Goal: Transaction & Acquisition: Purchase product/service

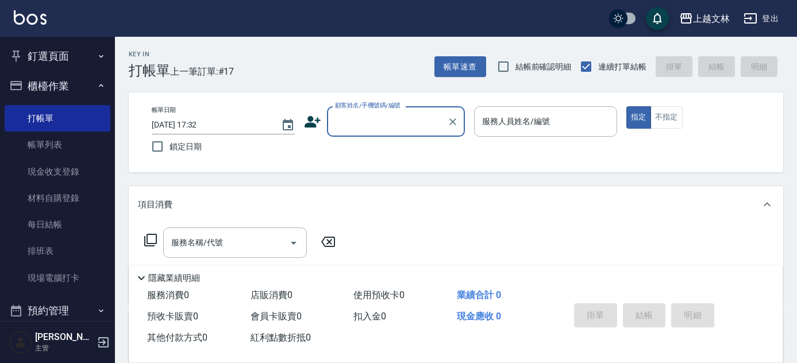
drag, startPoint x: 0, startPoint y: 0, endPoint x: 801, endPoint y: 76, distance: 804.7
click at [796, 76] on div "Key In 打帳單 上一筆訂單:#17 帳單速查 結帳前確認明細 連續打單結帳 掛單 結帳 明細 帳單日期 [DATE] 17:32 鎖定日期 顧客姓名/手…" at bounding box center [456, 297] width 682 height 521
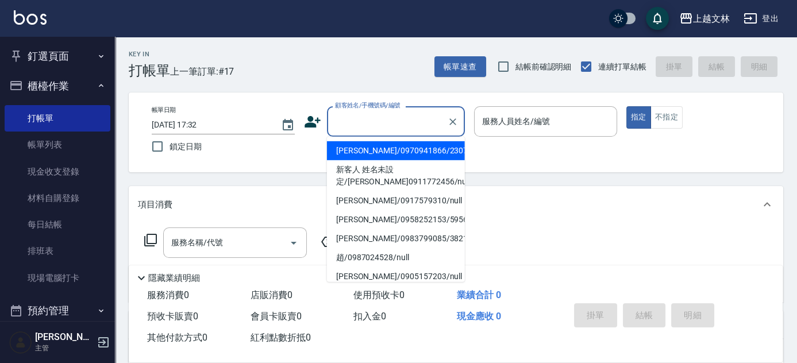
click at [362, 124] on input "顧客姓名/手機號碼/編號" at bounding box center [387, 121] width 110 height 20
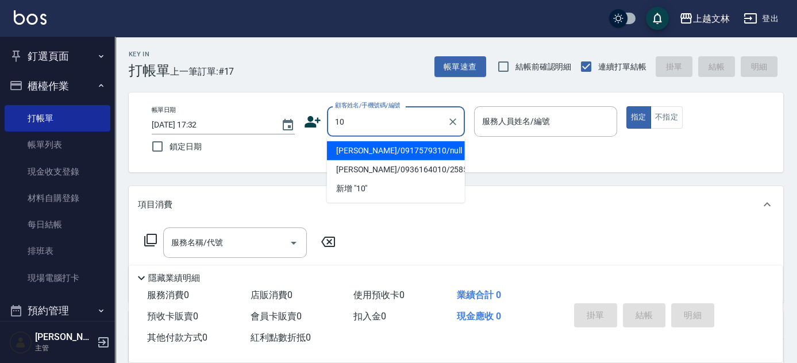
drag, startPoint x: 283, startPoint y: 115, endPoint x: 417, endPoint y: 130, distance: 134.6
click at [284, 115] on div "帳單日期 [DATE] 17:32 鎖定日期 顧客姓名/手機號碼/編號 10 顧客姓名/手機號碼/編號 服務人員姓名/編號 服務人員姓名/編號 指定 不指定" at bounding box center [455, 132] width 627 height 52
type input "[PERSON_NAME]/0936164010/2585"
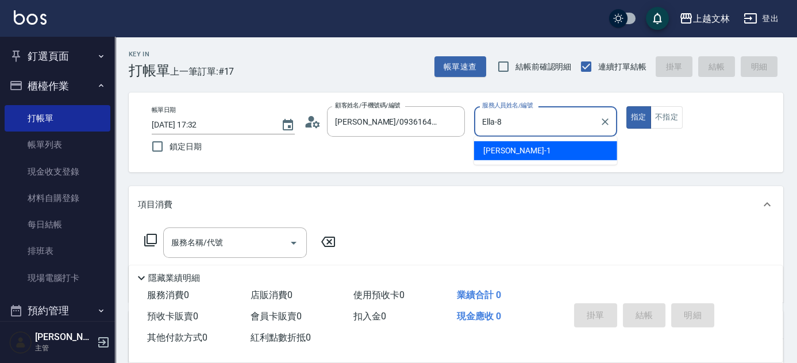
type input "Ella-8"
click at [626, 106] on button "指定" at bounding box center [638, 117] width 25 height 22
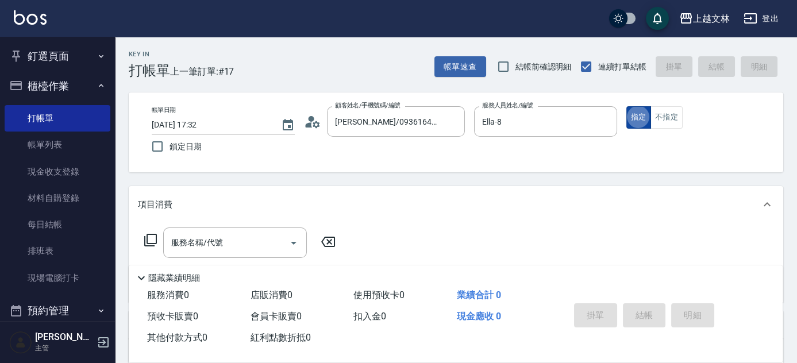
type button "true"
type input "新客人 姓名未設定/01/null"
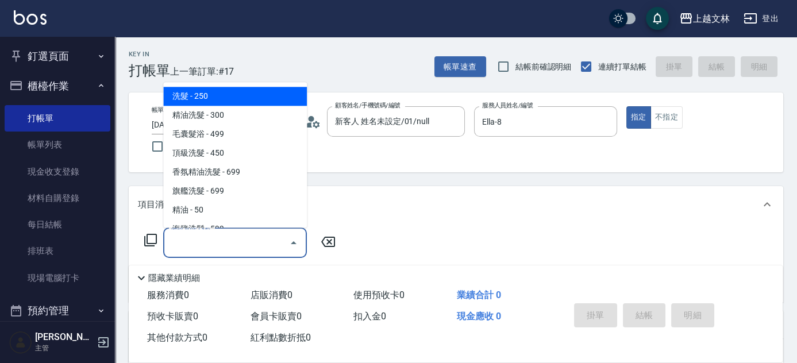
click at [203, 242] on input "服務名稱/代號" at bounding box center [226, 243] width 116 height 20
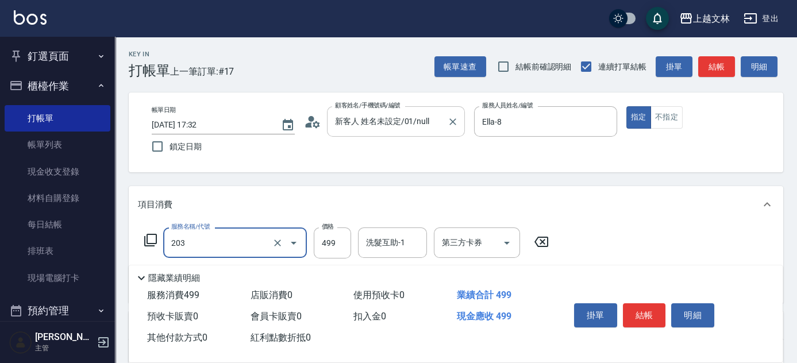
type input "B級洗+剪(203)"
drag, startPoint x: 436, startPoint y: 124, endPoint x: 448, endPoint y: 124, distance: 12.1
click at [439, 124] on div "帳單日期 [DATE] 17:32 鎖定日期 顧客姓名/手機號碼/編號 新客人 姓名未設定/01/null 顧客姓名/手機號碼/編號 服務人員姓名/編號 El…" at bounding box center [455, 132] width 627 height 52
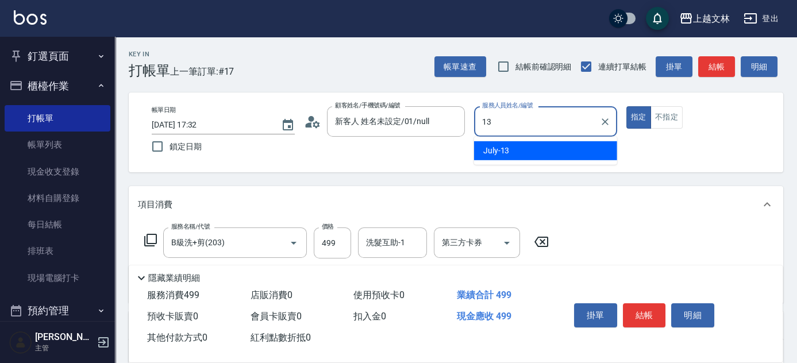
type input "July-13"
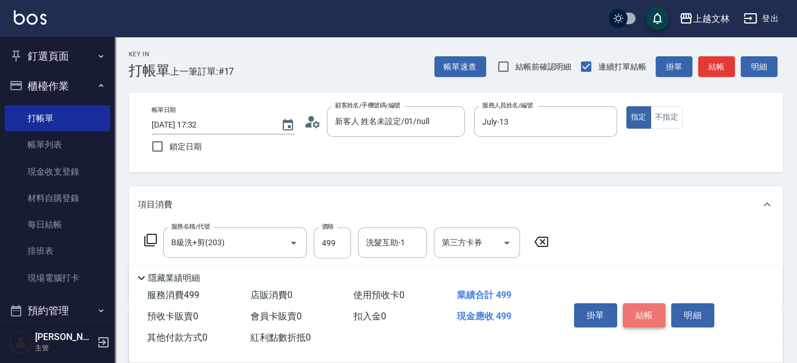
click at [642, 313] on button "結帳" at bounding box center [644, 315] width 43 height 24
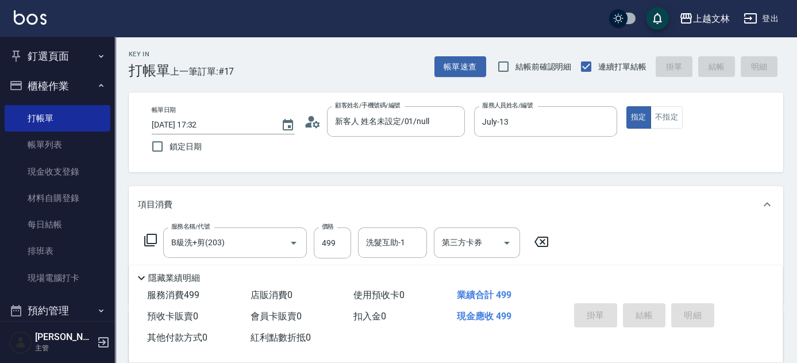
click at [79, 87] on button "櫃檯作業" at bounding box center [58, 86] width 106 height 30
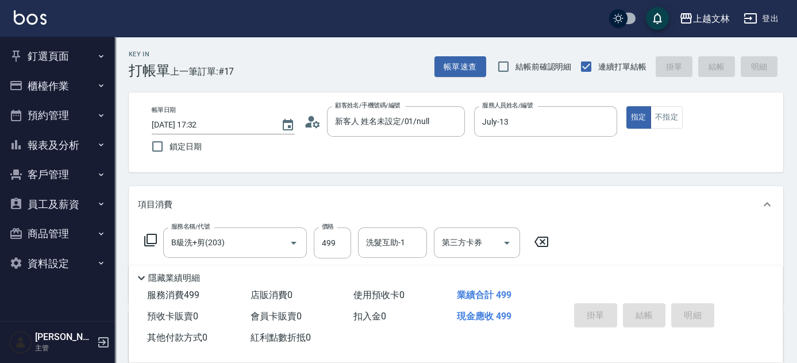
type input "2025/08/19 18:26"
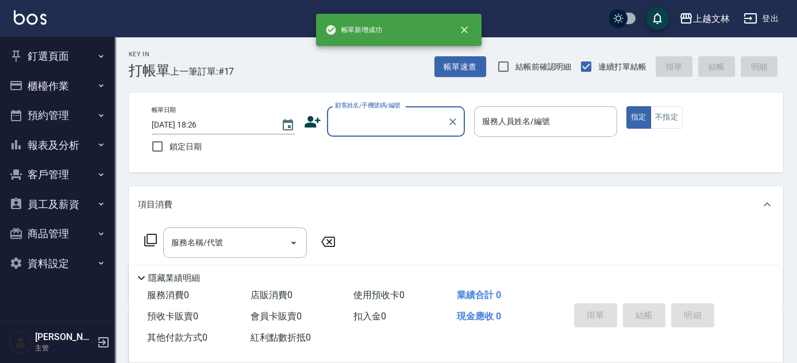
click at [106, 147] on button "報表及分析" at bounding box center [58, 145] width 106 height 30
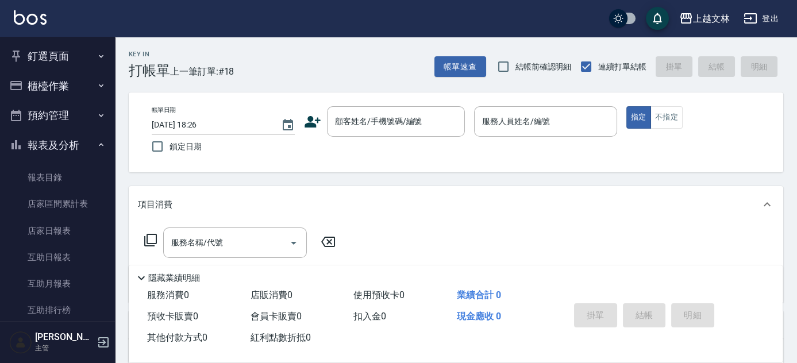
click at [116, 167] on div "Key In 打帳單 上一筆訂單:#18 帳單速查 結帳前確認明細 連續打單結帳 掛單 結帳 明細 帳單日期 2025/08/19 18:26 鎖定日期 顧客…" at bounding box center [456, 297] width 682 height 521
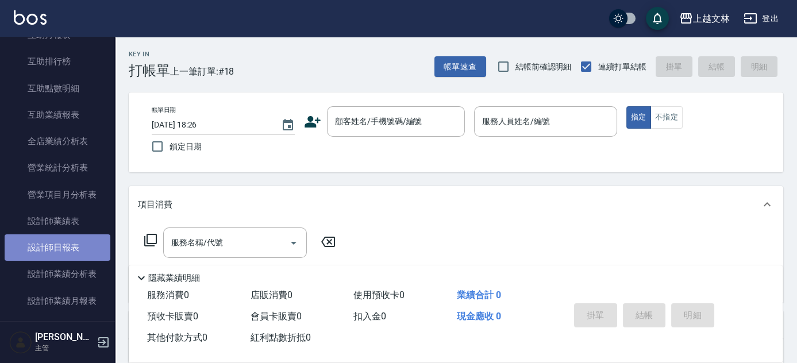
click at [92, 252] on link "設計師日報表" at bounding box center [58, 247] width 106 height 26
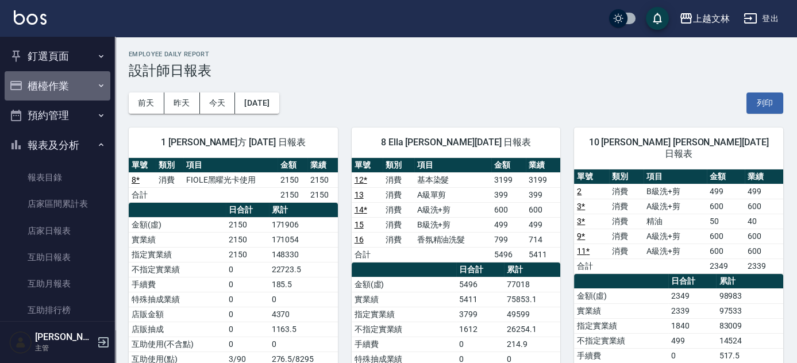
drag, startPoint x: 75, startPoint y: 83, endPoint x: 74, endPoint y: 105, distance: 21.9
click at [76, 84] on button "櫃檯作業" at bounding box center [58, 86] width 106 height 30
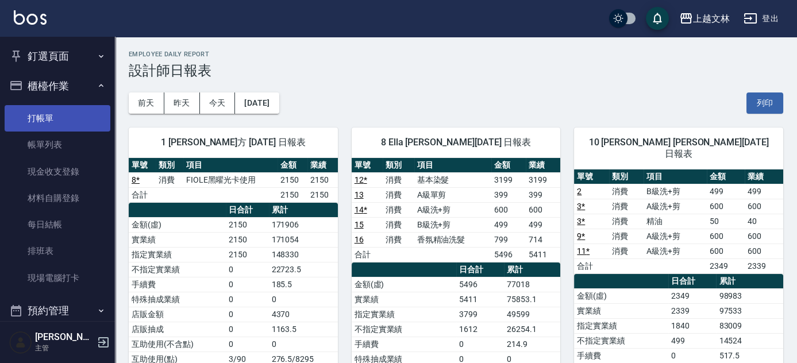
click at [72, 118] on link "打帳單" at bounding box center [58, 118] width 106 height 26
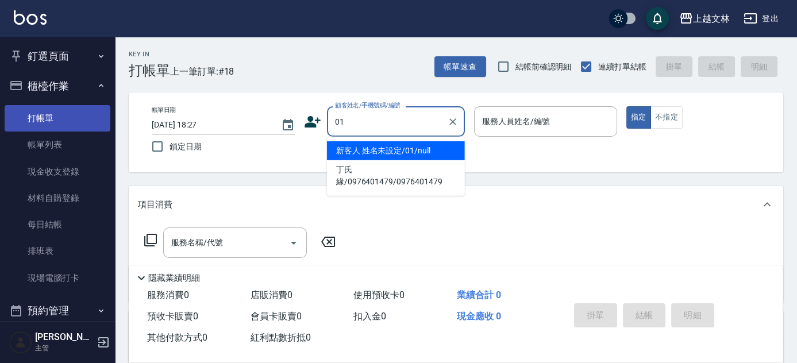
type input "01"
type input "9"
type input "新客人 姓名未設定/01/null"
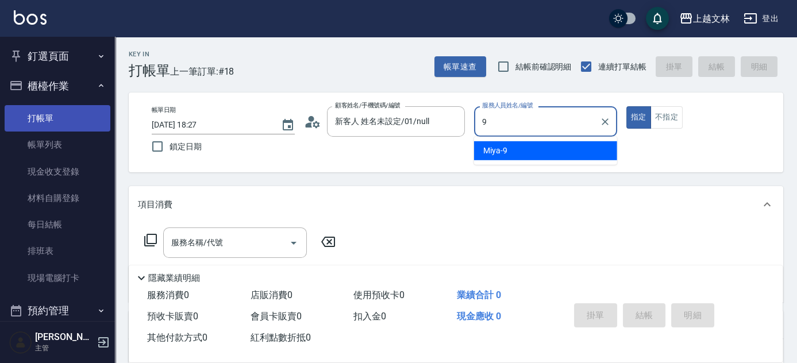
type input "Miya-9"
type button "true"
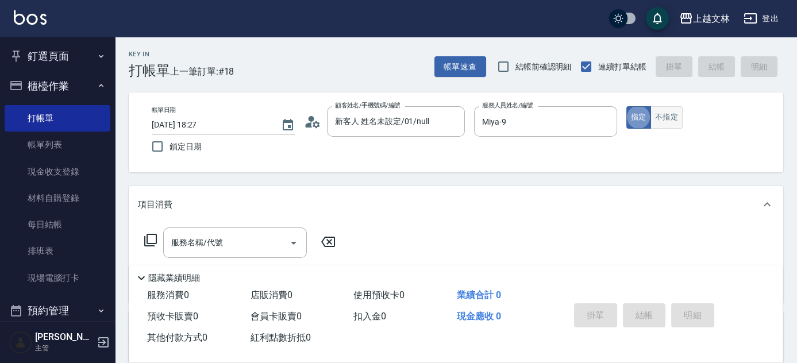
click at [664, 109] on button "不指定" at bounding box center [666, 117] width 32 height 22
type button "false"
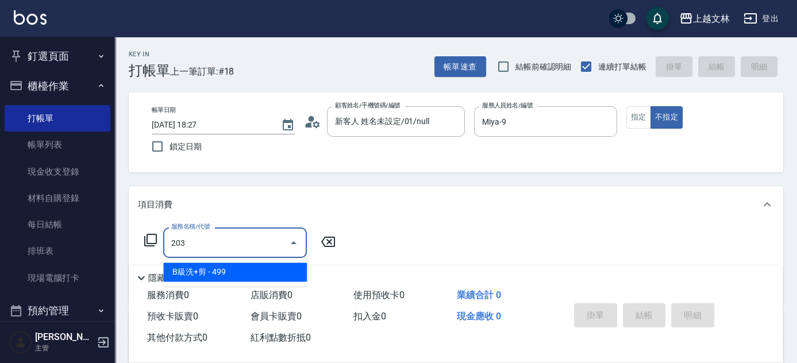
type input "B級洗+剪(203)"
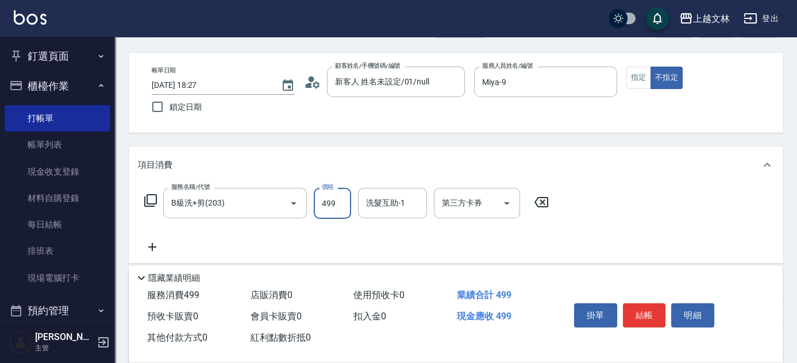
scroll to position [74, 0]
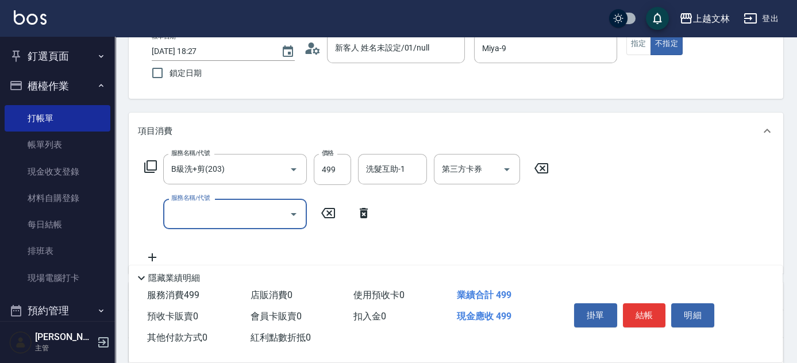
click at [279, 214] on input "服務名稱/代號" at bounding box center [226, 214] width 116 height 20
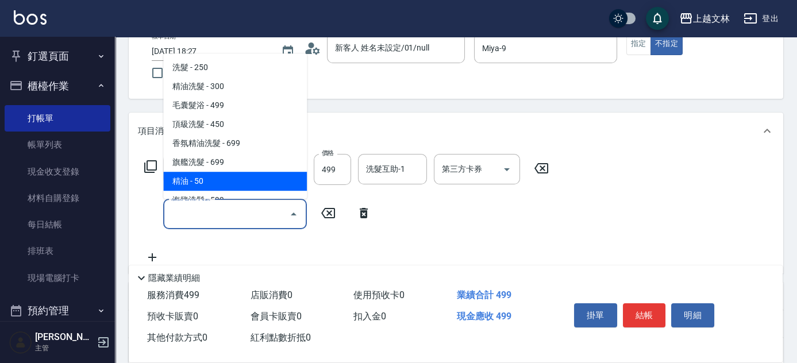
click at [276, 179] on span "精油 - 50" at bounding box center [235, 181] width 144 height 19
type input "精油(107)"
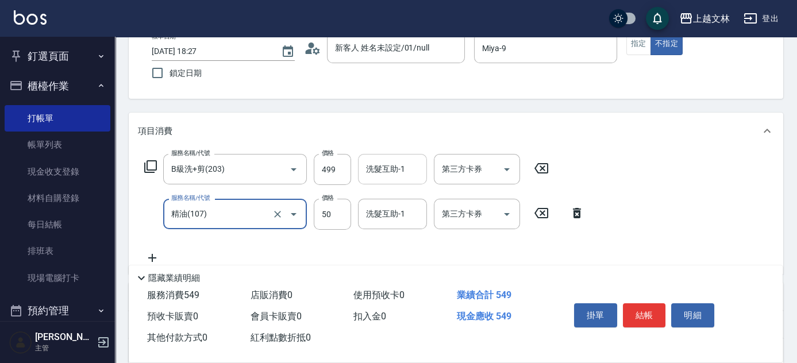
click at [377, 172] on div "洗髮互助-1 洗髮互助-1" at bounding box center [392, 169] width 69 height 30
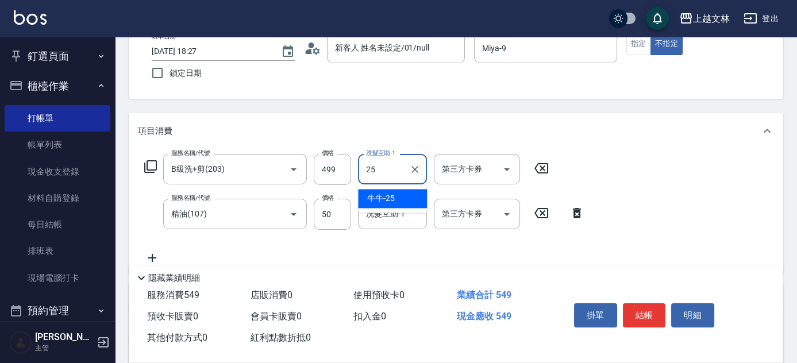
type input "牛牛-25"
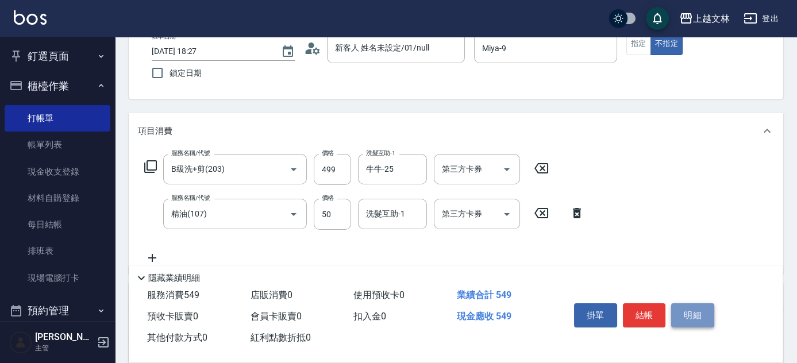
click at [695, 314] on button "明細" at bounding box center [692, 315] width 43 height 24
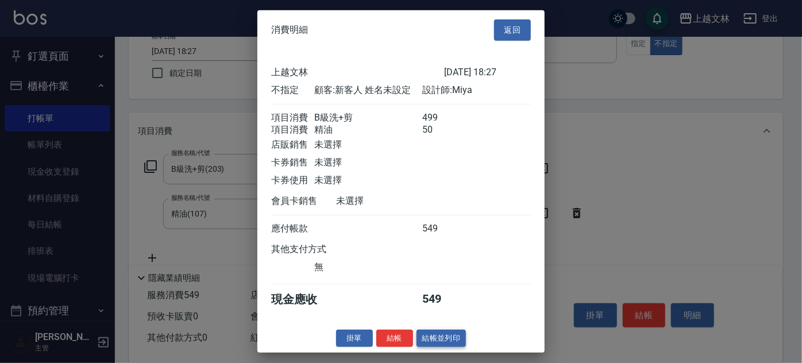
click at [430, 346] on button "結帳並列印" at bounding box center [441, 338] width 50 height 18
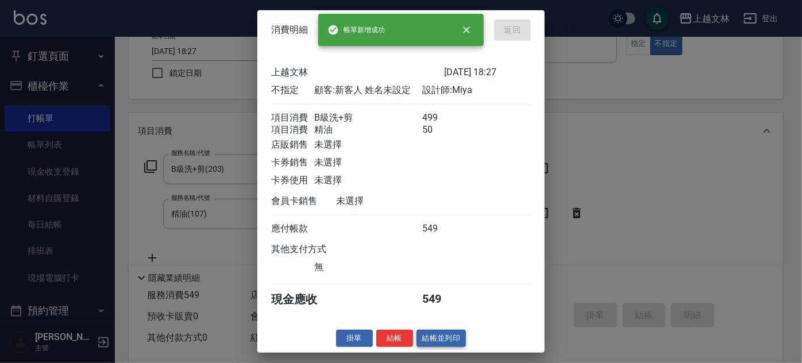
type input "2025/08/19 18:28"
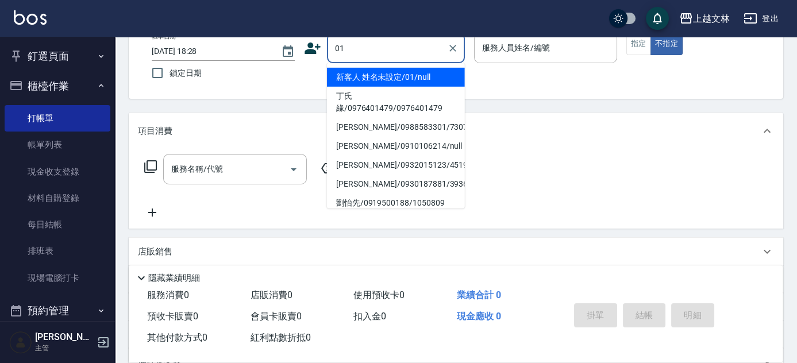
type input "01"
type input "9"
type input "新客人 姓名未設定/01/null"
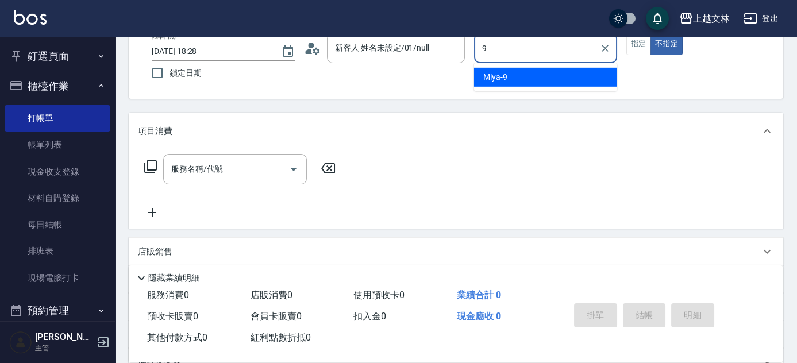
type input "Miya-9"
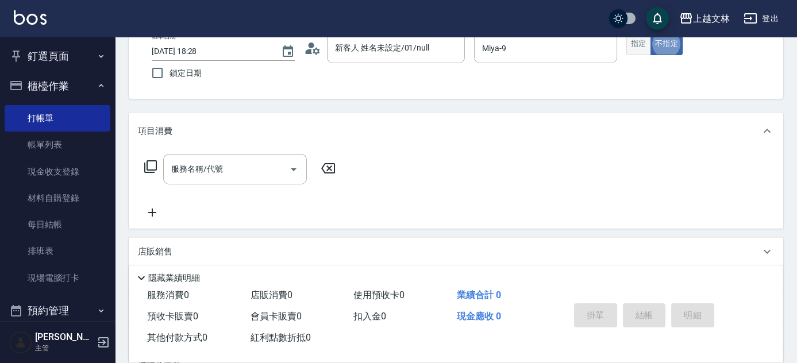
click at [639, 39] on button "指定" at bounding box center [638, 44] width 25 height 22
click at [277, 162] on input "服務名稱/代號" at bounding box center [226, 169] width 116 height 20
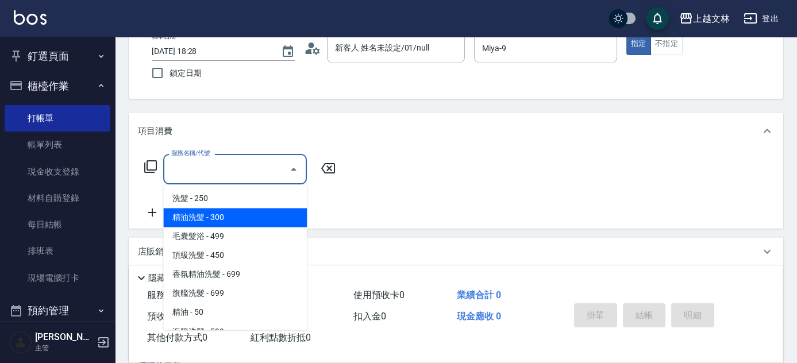
click at [242, 216] on span "精油洗髮 - 300" at bounding box center [235, 217] width 144 height 19
type input "精油洗髮(102)"
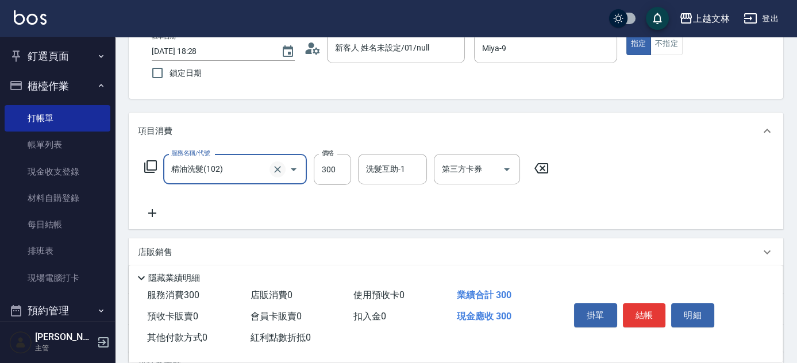
click at [278, 168] on icon "Clear" at bounding box center [277, 169] width 7 height 7
click at [247, 171] on input "服務名稱/代號" at bounding box center [218, 169] width 101 height 20
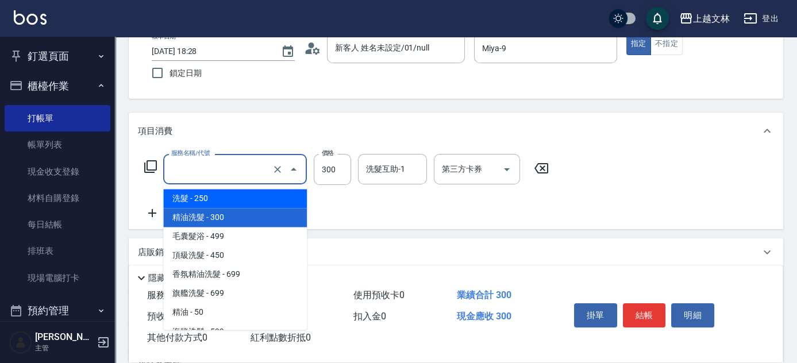
click at [236, 199] on span "洗髮 - 250" at bounding box center [235, 198] width 144 height 19
type input "洗髮(101)"
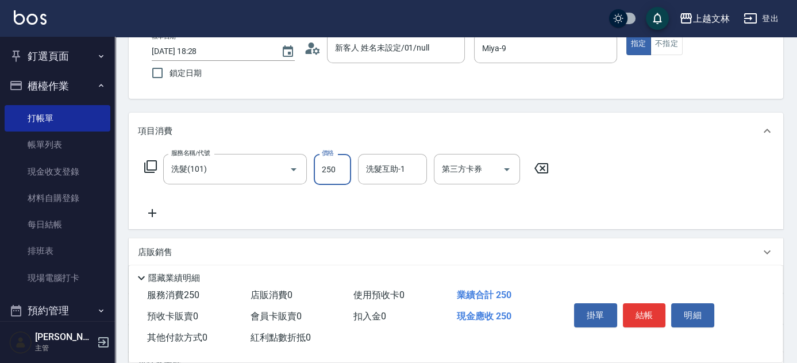
click at [336, 170] on input "250" at bounding box center [332, 169] width 37 height 31
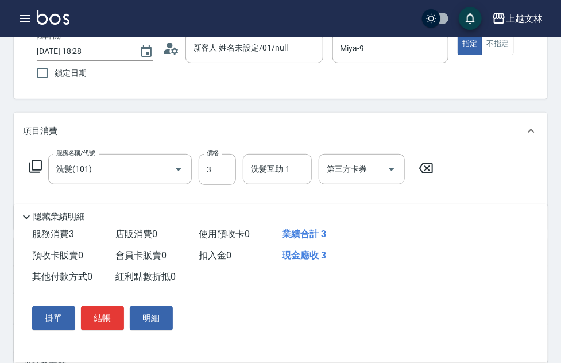
click at [482, 257] on div "服務消費 3 店販消費 0 使用預收卡 0 業績合計 3 預收卡販賣 0 會員卡販賣 0 扣入金 0 現金應收 3 其他付款方式 0 紅利點數折抵 0 掛單 …" at bounding box center [274, 286] width 520 height 125
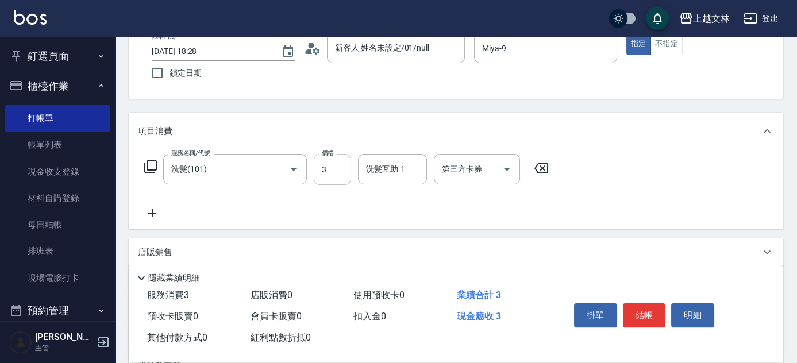
click at [332, 169] on input "3" at bounding box center [332, 169] width 37 height 31
type input "300"
click at [685, 314] on button "明細" at bounding box center [692, 315] width 43 height 24
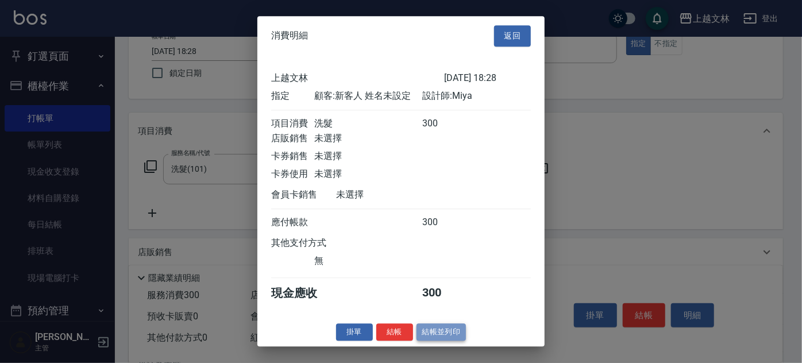
click at [436, 338] on button "結帳並列印" at bounding box center [441, 332] width 50 height 18
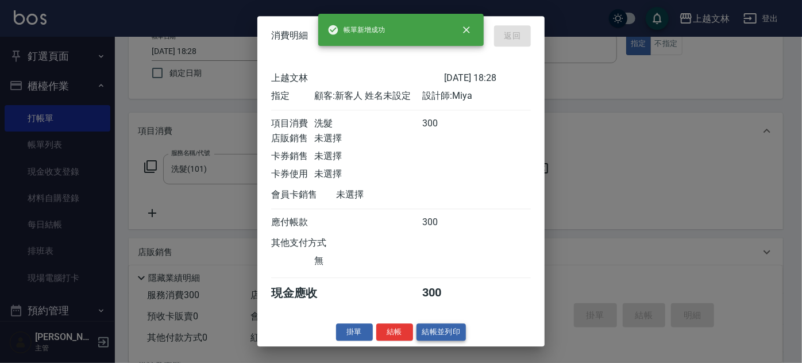
type input "2025/08/19 18:29"
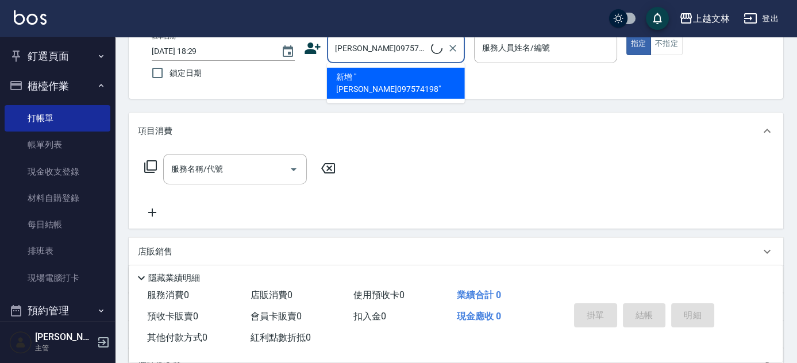
type input "[PERSON_NAME]097574198"
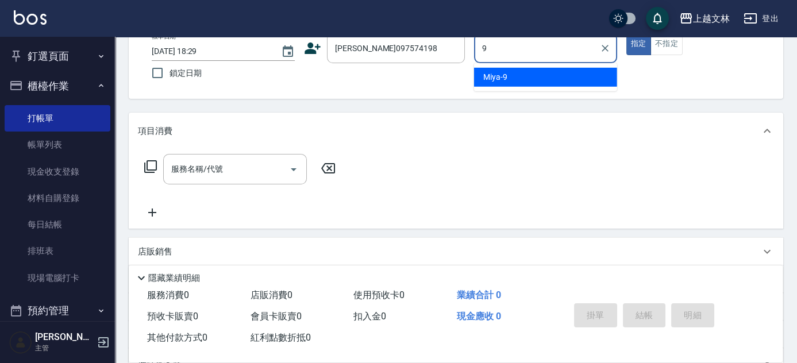
type input "Miya-9"
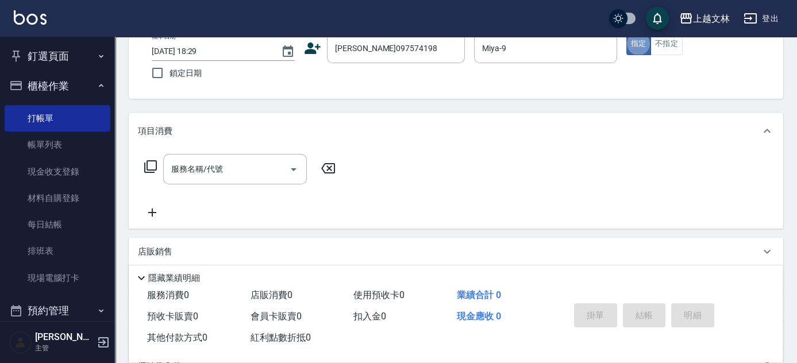
click at [149, 165] on icon at bounding box center [151, 167] width 14 height 14
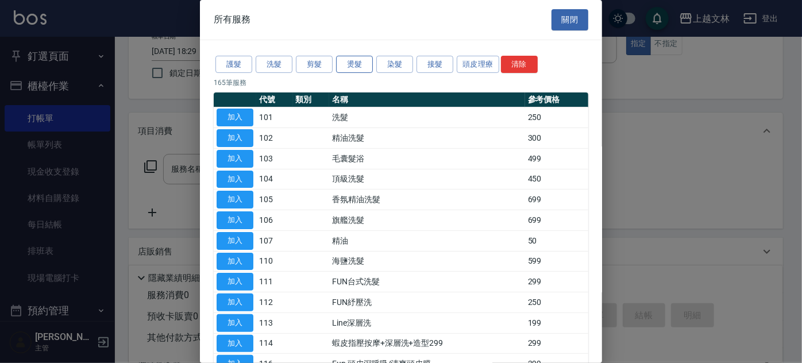
click at [349, 61] on button "燙髮" at bounding box center [354, 65] width 37 height 18
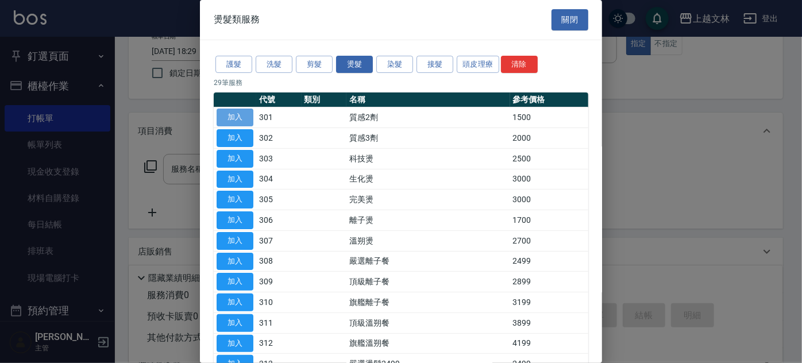
click at [234, 117] on button "加入" at bounding box center [235, 118] width 37 height 18
type input "質感2劑(301)"
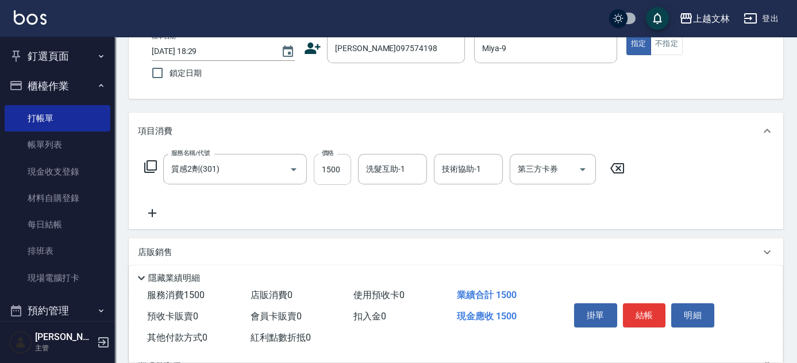
click at [338, 176] on input "1500" at bounding box center [332, 169] width 37 height 31
type input "2000"
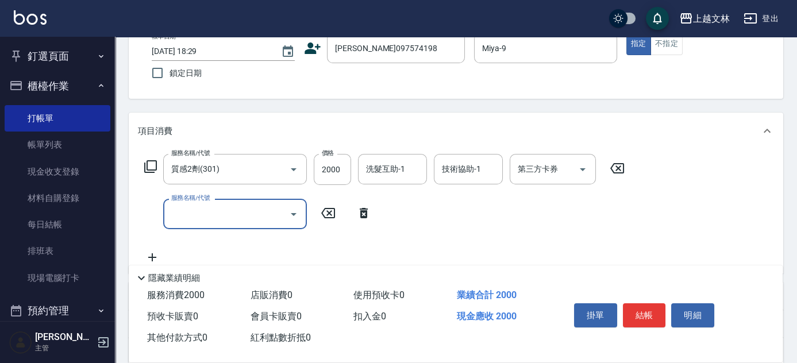
click at [148, 160] on icon at bounding box center [151, 167] width 14 height 14
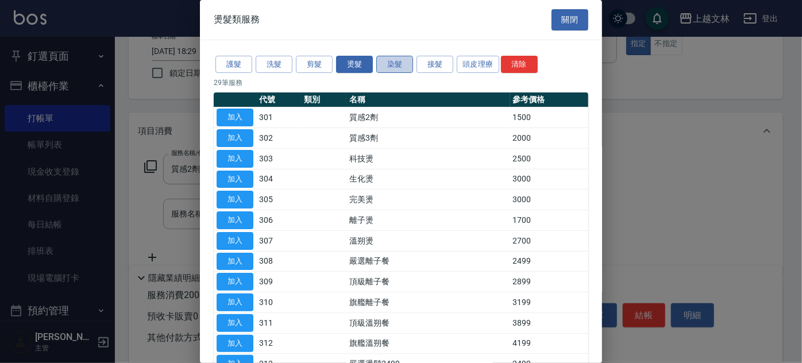
click at [388, 64] on button "染髮" at bounding box center [394, 65] width 37 height 18
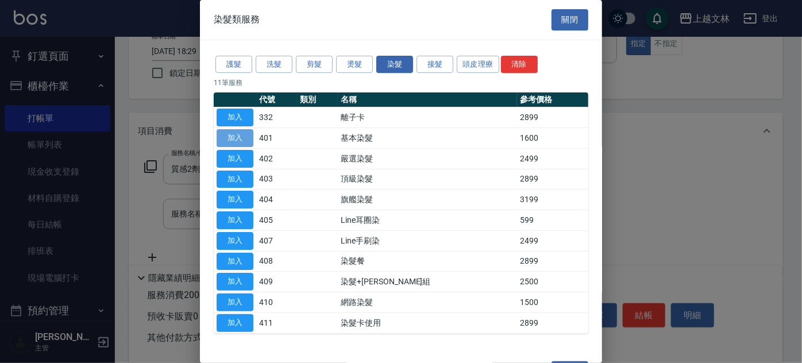
click at [228, 138] on button "加入" at bounding box center [235, 138] width 37 height 18
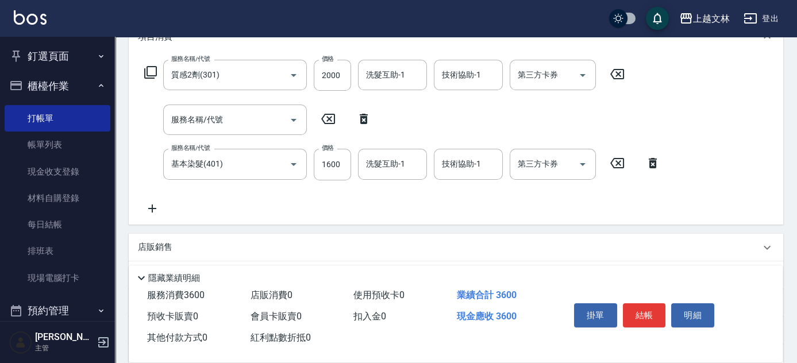
scroll to position [171, 0]
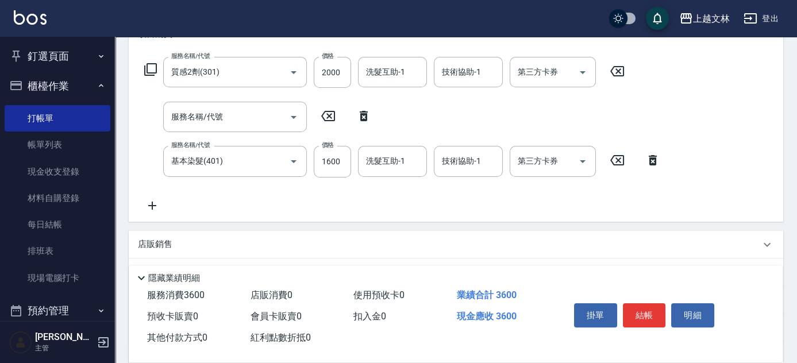
click at [364, 116] on icon at bounding box center [363, 116] width 29 height 14
type input "基本染髮(401)"
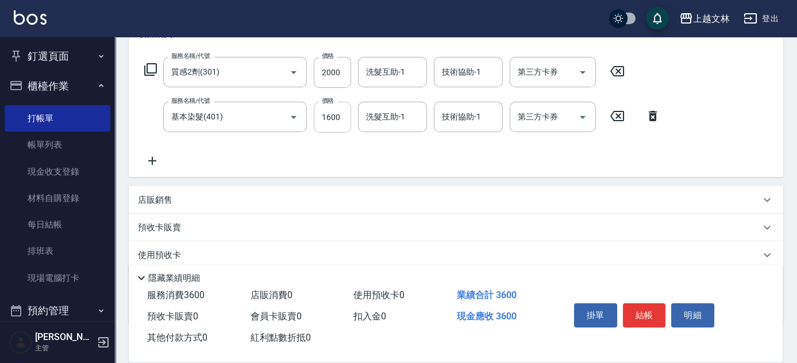
click at [332, 115] on input "1600" at bounding box center [332, 117] width 37 height 31
type input "1599"
click at [148, 65] on icon at bounding box center [151, 70] width 14 height 14
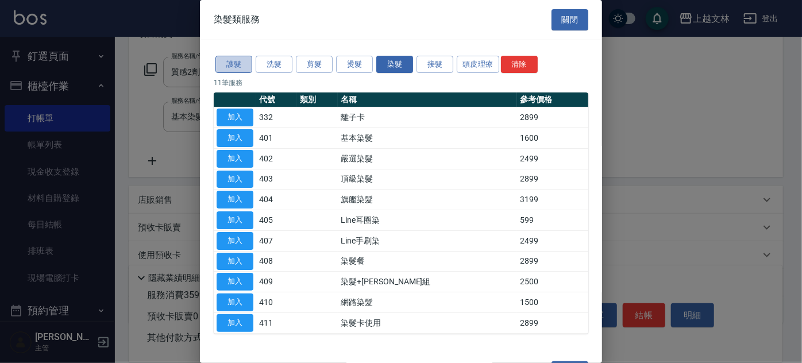
click at [227, 65] on button "護髮" at bounding box center [233, 65] width 37 height 18
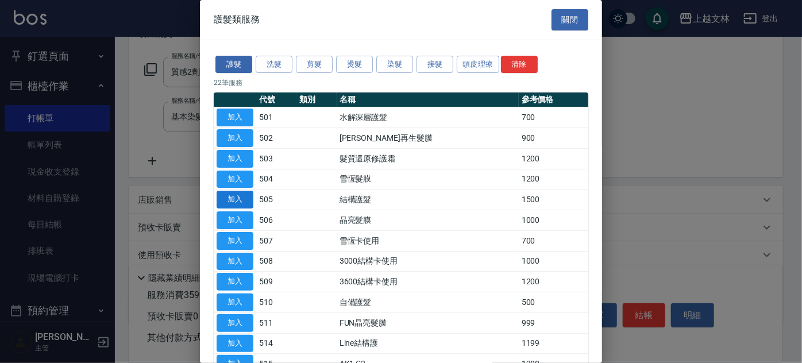
click at [227, 202] on button "加入" at bounding box center [235, 200] width 37 height 18
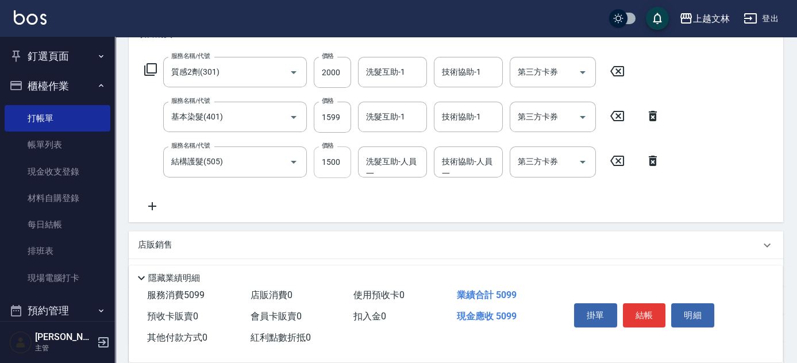
click at [337, 165] on input "1500" at bounding box center [332, 161] width 37 height 31
type input "1000"
type input "25"
type input "2"
type input "牛牛-25"
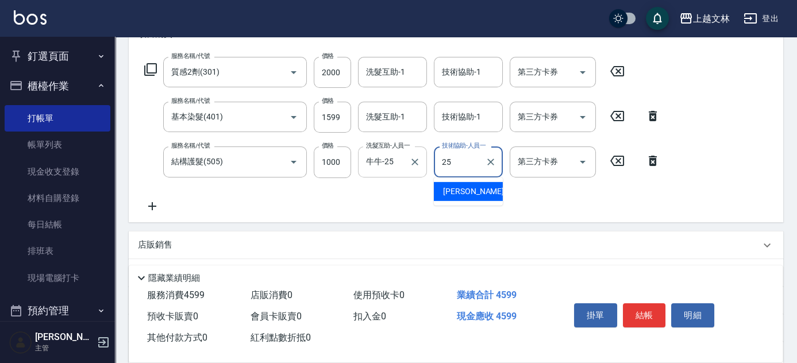
type input "牛牛-25"
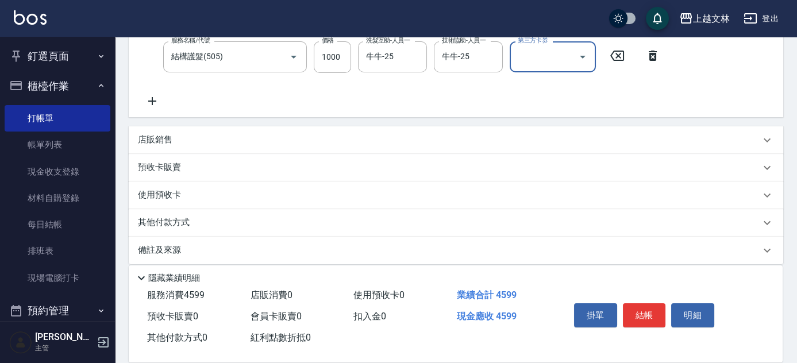
scroll to position [285, 0]
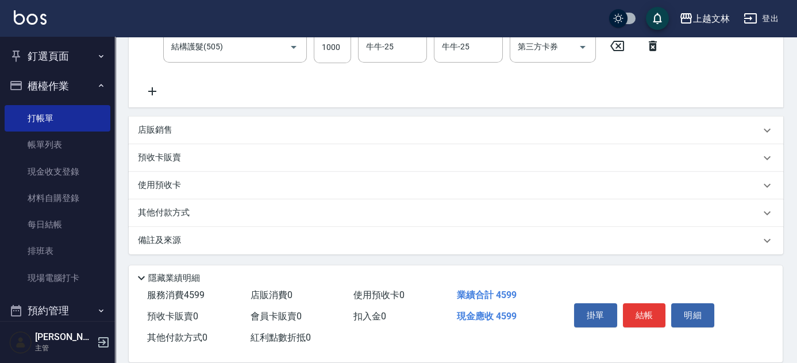
click at [212, 214] on div "其他付款方式" at bounding box center [449, 213] width 622 height 13
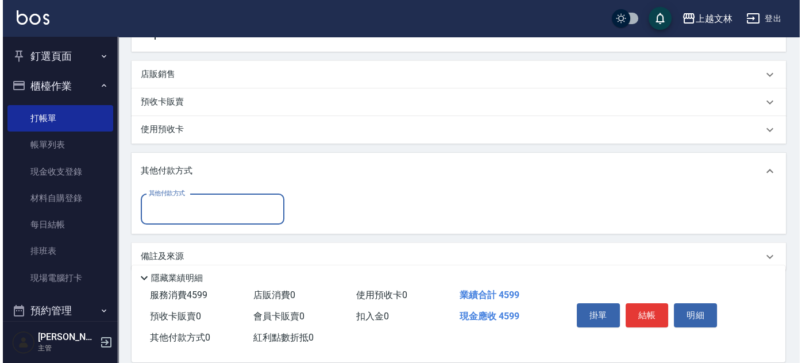
scroll to position [357, 0]
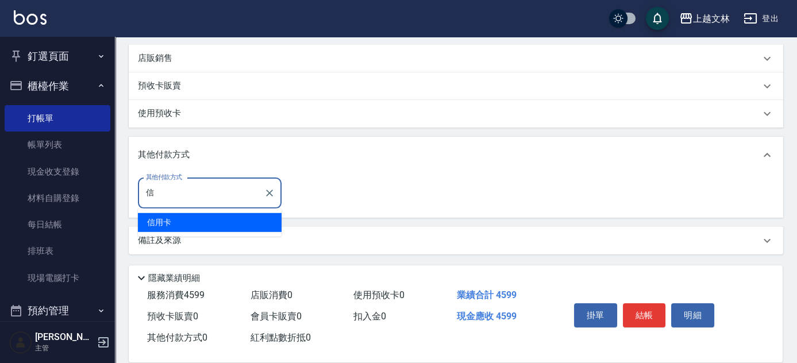
click at [246, 225] on span "信用卡" at bounding box center [210, 222] width 144 height 19
type input "信用卡"
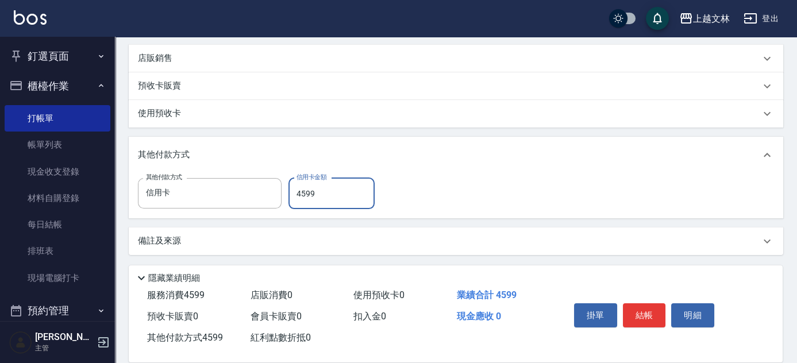
type input "4599"
click at [705, 307] on button "明細" at bounding box center [692, 315] width 43 height 24
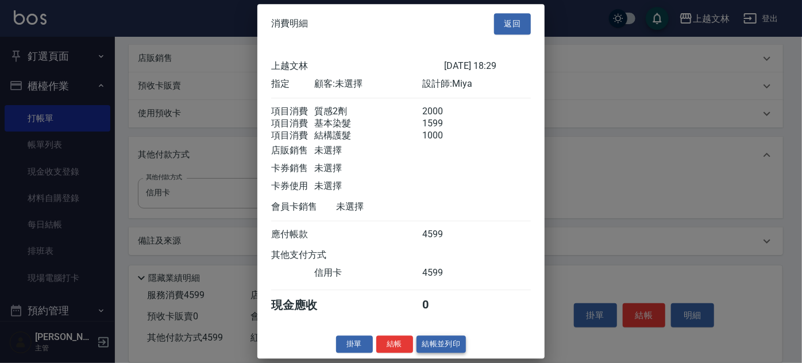
click at [450, 353] on button "結帳並列印" at bounding box center [441, 344] width 50 height 18
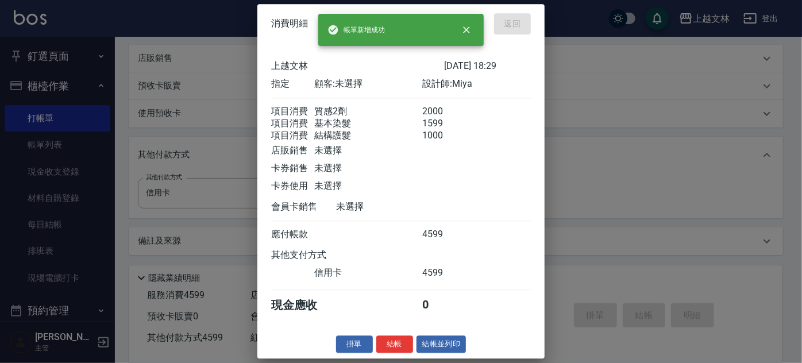
type input "2025/08/19 18:30"
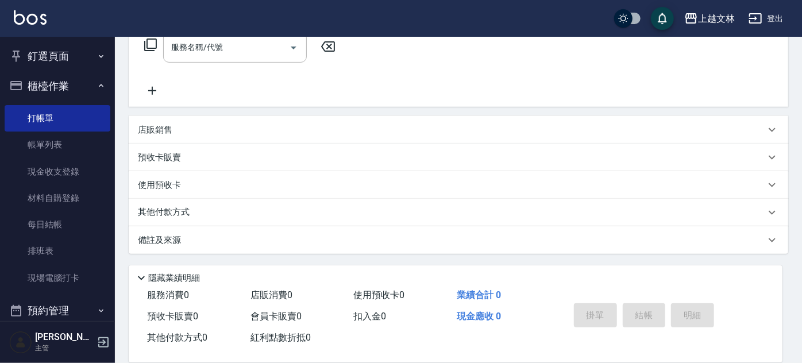
scroll to position [0, 0]
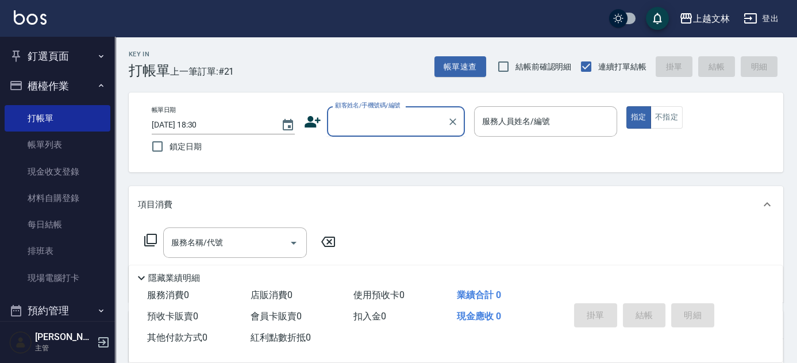
click at [372, 114] on input "顧客姓名/手機號碼/編號" at bounding box center [387, 121] width 110 height 20
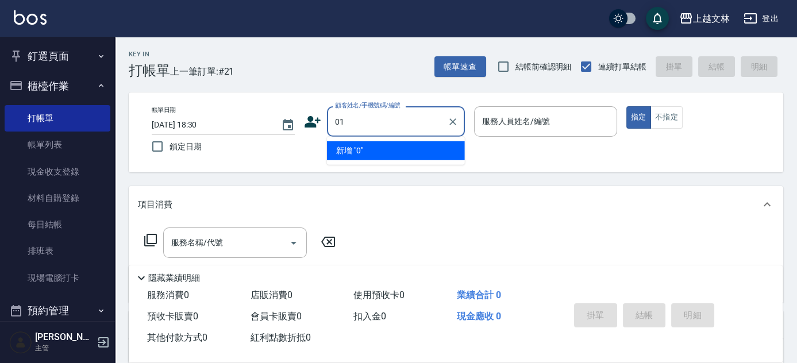
type input "01"
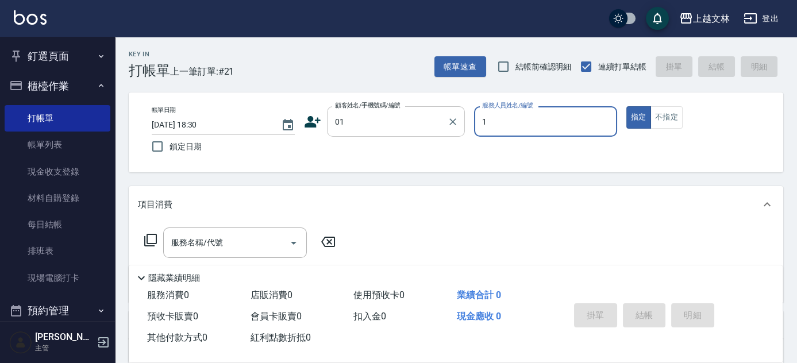
type input "[PERSON_NAME]-1"
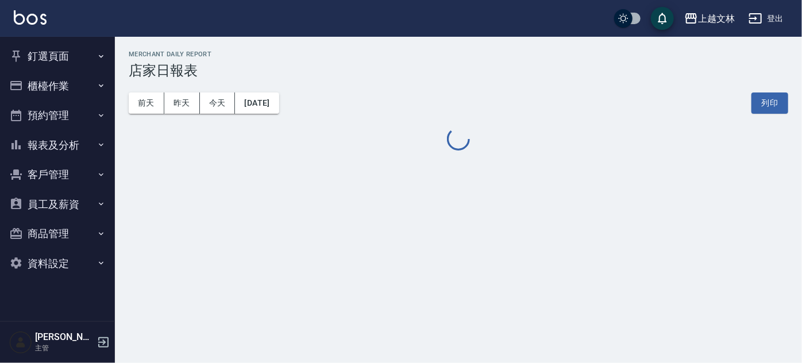
click at [58, 82] on button "櫃檯作業" at bounding box center [58, 86] width 106 height 30
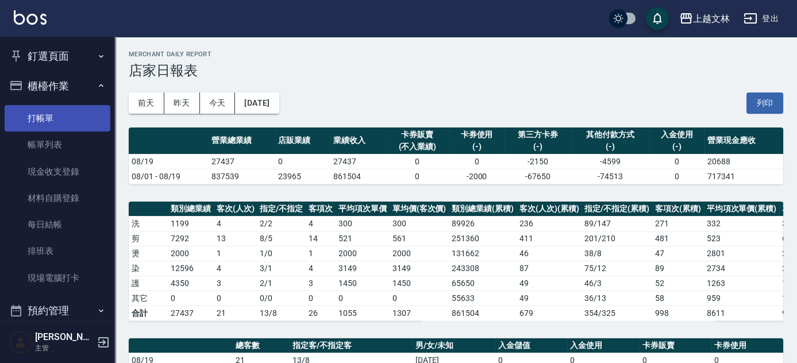
click at [43, 113] on link "打帳單" at bounding box center [58, 118] width 106 height 26
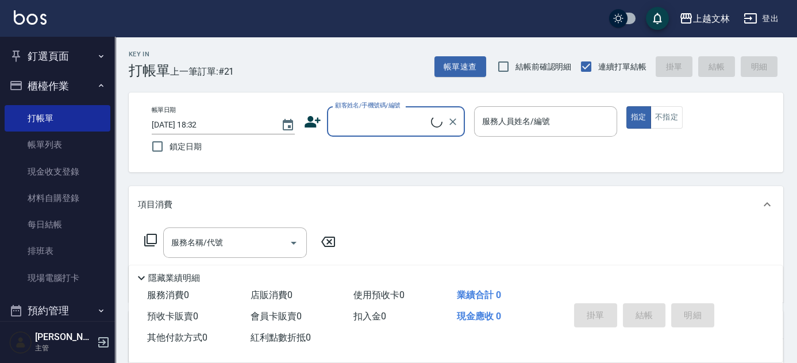
click at [432, 119] on icon at bounding box center [436, 121] width 15 height 15
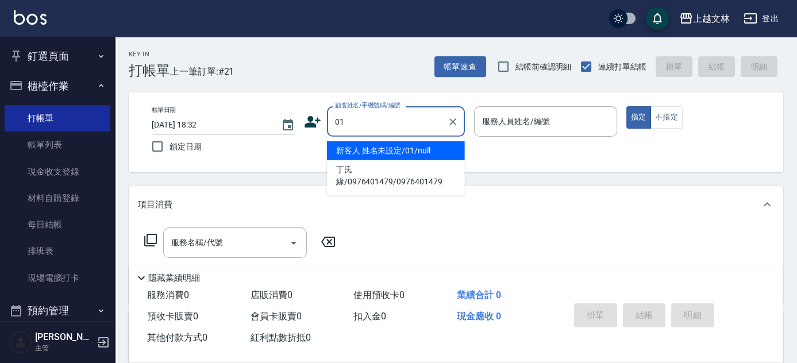
type input "新客人 姓名未設定/01/null"
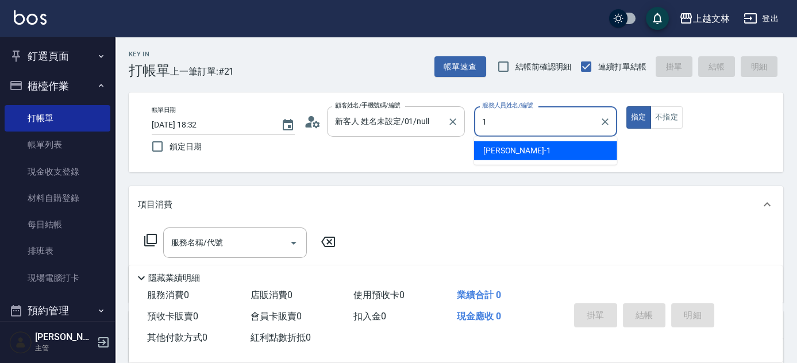
type input "[PERSON_NAME]-1"
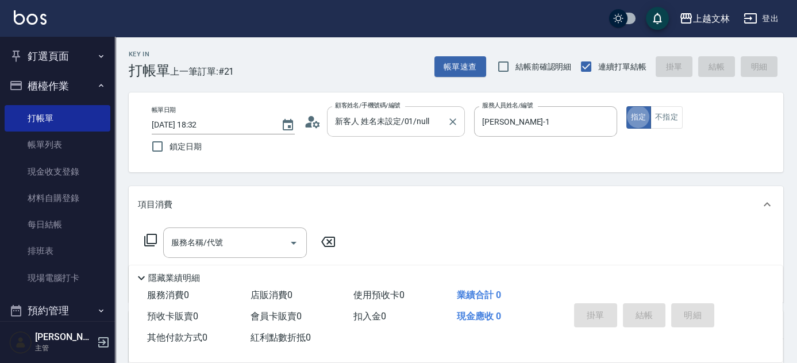
type button "true"
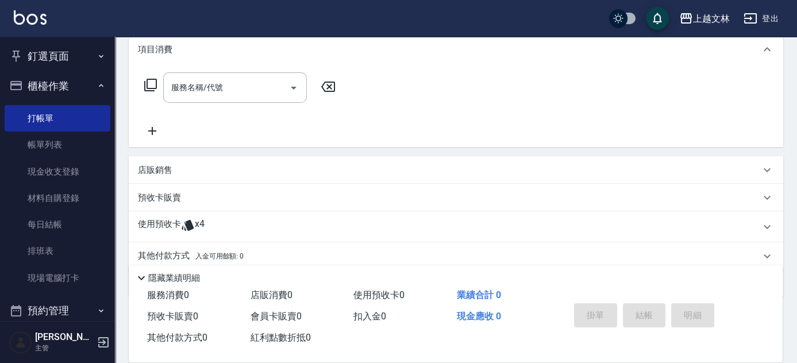
scroll to position [156, 0]
click at [198, 84] on div "服務名稱/代號 服務名稱/代號" at bounding box center [235, 86] width 144 height 30
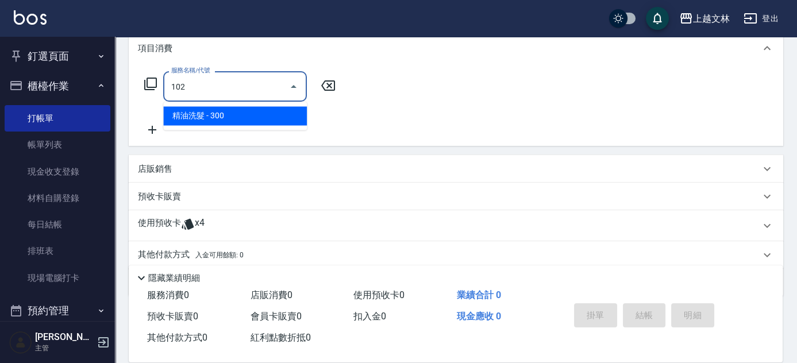
type input "精油洗髮(102)"
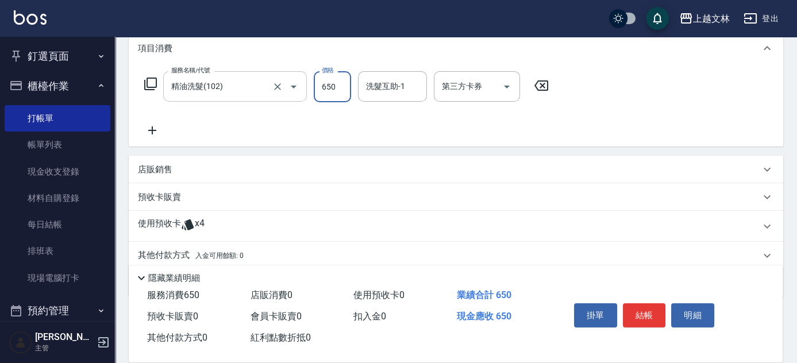
type input "650"
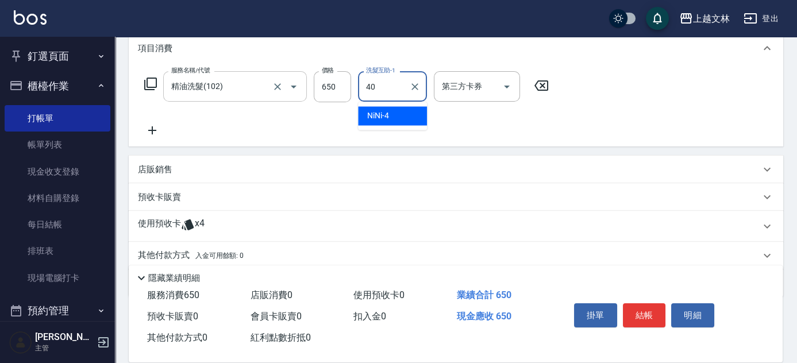
type input "彭佳琦-40"
click at [144, 128] on icon at bounding box center [152, 130] width 29 height 14
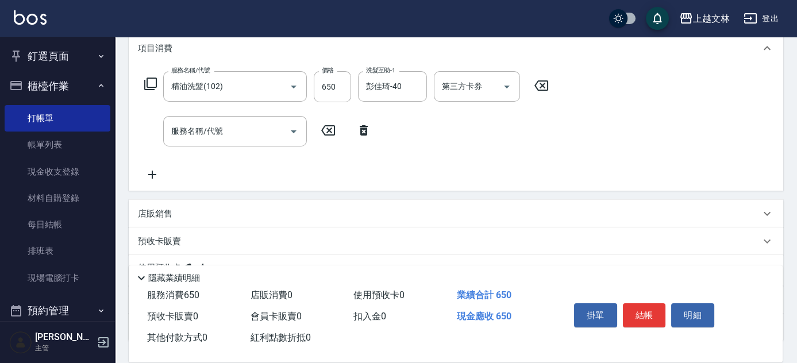
click at [152, 133] on div "服務名稱/代號 服務名稱/代號" at bounding box center [258, 131] width 240 height 30
click at [162, 179] on icon at bounding box center [152, 175] width 29 height 14
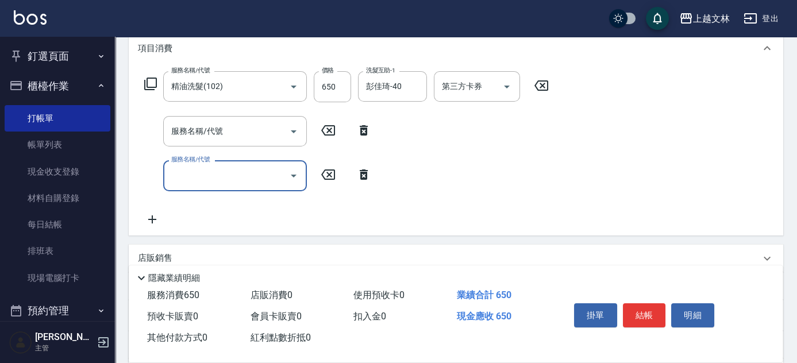
click at [158, 217] on icon at bounding box center [152, 219] width 29 height 14
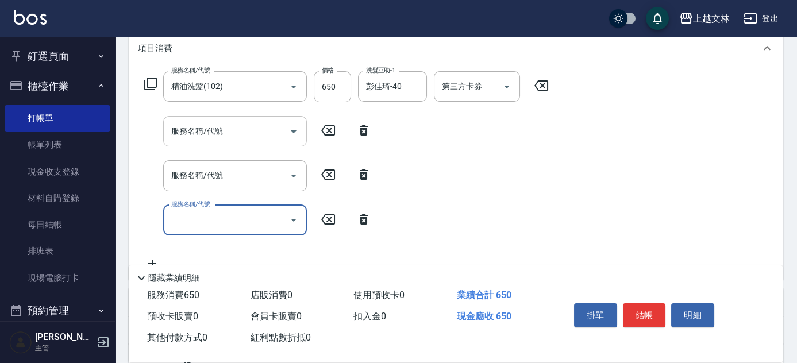
click at [208, 129] on div "服務名稱/代號 服務名稱/代號" at bounding box center [235, 131] width 144 height 30
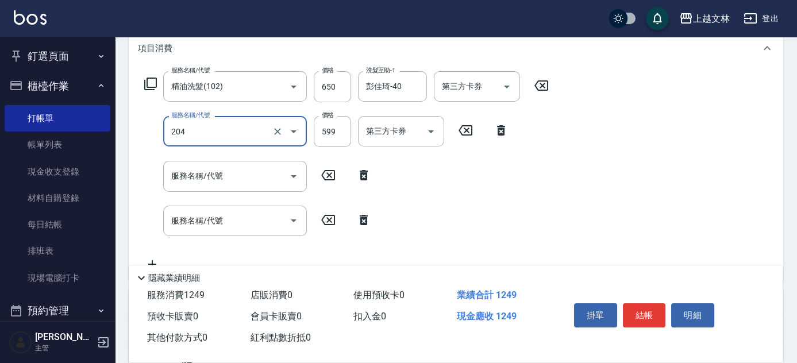
type input "A級洗+剪(204)"
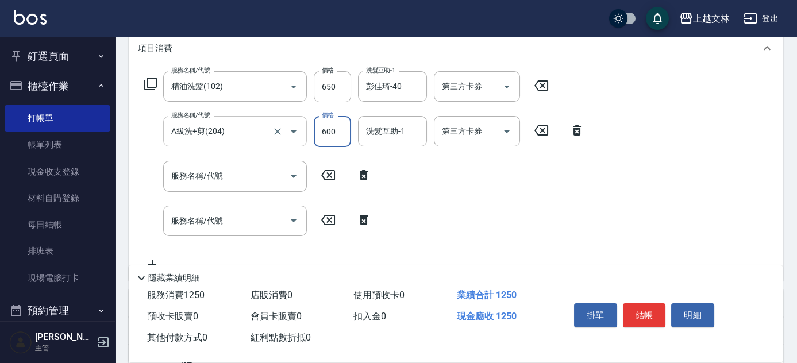
type input "600"
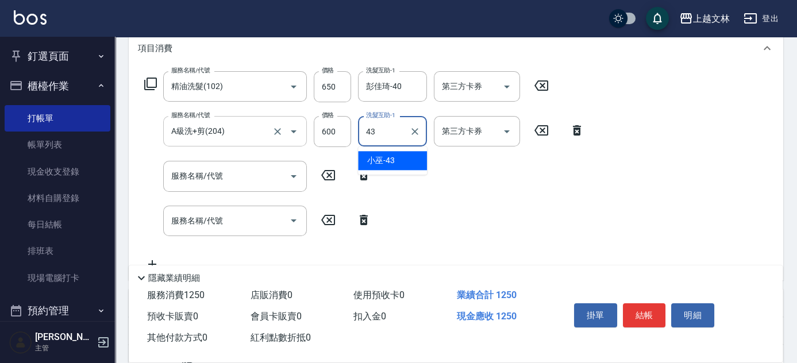
type input "小巫-43"
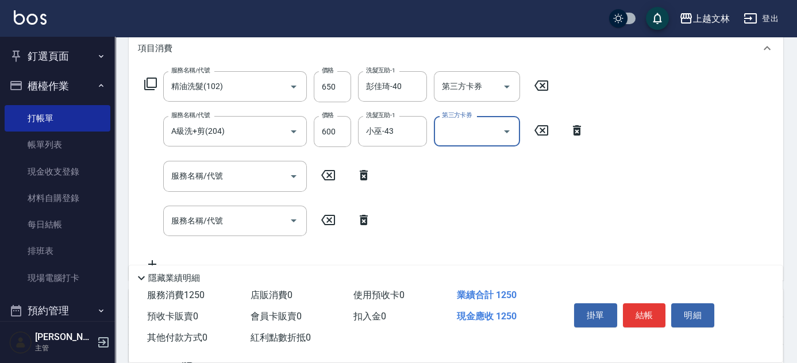
click at [218, 180] on input "服務名稱/代號" at bounding box center [226, 176] width 116 height 20
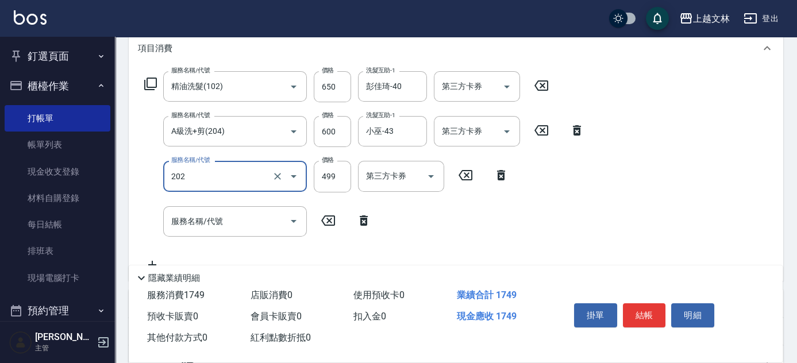
type input "A級單剪(202)"
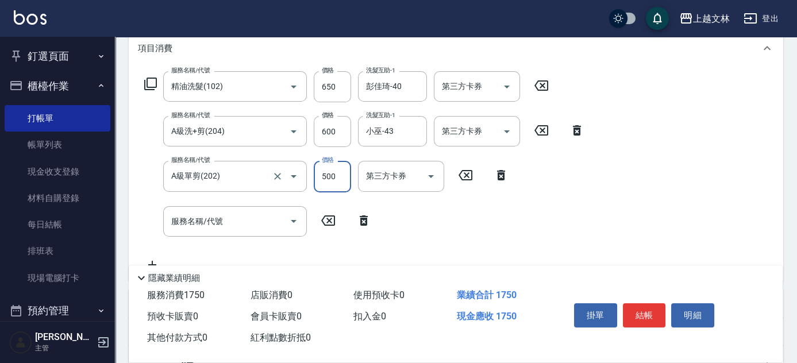
type input "500"
click at [254, 224] on input "服務名稱/代號" at bounding box center [226, 221] width 116 height 20
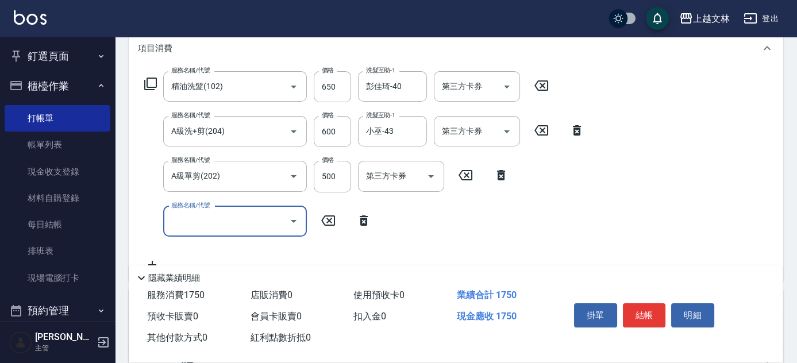
click at [253, 221] on input "服務名稱/代號" at bounding box center [226, 221] width 116 height 20
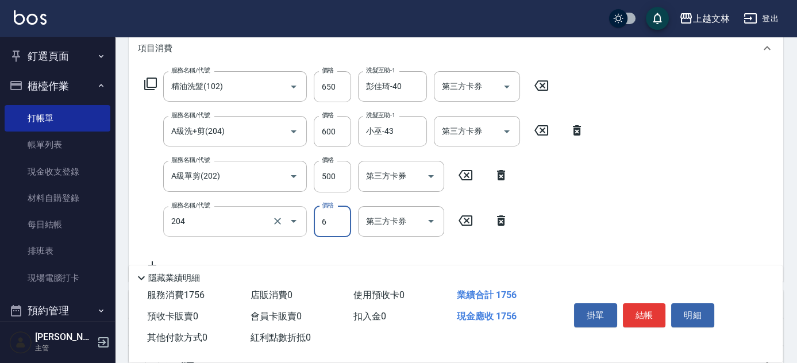
type input "A級洗+剪(204)"
type input "600"
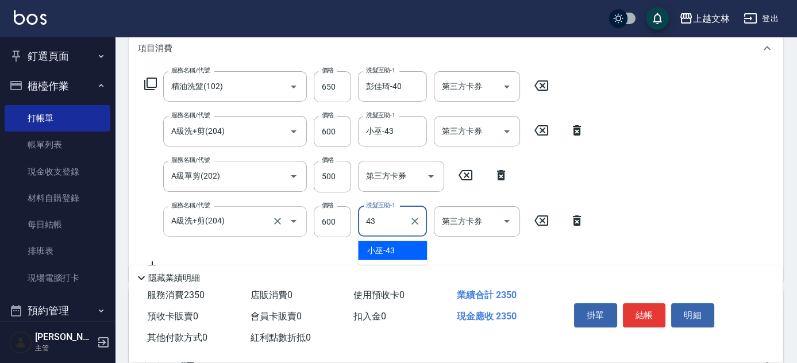
type input "小巫-43"
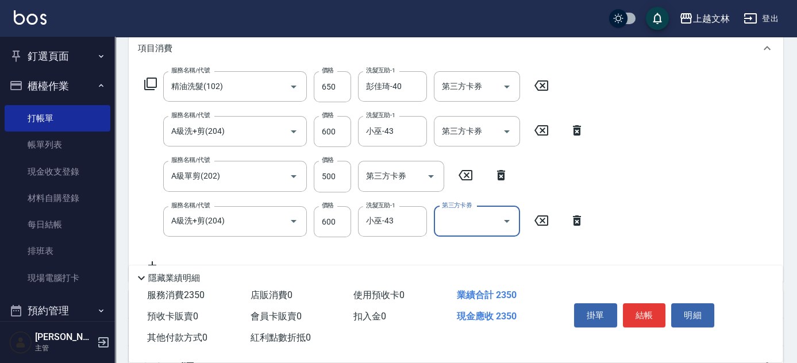
scroll to position [0, 0]
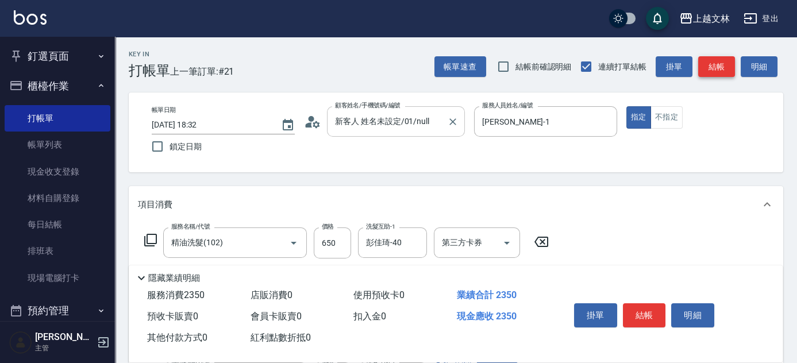
click at [727, 73] on button "結帳" at bounding box center [716, 66] width 37 height 21
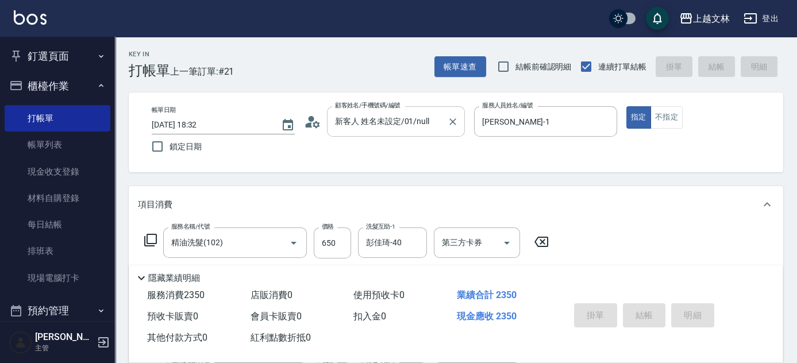
type input "[DATE] 18:33"
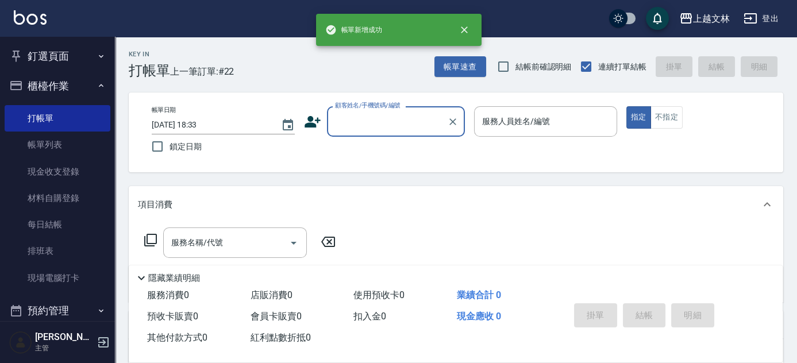
click at [385, 126] on input "顧客姓名/手機號碼/編號" at bounding box center [387, 121] width 110 height 20
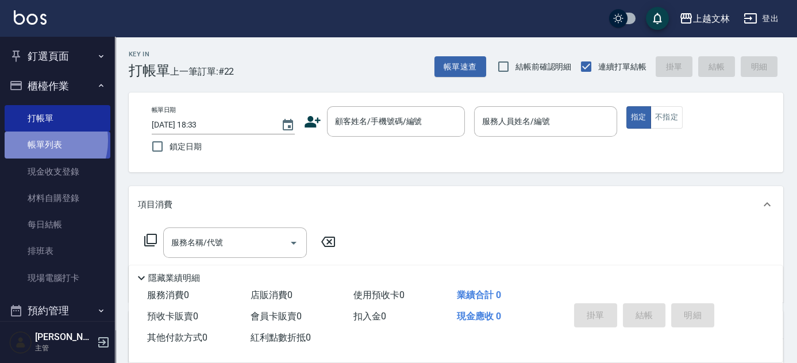
click at [39, 140] on link "帳單列表" at bounding box center [58, 145] width 106 height 26
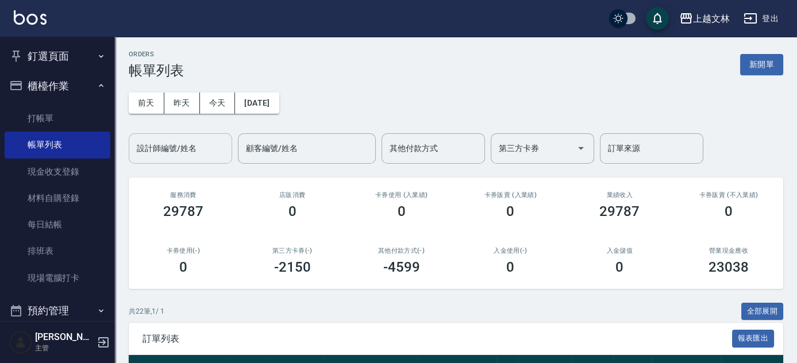
click at [182, 146] on div "設計師編號/姓名 設計師編號/姓名" at bounding box center [180, 148] width 103 height 30
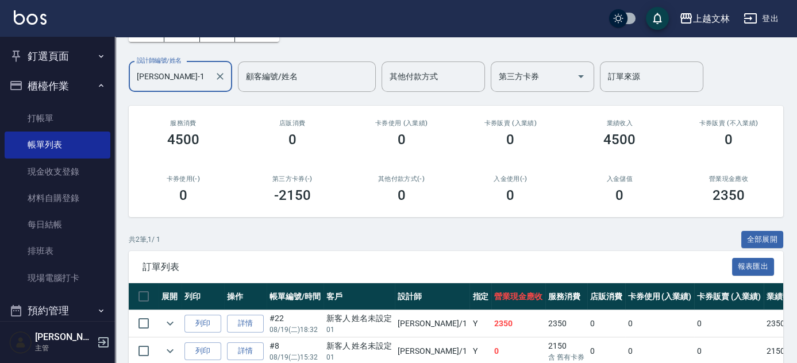
scroll to position [126, 0]
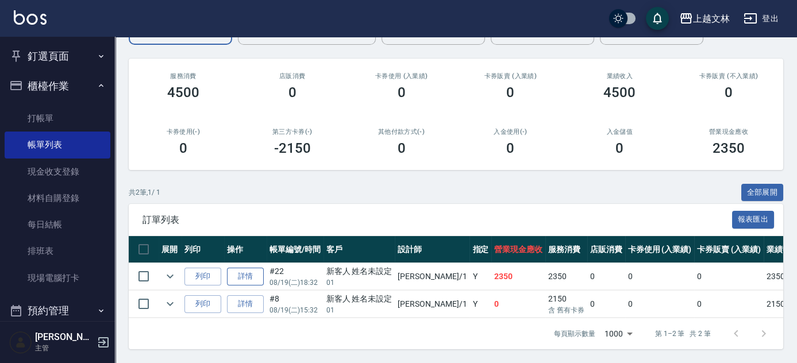
type input "[PERSON_NAME]-1"
click at [247, 274] on link "詳情" at bounding box center [245, 277] width 37 height 18
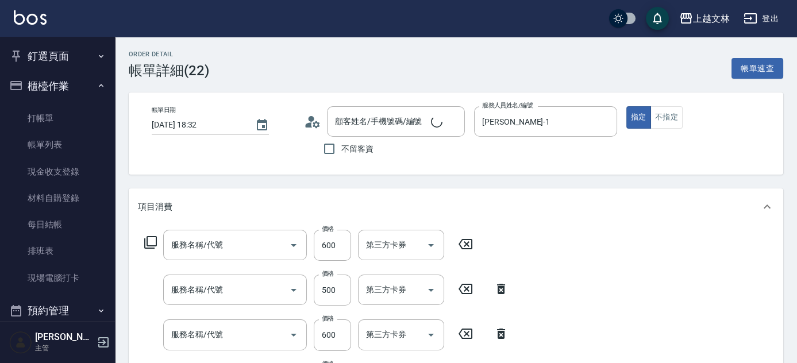
type input "[DATE] 18:32"
type input "[PERSON_NAME]-1"
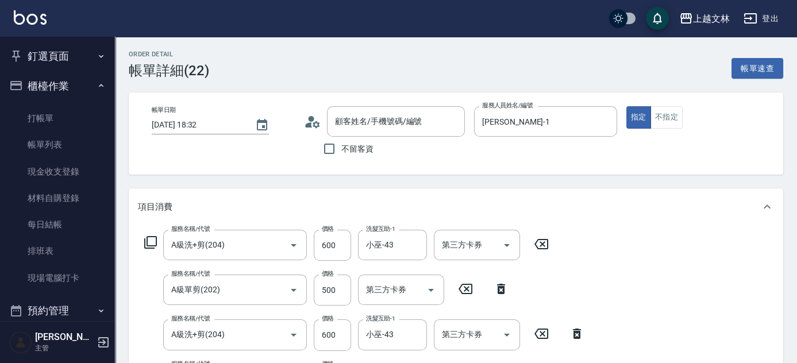
type input "A級洗+剪(204)"
type input "A級單剪(202)"
type input "A級洗+剪(204)"
type input "精油洗髮(102)"
type input "新客人 姓名未設定/01/null"
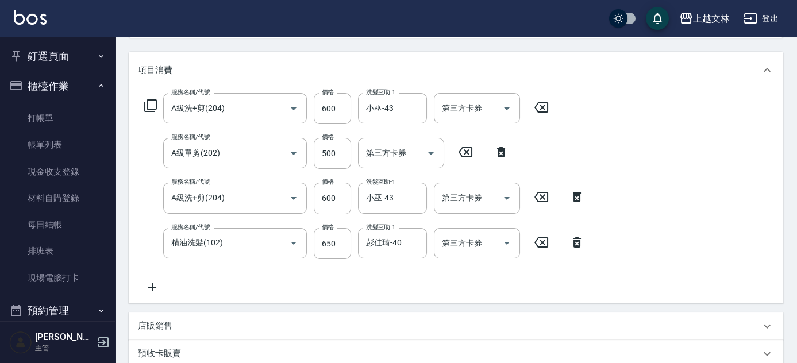
scroll to position [156, 0]
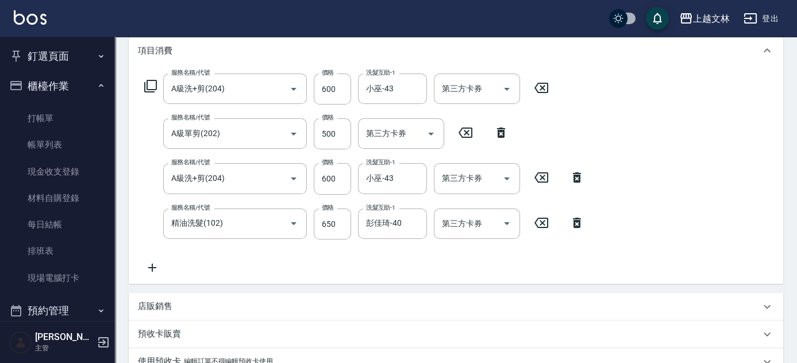
click at [152, 268] on icon at bounding box center [152, 268] width 8 height 8
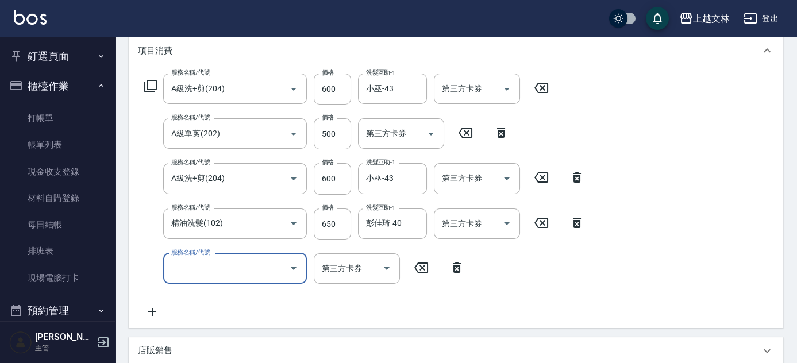
click at [210, 261] on input "服務名稱/代號" at bounding box center [226, 268] width 116 height 20
type input "精油洗髮(102)"
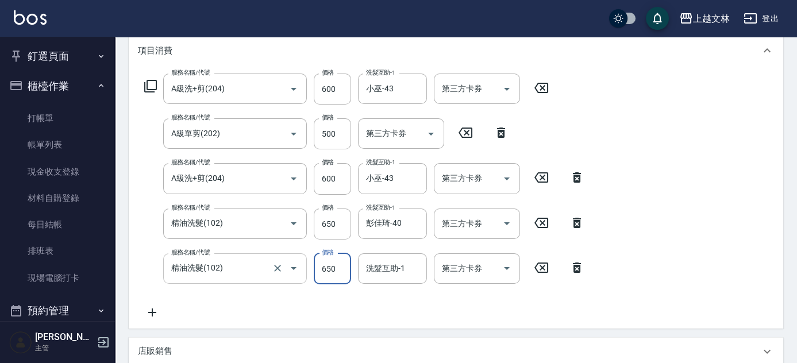
type input "650"
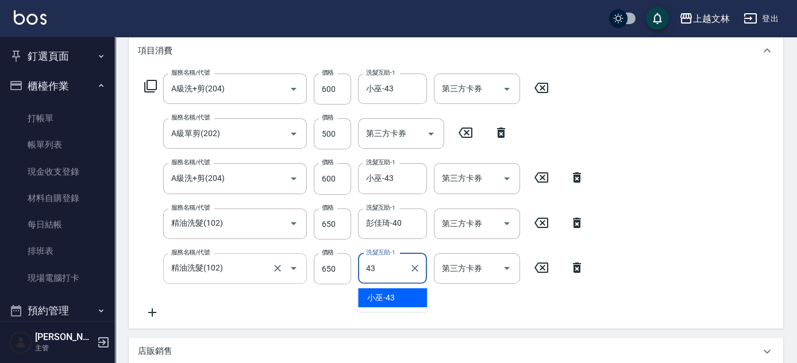
type input "小巫-43"
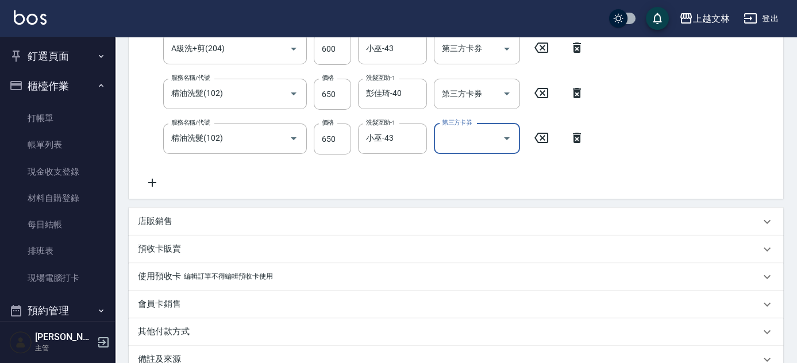
scroll to position [366, 0]
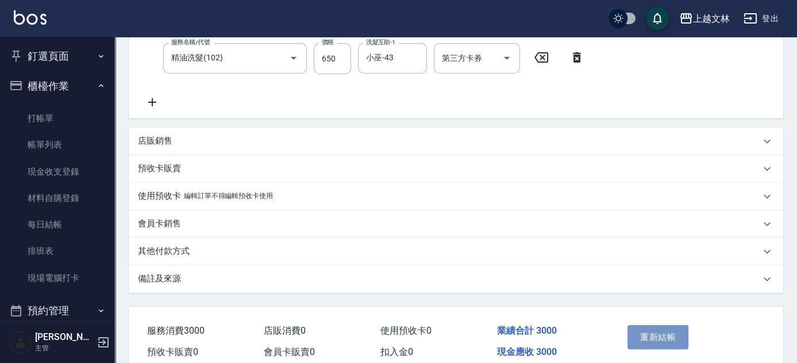
drag, startPoint x: 672, startPoint y: 342, endPoint x: 666, endPoint y: 341, distance: 6.3
click at [671, 342] on button "重新結帳" at bounding box center [657, 337] width 61 height 24
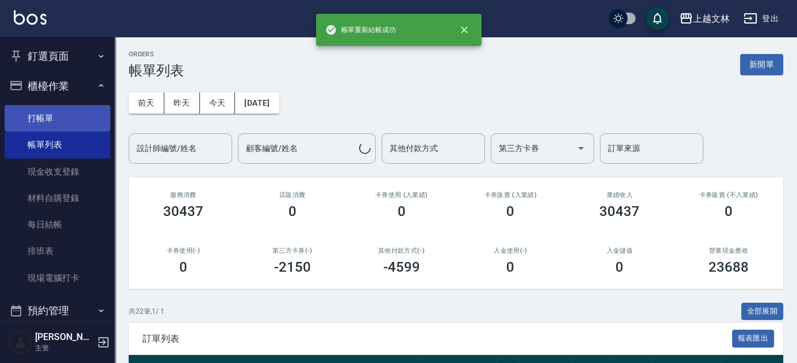
click at [82, 114] on link "打帳單" at bounding box center [58, 118] width 106 height 26
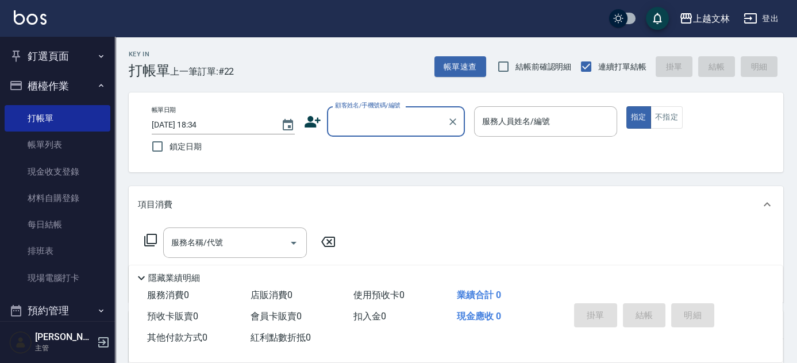
click at [372, 117] on input "顧客姓名/手機號碼/編號" at bounding box center [387, 121] width 110 height 20
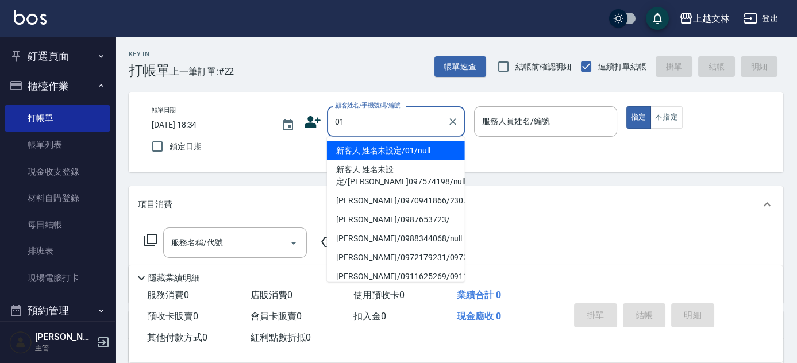
type input "新客人 姓名未設定/01/null"
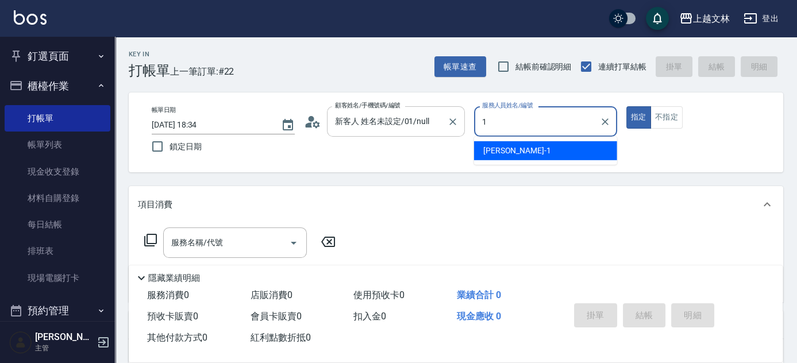
type input "1"
type button "true"
type input "[PERSON_NAME]-1"
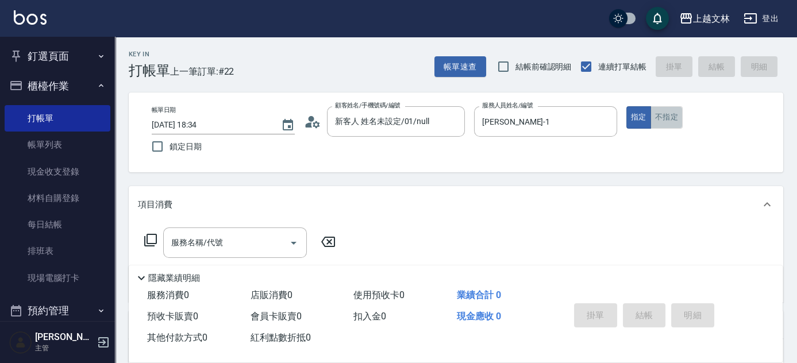
click at [660, 111] on button "不指定" at bounding box center [666, 117] width 32 height 22
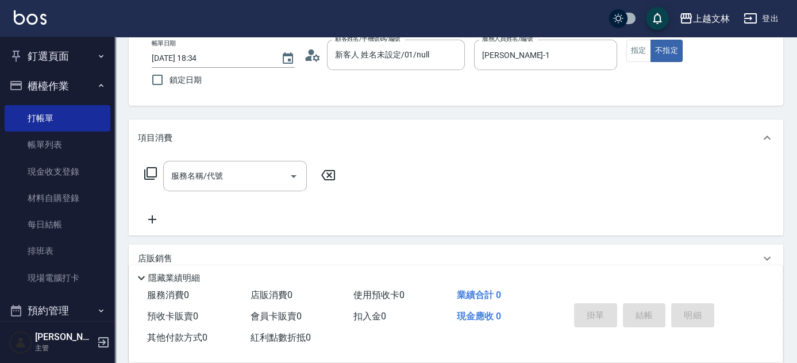
scroll to position [156, 0]
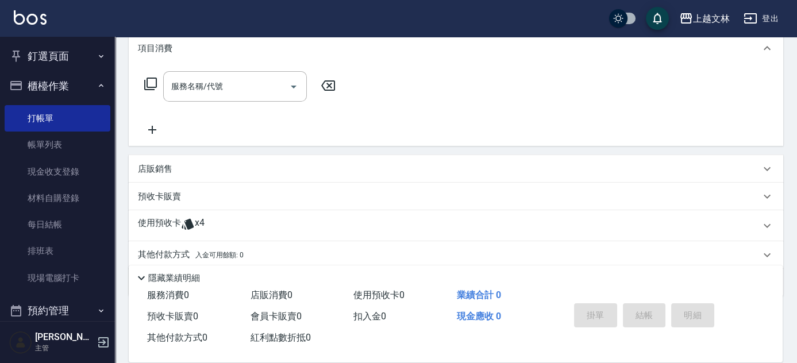
click at [149, 127] on icon at bounding box center [152, 130] width 29 height 14
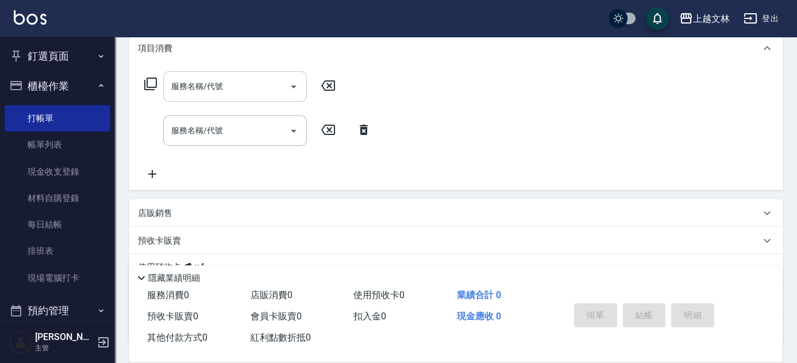
click at [215, 88] on input "服務名稱/代號" at bounding box center [226, 86] width 116 height 20
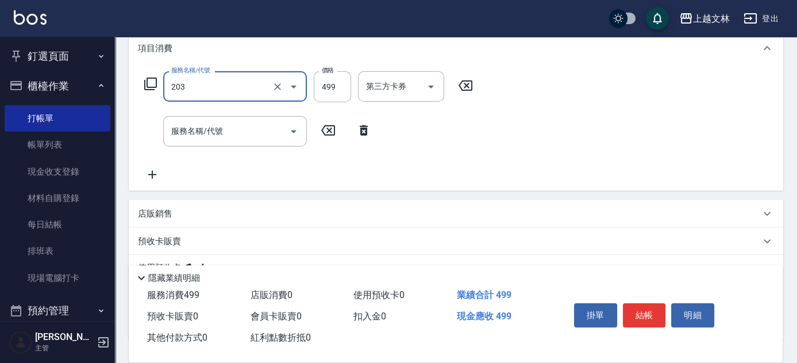
type input "B級洗+剪(203)"
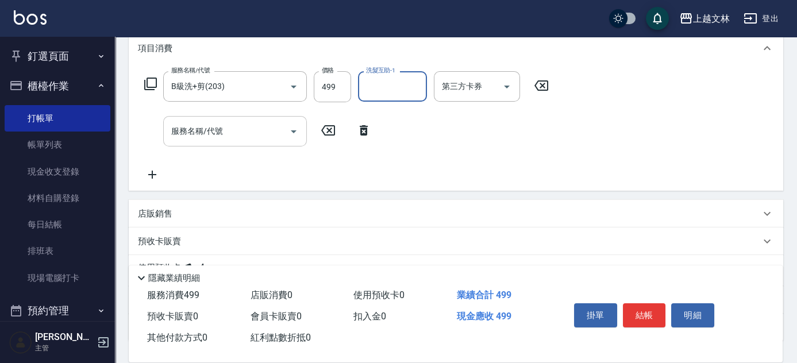
click at [252, 134] on input "服務名稱/代號" at bounding box center [226, 131] width 116 height 20
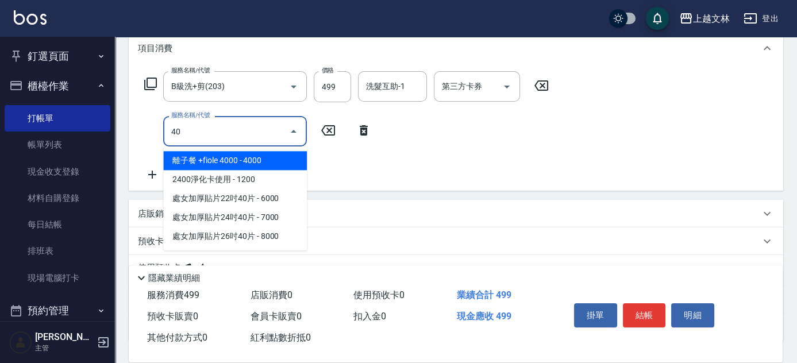
type input "4"
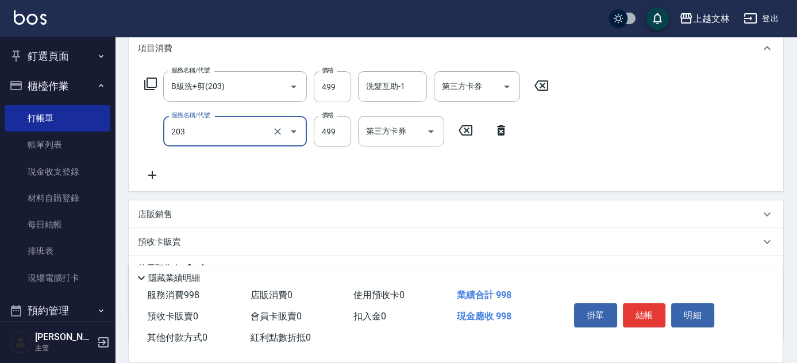
type input "B級洗+剪(203)"
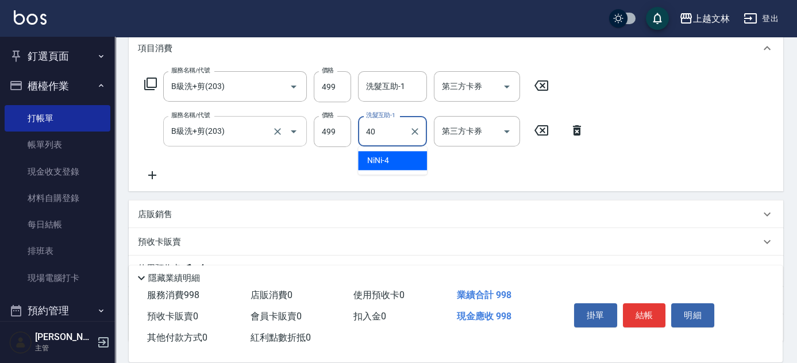
type input "彭佳琦-40"
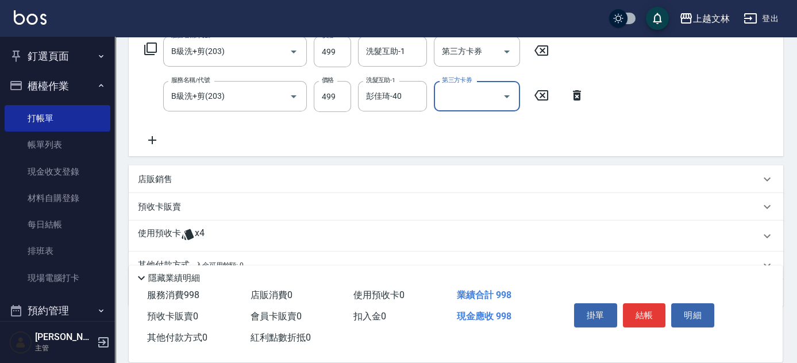
scroll to position [244, 0]
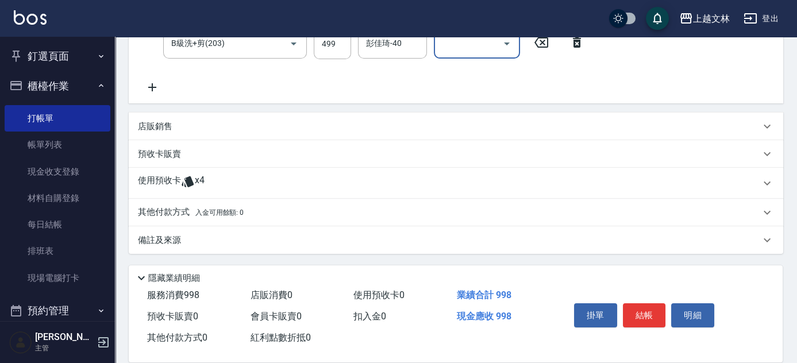
click at [654, 318] on button "結帳" at bounding box center [644, 315] width 43 height 24
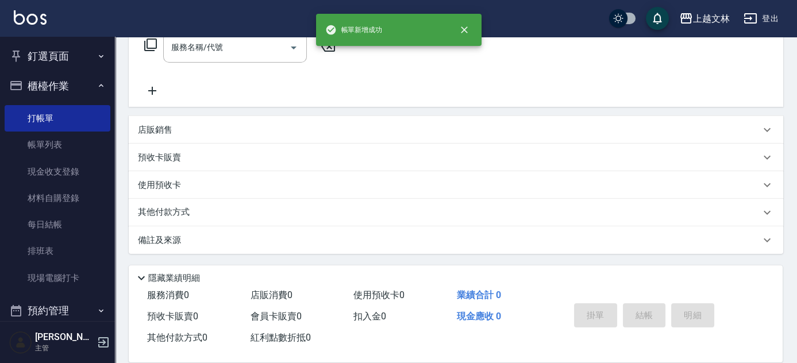
scroll to position [0, 0]
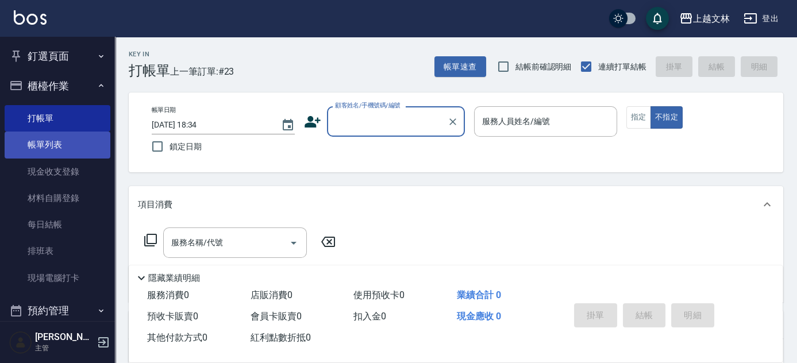
click at [65, 140] on link "帳單列表" at bounding box center [58, 145] width 106 height 26
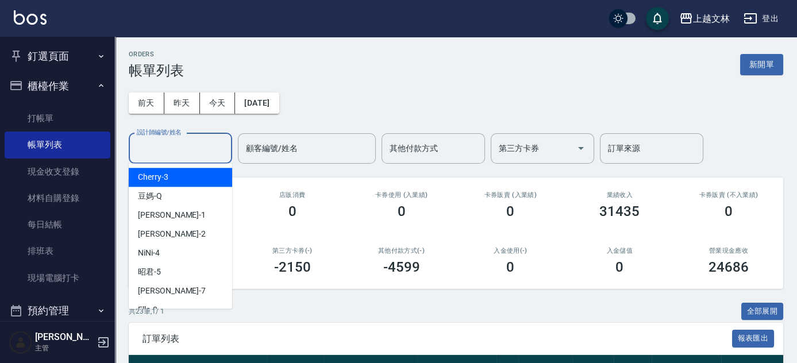
click at [196, 153] on input "設計師編號/姓名" at bounding box center [180, 148] width 93 height 20
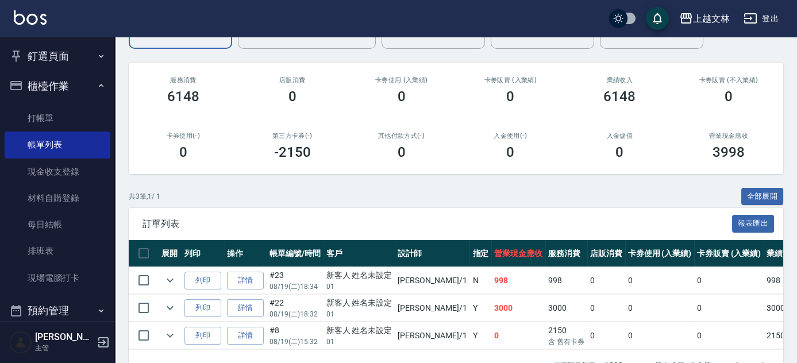
scroll to position [153, 0]
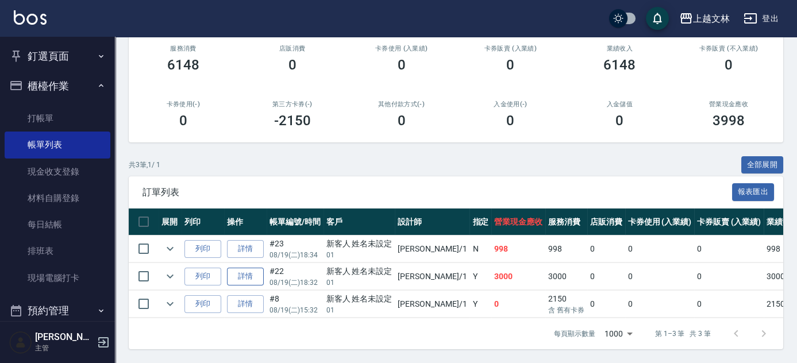
type input "[PERSON_NAME]-1"
click at [248, 273] on link "詳情" at bounding box center [245, 277] width 37 height 18
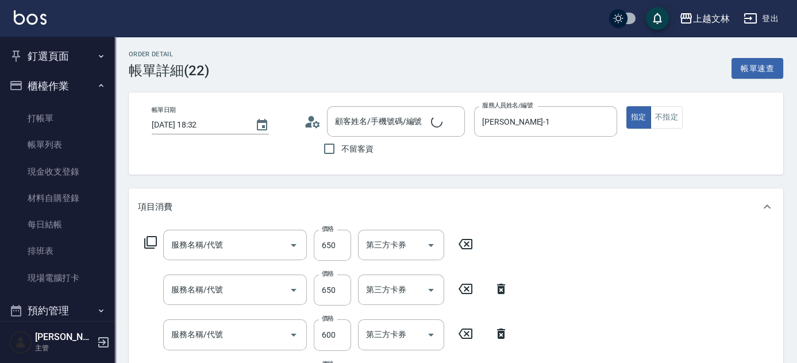
type input "[DATE] 18:32"
type input "[PERSON_NAME]-1"
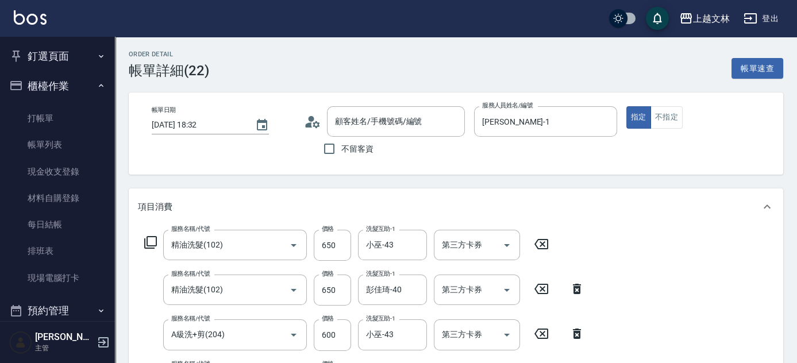
type input "精油洗髮(102)"
type input "A級洗+剪(204)"
type input "A級單剪(202)"
type input "A級洗+剪(204)"
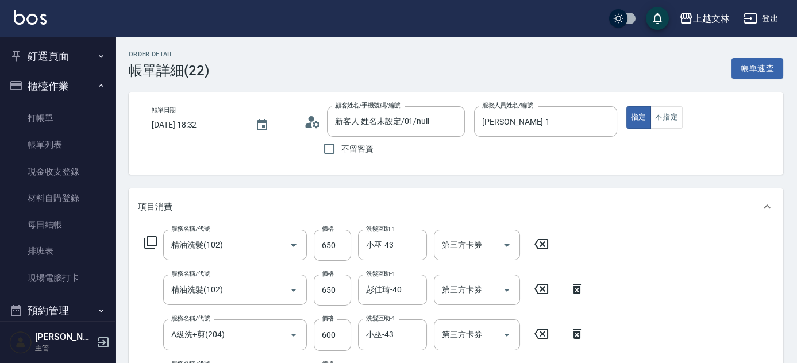
type input "新客人 姓名未設定/01/null"
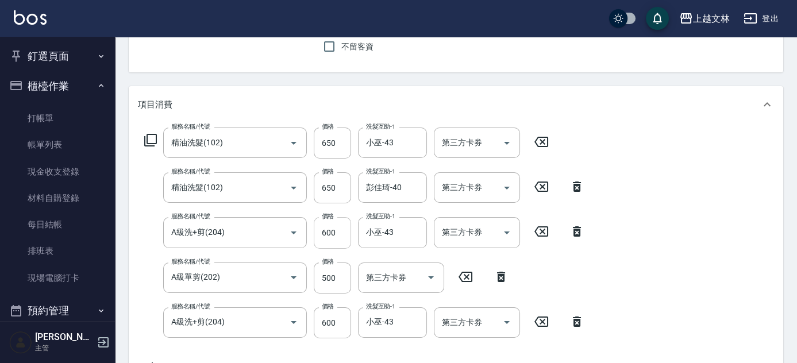
scroll to position [104, 0]
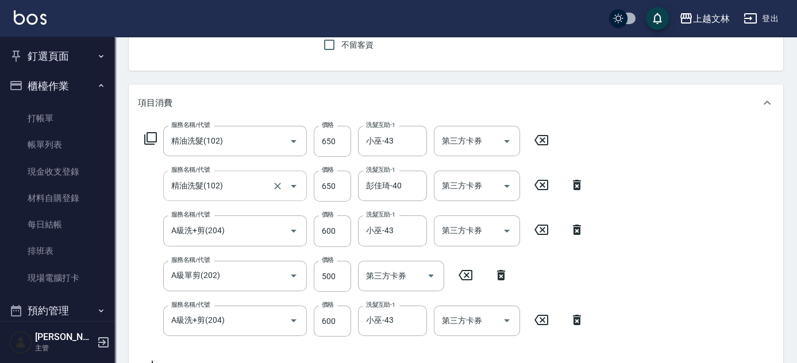
click at [252, 180] on input "精油洗髮(102)" at bounding box center [218, 186] width 101 height 20
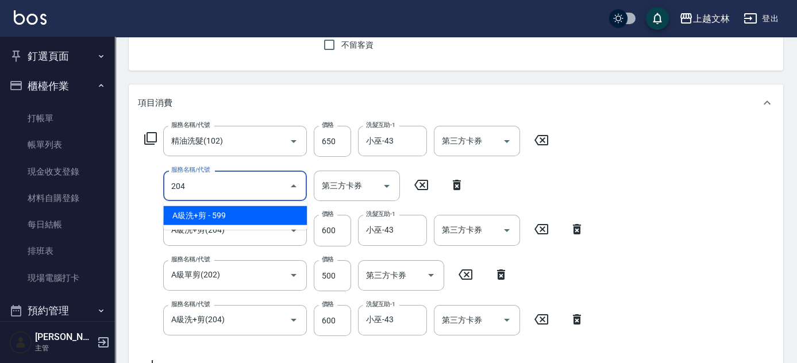
type input "A級洗+剪(204)"
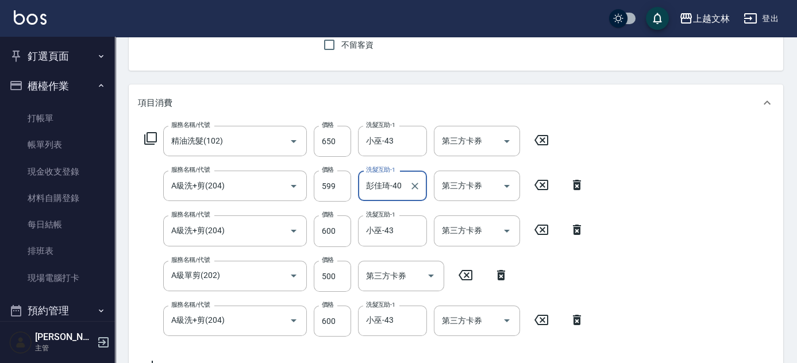
click at [335, 202] on div "服務名稱/代號 精油洗髮(102) 服務名稱/代號 價格 650 價格 洗髮互助-1 小巫-43 洗髮互助-1 第三方卡券 第三方卡券 服務名稱/代號 A級洗…" at bounding box center [364, 249] width 453 height 246
click at [330, 192] on input "599" at bounding box center [332, 186] width 37 height 31
type input "640"
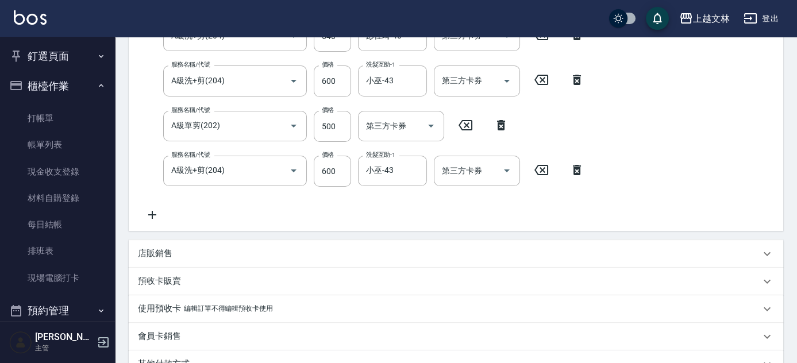
scroll to position [417, 0]
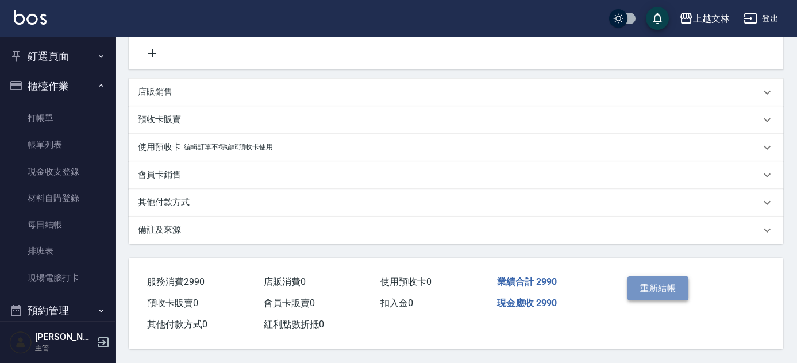
click at [640, 281] on button "重新結帳" at bounding box center [657, 288] width 61 height 24
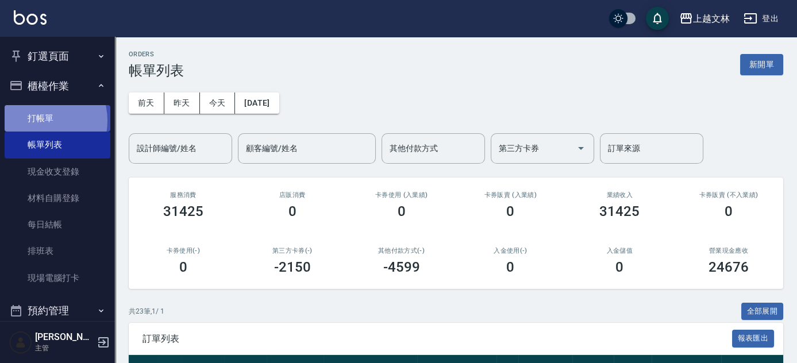
click at [36, 121] on link "打帳單" at bounding box center [58, 118] width 106 height 26
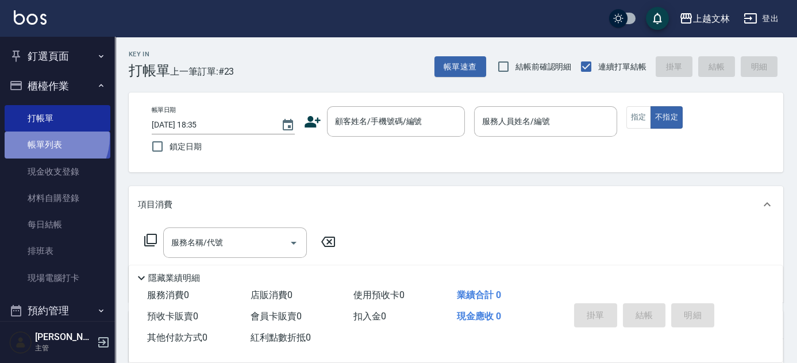
click at [48, 137] on link "帳單列表" at bounding box center [58, 145] width 106 height 26
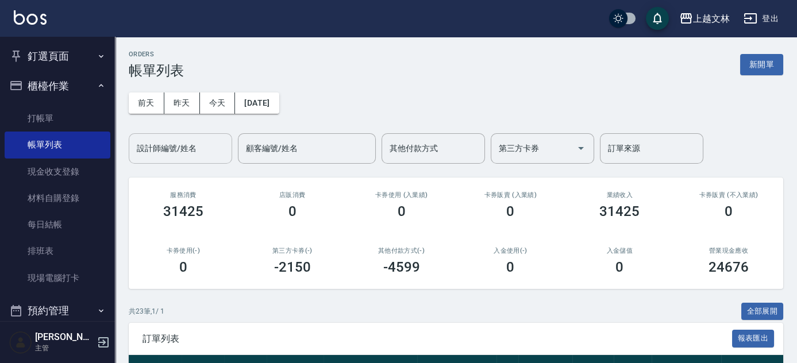
click at [179, 154] on input "設計師編號/姓名" at bounding box center [180, 148] width 93 height 20
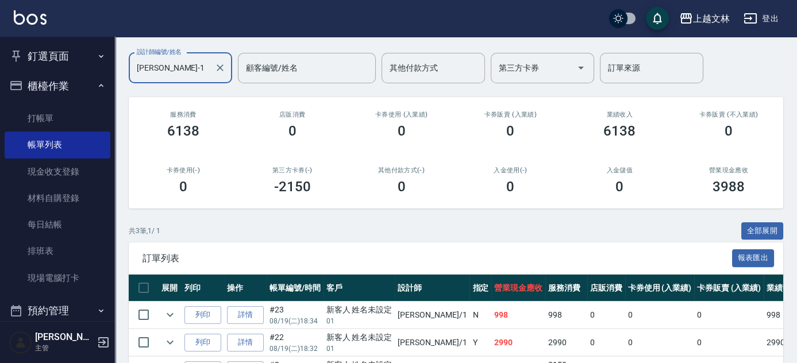
scroll to position [153, 0]
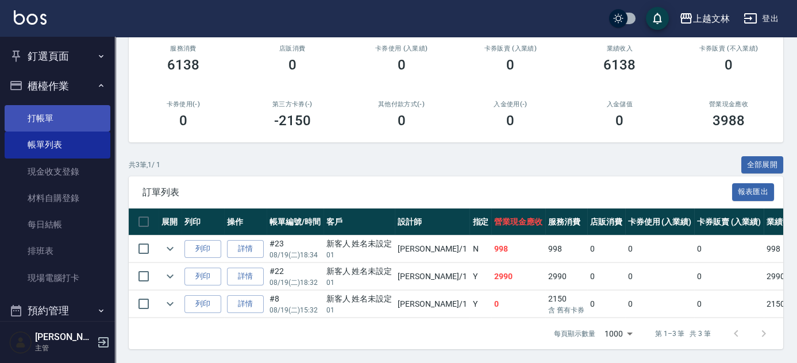
type input "[PERSON_NAME]-1"
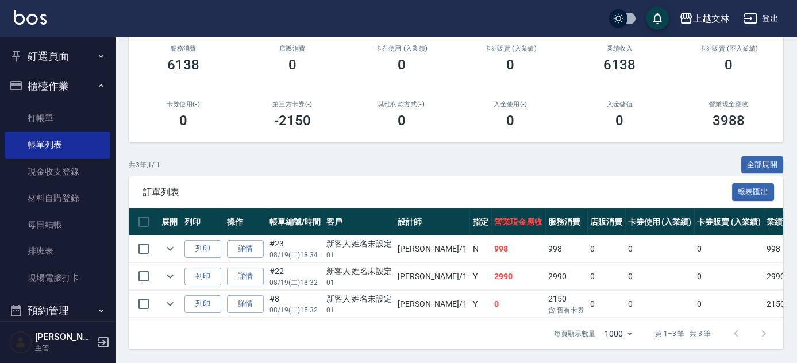
drag, startPoint x: 39, startPoint y: 116, endPoint x: 53, endPoint y: 97, distance: 23.4
click at [40, 117] on link "打帳單" at bounding box center [58, 118] width 106 height 26
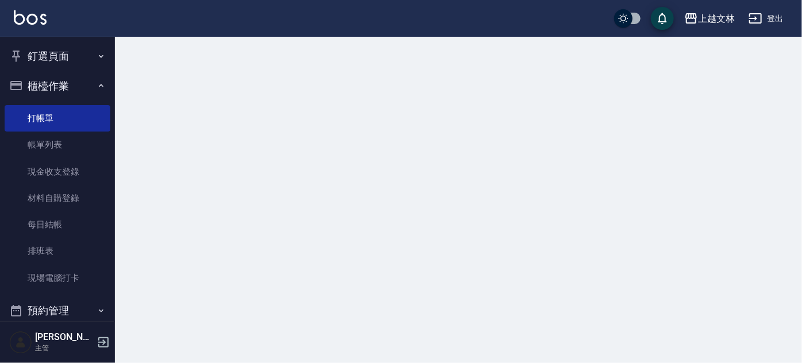
click at [55, 92] on button "櫃檯作業" at bounding box center [58, 86] width 106 height 30
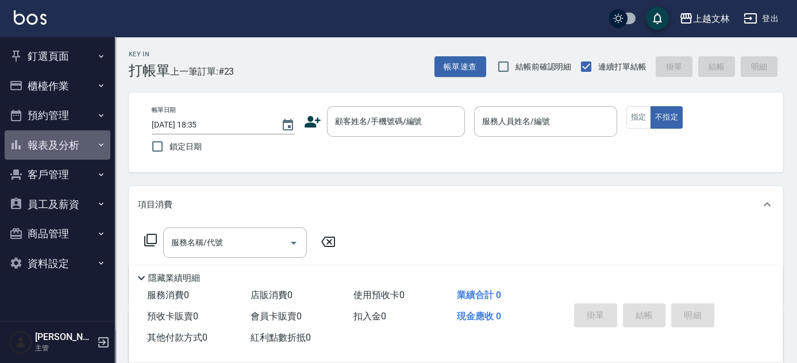
click at [79, 146] on button "報表及分析" at bounding box center [58, 145] width 106 height 30
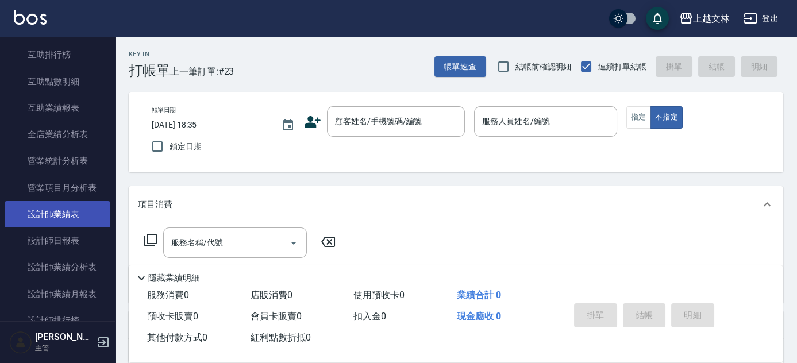
scroll to position [257, 0]
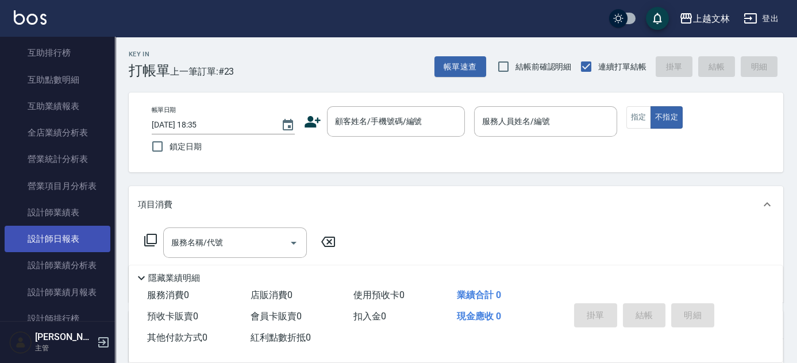
click at [79, 243] on link "設計師日報表" at bounding box center [58, 239] width 106 height 26
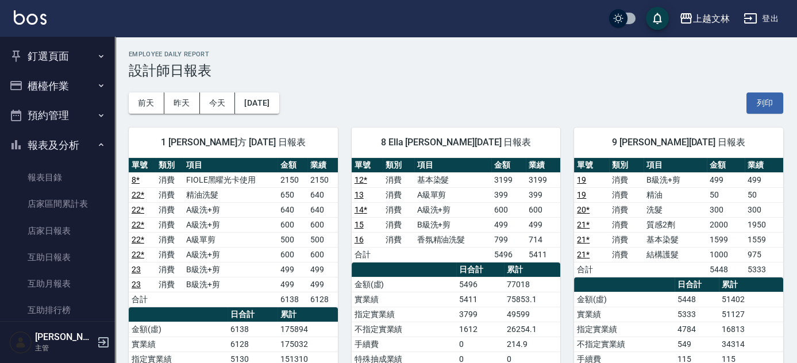
click at [53, 142] on button "報表及分析" at bounding box center [58, 145] width 106 height 30
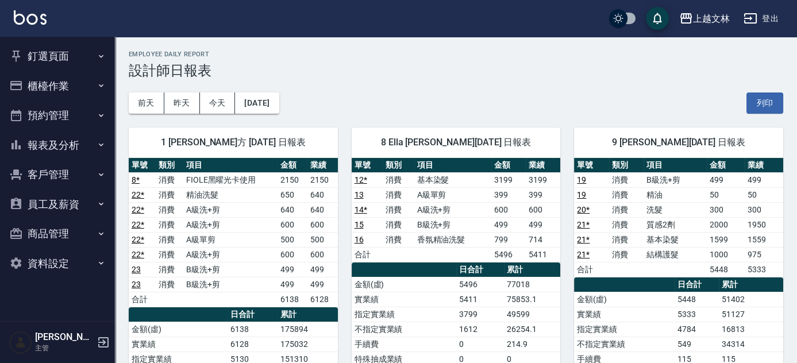
click at [47, 94] on button "櫃檯作業" at bounding box center [58, 86] width 106 height 30
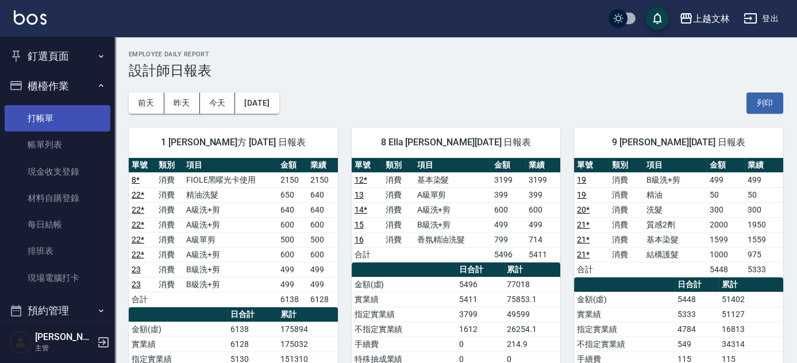
click at [49, 125] on link "打帳單" at bounding box center [58, 118] width 106 height 26
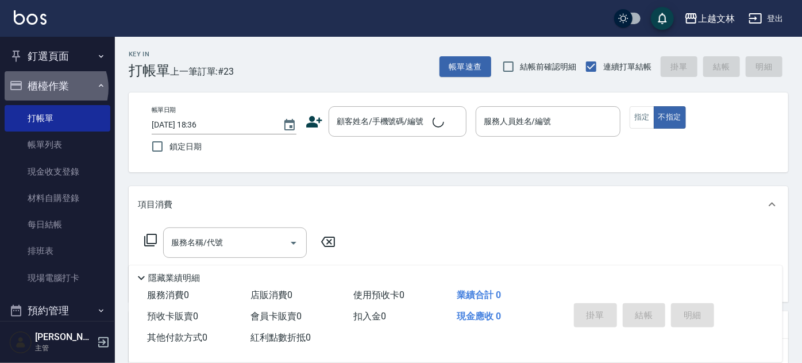
click at [51, 88] on button "櫃檯作業" at bounding box center [58, 86] width 106 height 30
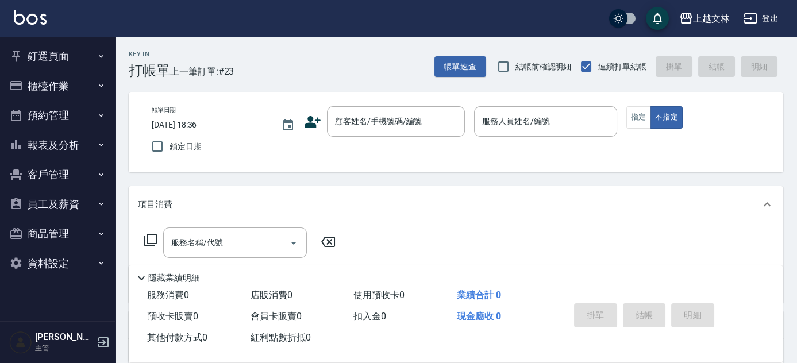
click at [56, 86] on button "櫃檯作業" at bounding box center [58, 86] width 106 height 30
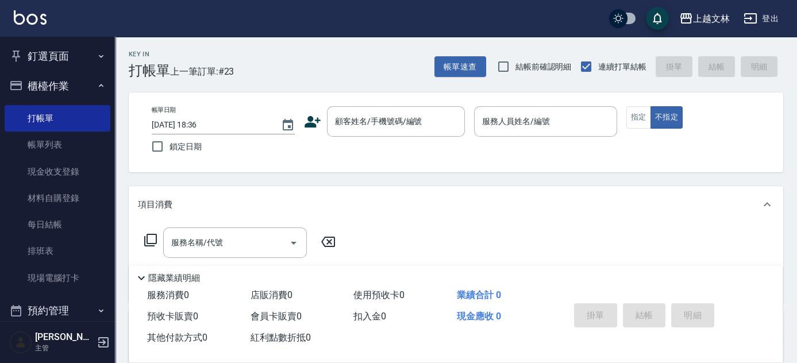
drag, startPoint x: 58, startPoint y: 154, endPoint x: 136, endPoint y: 173, distance: 80.4
click at [58, 154] on link "帳單列表" at bounding box center [58, 145] width 106 height 26
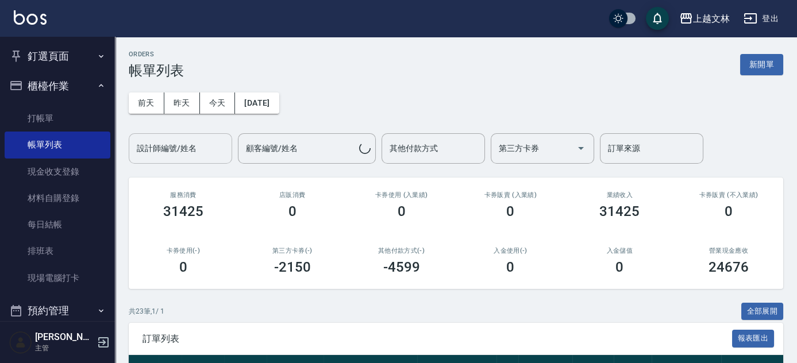
click at [198, 157] on input "設計師編號/姓名" at bounding box center [180, 148] width 93 height 20
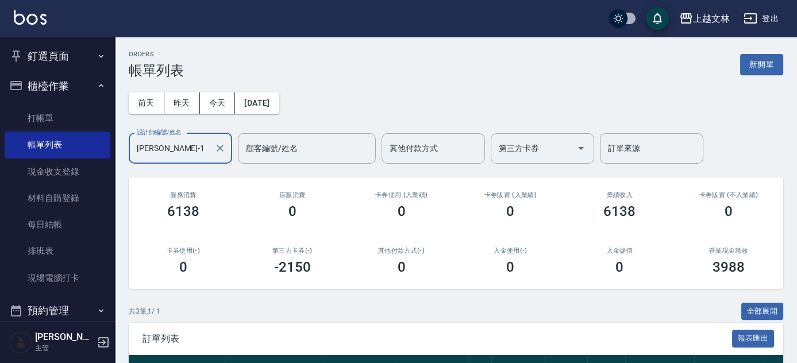
scroll to position [153, 0]
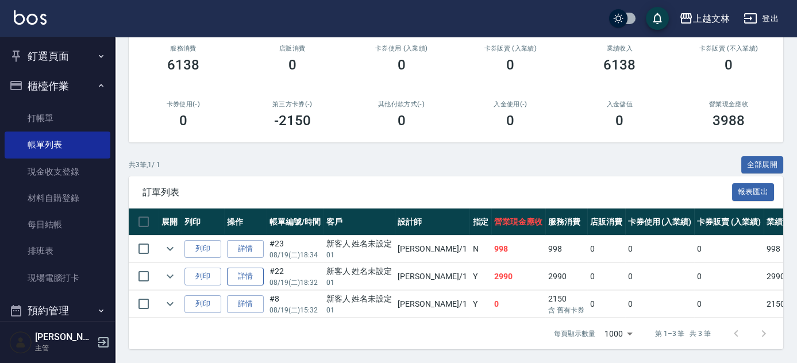
type input "[PERSON_NAME]-1"
click at [241, 272] on link "詳情" at bounding box center [245, 277] width 37 height 18
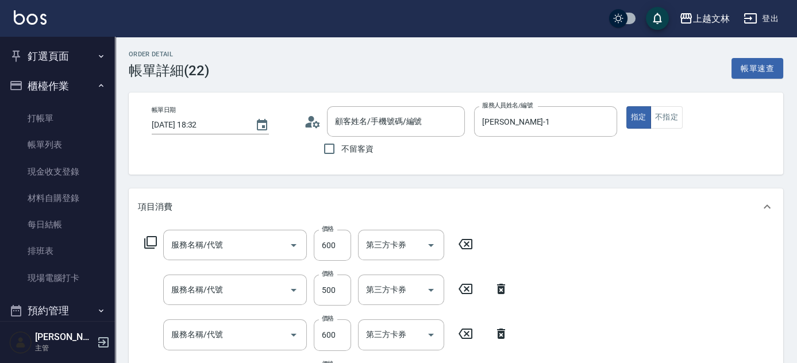
type input "[DATE] 18:32"
type input "[PERSON_NAME]-1"
type input "A級洗+剪(204)"
type input "A級單剪(202)"
type input "A級洗+剪(204)"
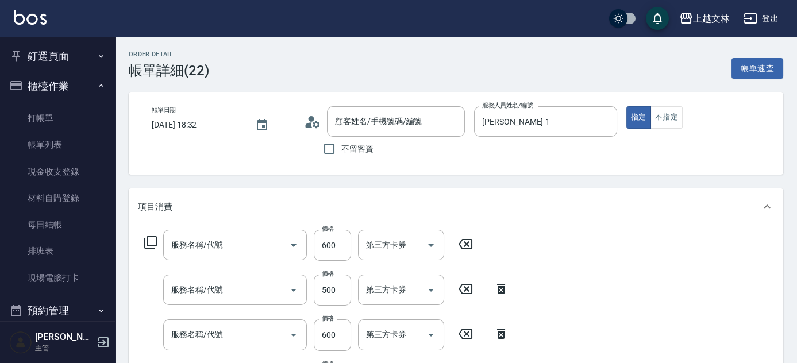
type input "A級洗+剪(204)"
type input "精油洗髮(102)"
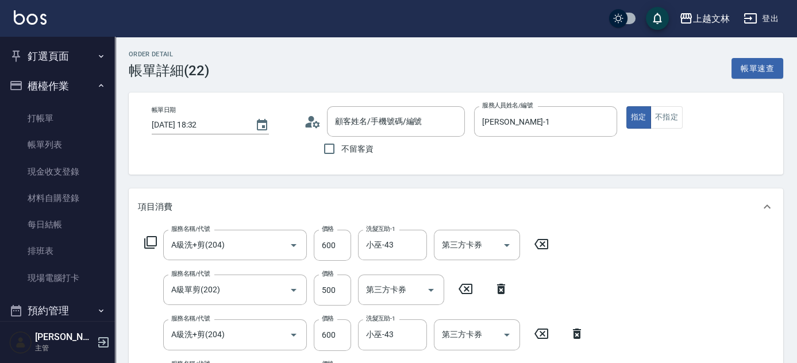
scroll to position [261, 0]
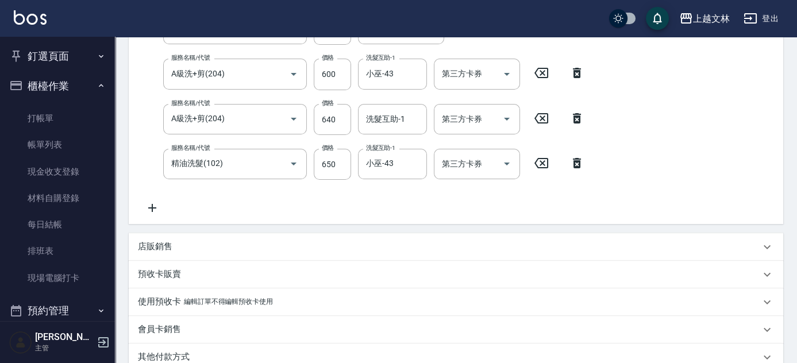
type input "新客人 姓名未設定/01/null"
click at [152, 211] on icon at bounding box center [152, 208] width 8 height 8
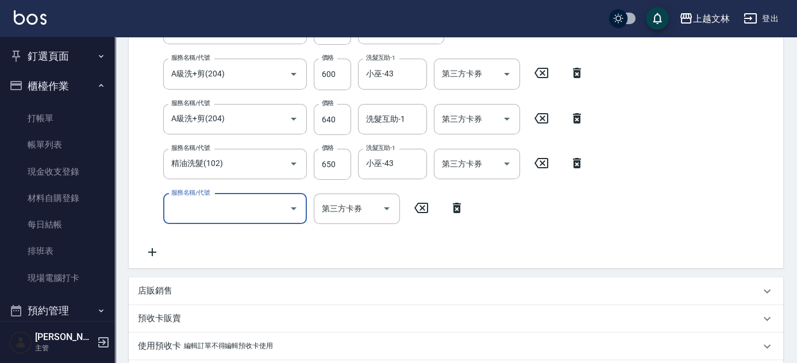
click at [159, 248] on icon at bounding box center [152, 252] width 29 height 14
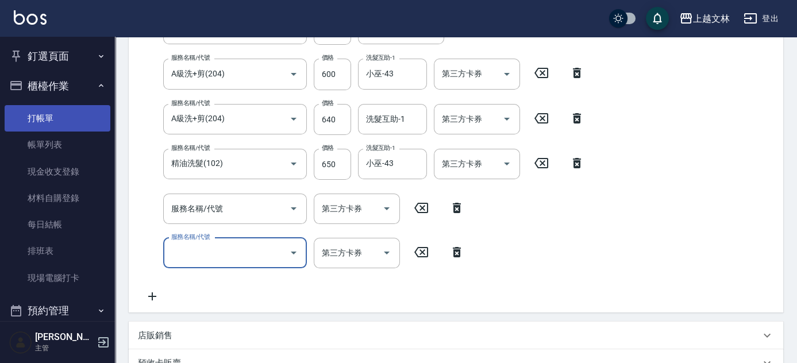
click at [42, 112] on link "打帳單" at bounding box center [58, 118] width 106 height 26
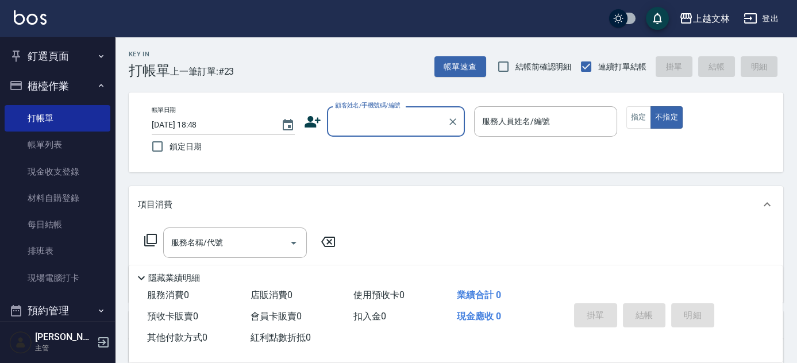
drag, startPoint x: 40, startPoint y: 142, endPoint x: 289, endPoint y: 172, distance: 251.7
click at [41, 142] on link "帳單列表" at bounding box center [58, 145] width 106 height 26
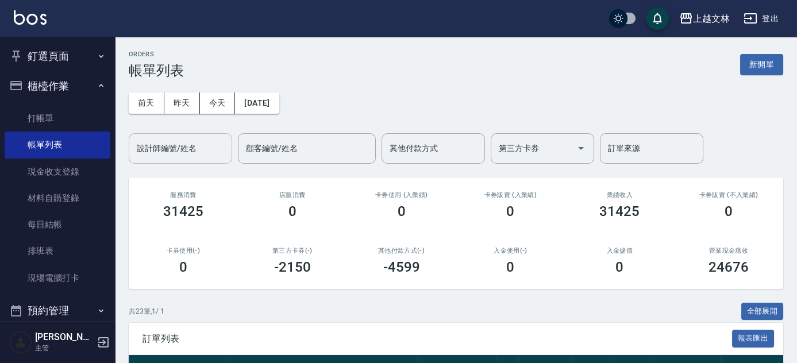
click at [201, 147] on input "設計師編號/姓名" at bounding box center [180, 148] width 93 height 20
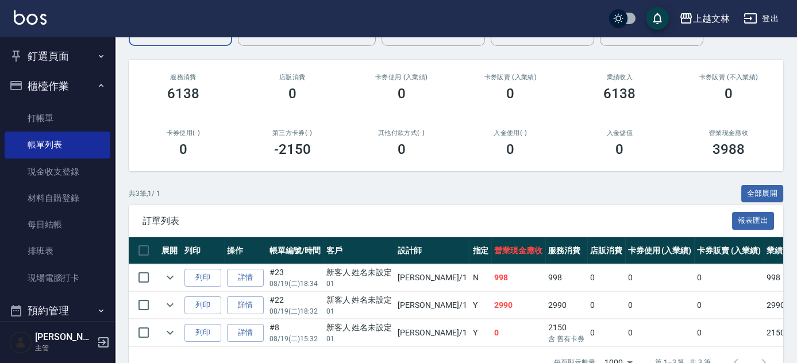
scroll to position [153, 0]
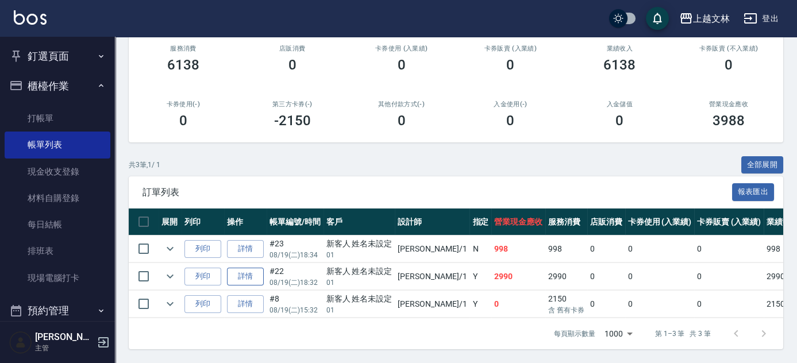
type input "[PERSON_NAME]-1"
click at [253, 273] on link "詳情" at bounding box center [245, 277] width 37 height 18
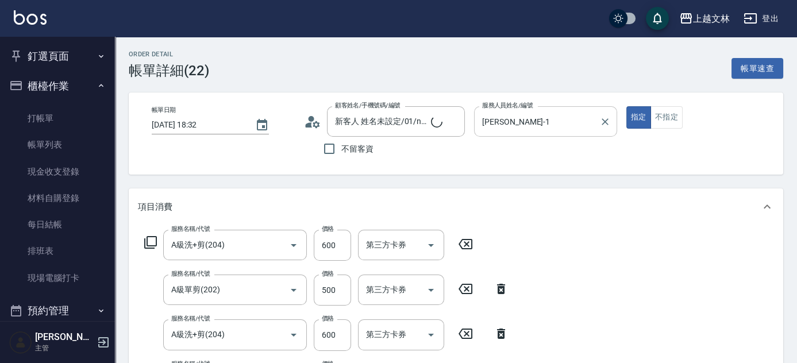
type input "新客人 姓名未設定/01/null"
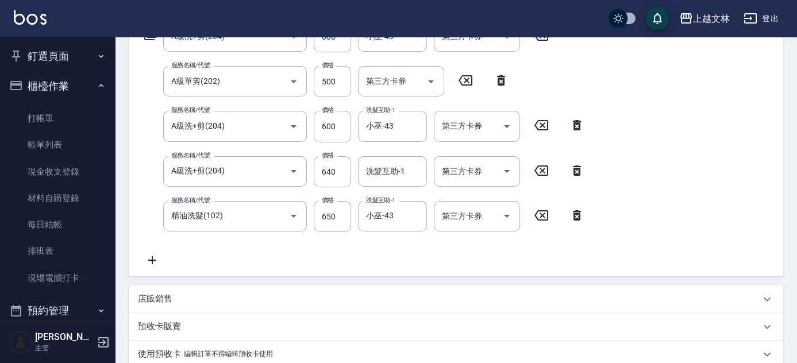
click at [161, 254] on icon at bounding box center [152, 260] width 29 height 14
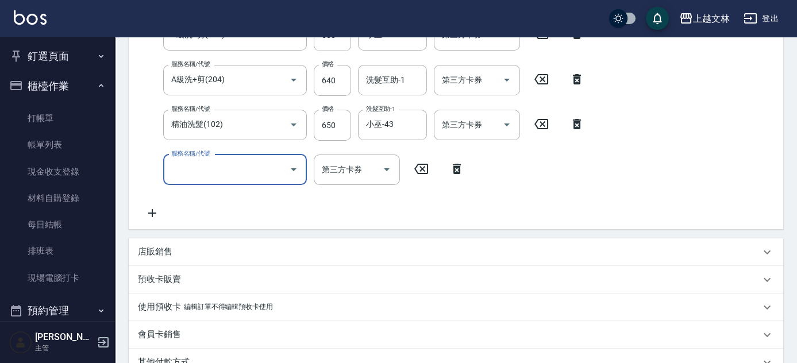
scroll to position [365, 0]
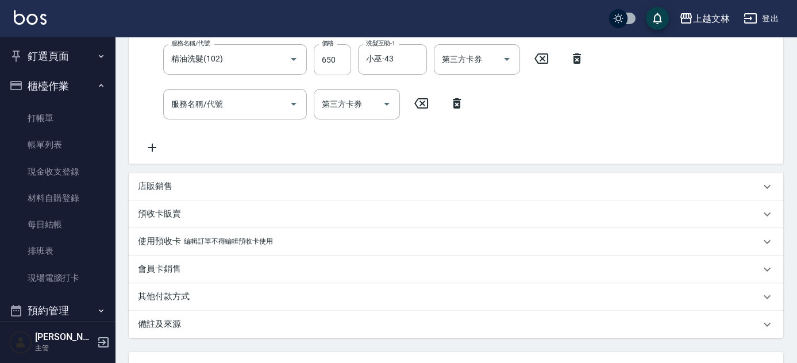
click at [159, 144] on icon at bounding box center [152, 148] width 29 height 14
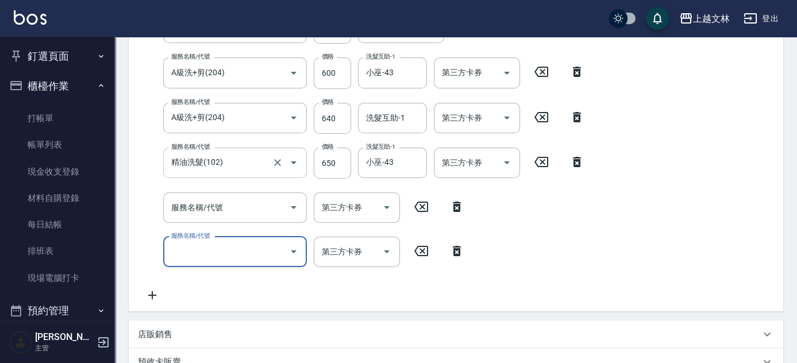
scroll to position [261, 0]
click at [254, 214] on input "服務名稱/代號" at bounding box center [226, 209] width 116 height 20
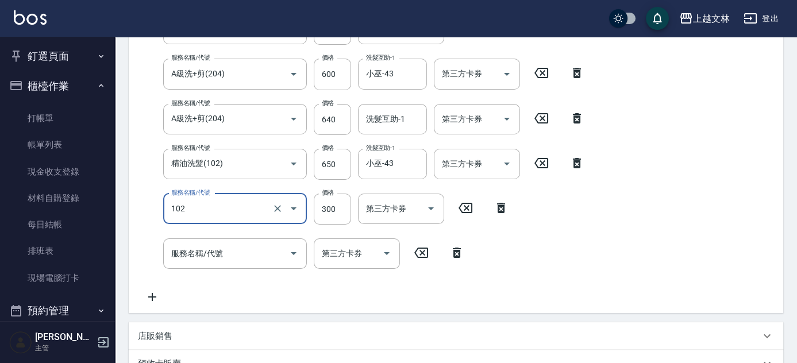
type input "精油洗髮(102)"
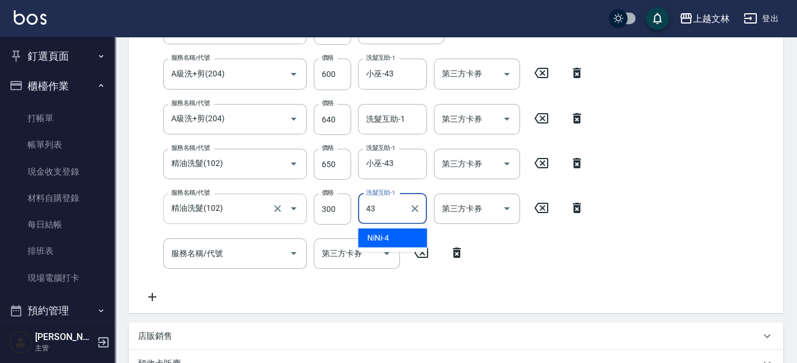
type input "小巫-43"
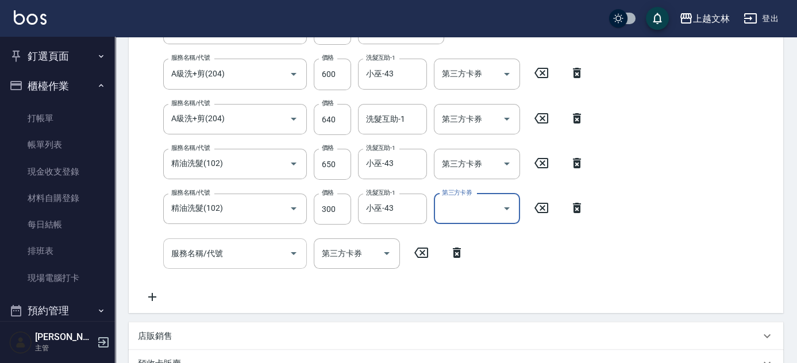
drag, startPoint x: 254, startPoint y: 251, endPoint x: 269, endPoint y: 248, distance: 15.9
click at [260, 249] on input "服務名稱/代號" at bounding box center [226, 253] width 116 height 20
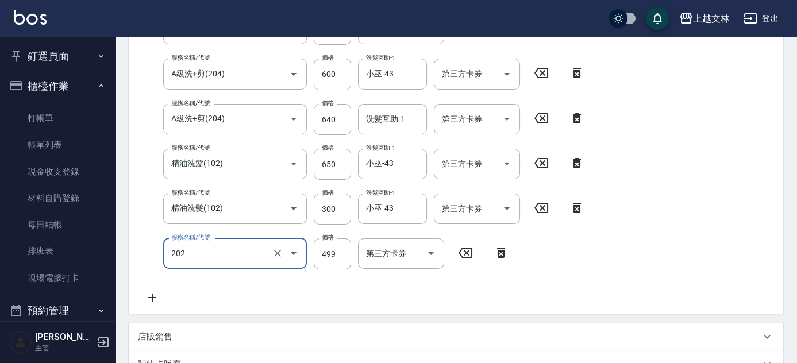
type input "A級單剪(202)"
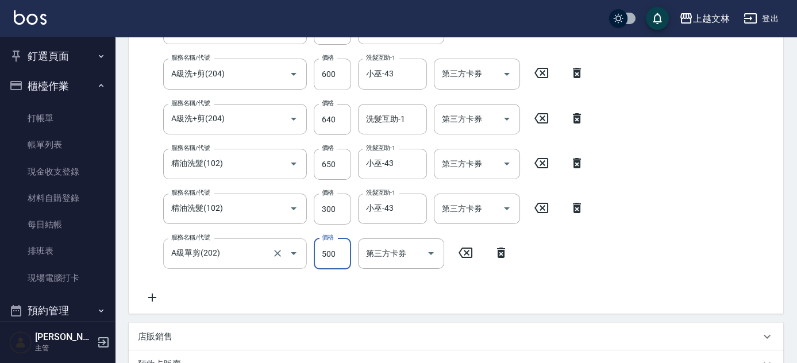
type input "500"
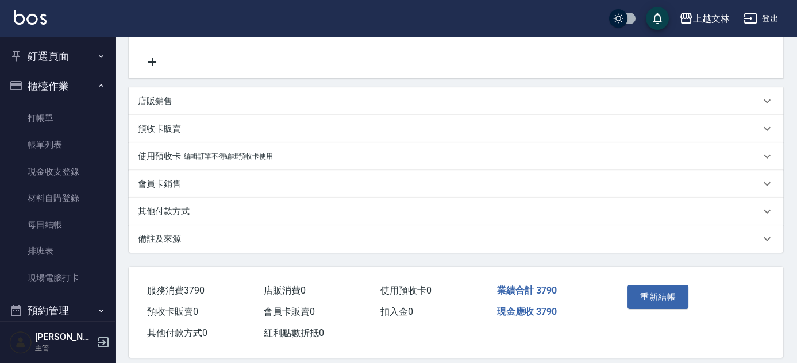
scroll to position [508, 0]
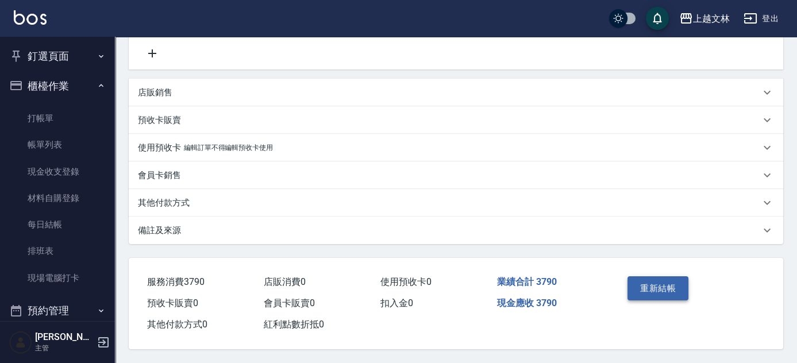
click at [643, 280] on button "重新結帳" at bounding box center [657, 288] width 61 height 24
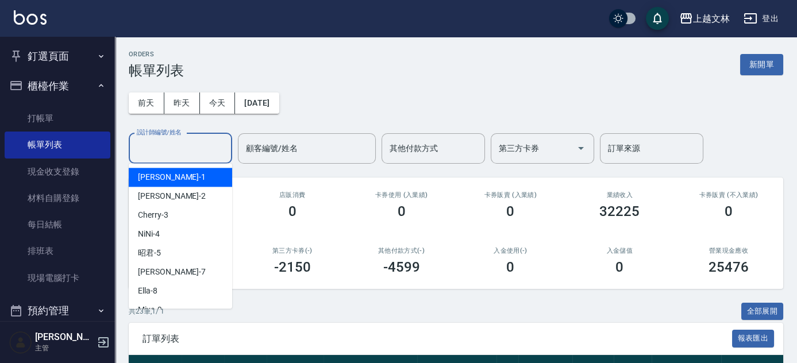
click at [208, 144] on input "設計師編號/姓名" at bounding box center [180, 148] width 93 height 20
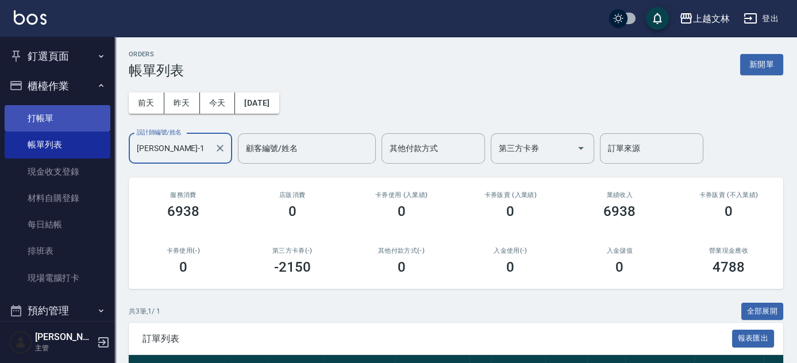
type input "[PERSON_NAME]-1"
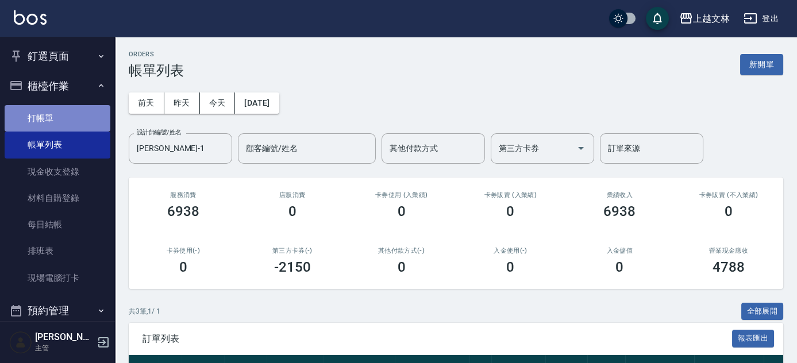
click at [58, 123] on link "打帳單" at bounding box center [58, 118] width 106 height 26
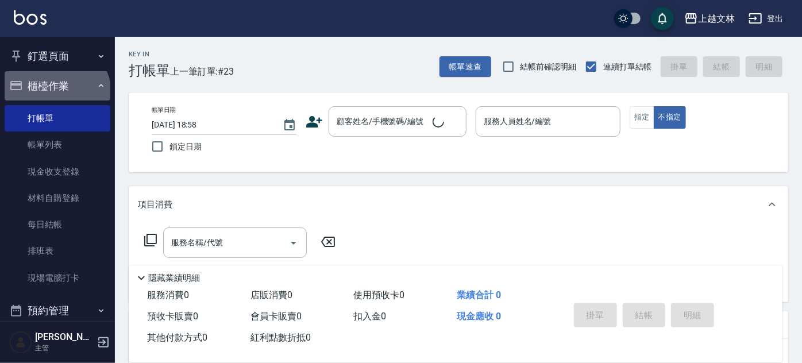
click at [55, 93] on button "櫃檯作業" at bounding box center [58, 86] width 106 height 30
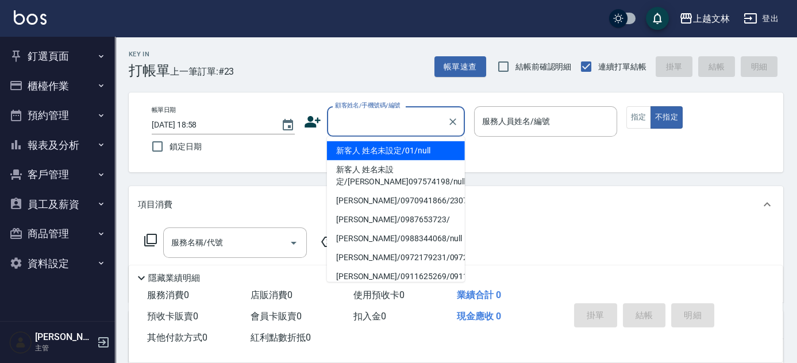
click at [350, 118] on input "顧客姓名/手機號碼/編號" at bounding box center [387, 121] width 110 height 20
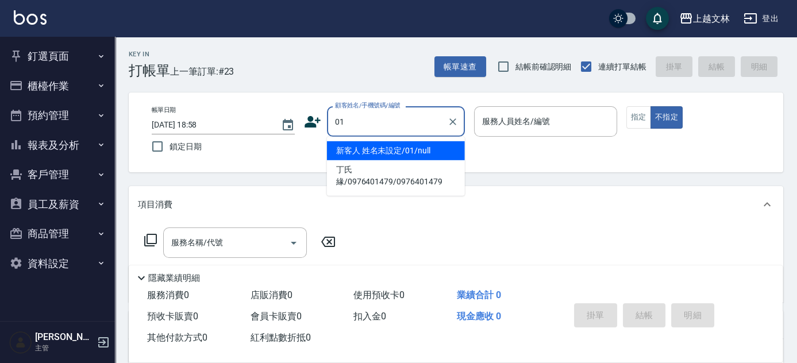
type input "新客人 姓名未設定/01/null"
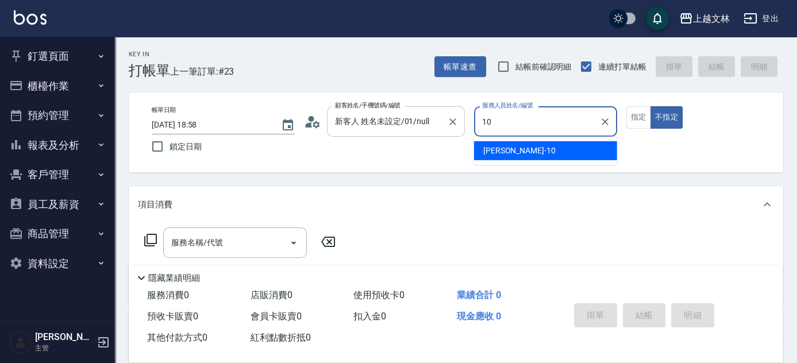
type input "[PERSON_NAME]-10"
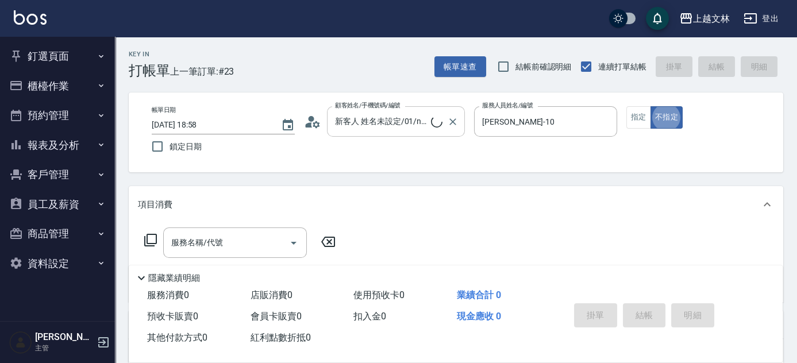
type button "false"
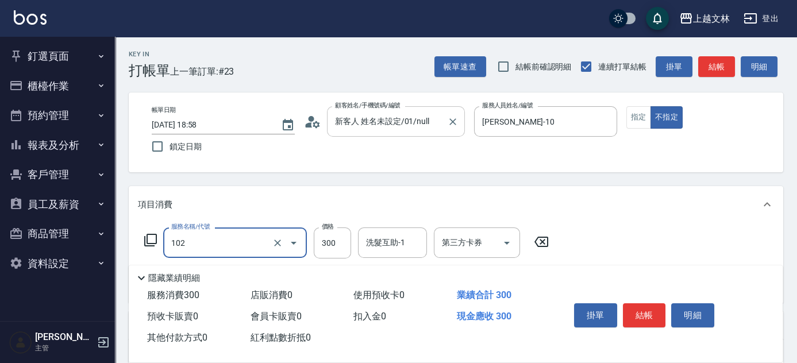
type input "精油洗髮(102)"
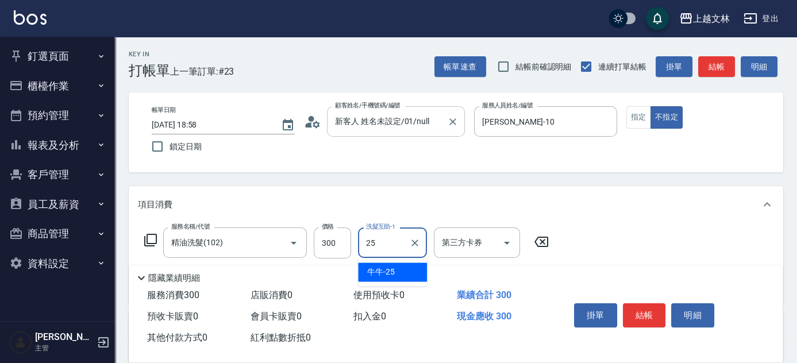
type input "牛牛-25"
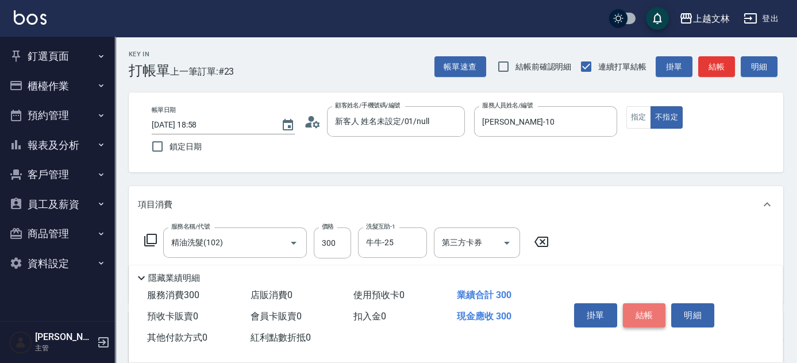
click at [647, 308] on button "結帳" at bounding box center [644, 315] width 43 height 24
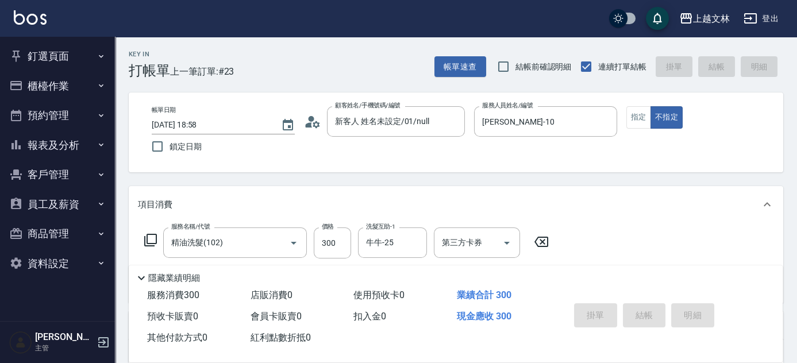
type input "[DATE] 19:01"
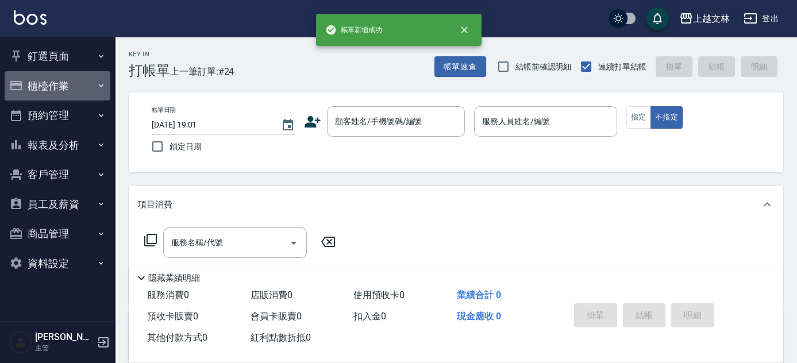
click at [58, 85] on button "櫃檯作業" at bounding box center [58, 86] width 106 height 30
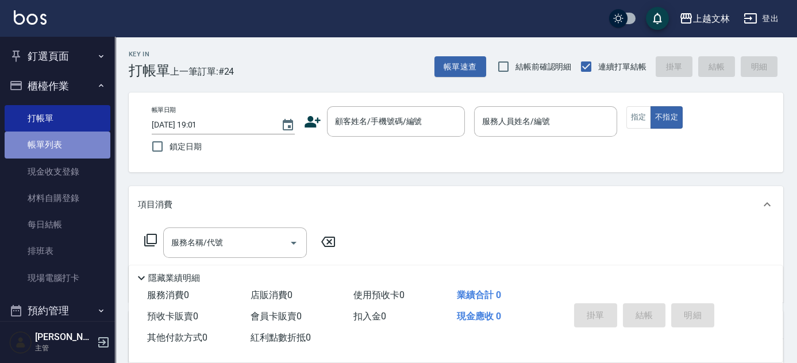
click at [84, 148] on link "帳單列表" at bounding box center [58, 145] width 106 height 26
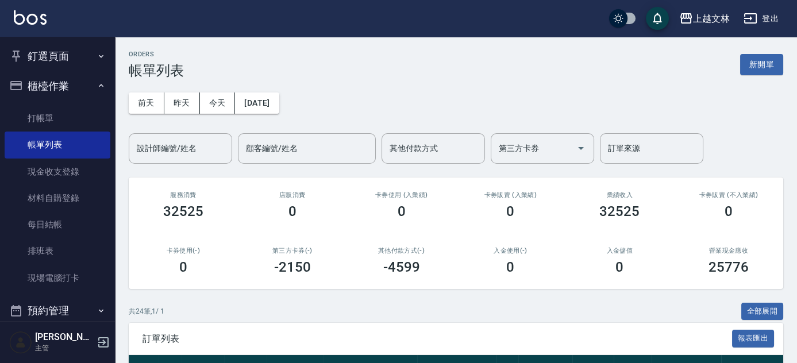
scroll to position [175, 0]
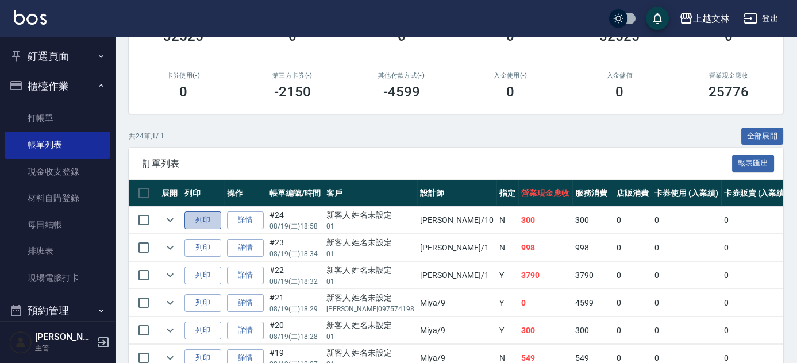
click at [204, 218] on button "列印" at bounding box center [202, 220] width 37 height 18
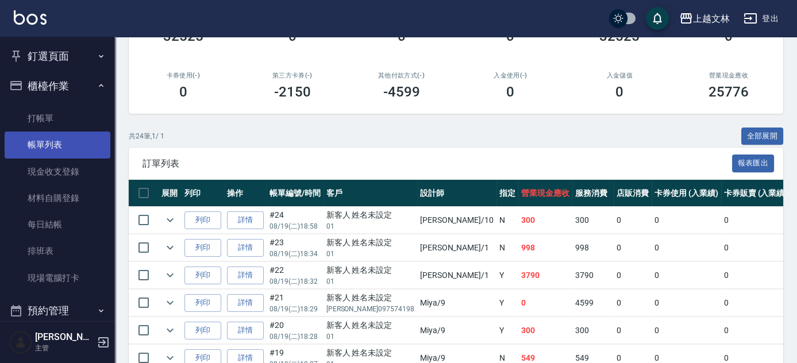
click at [30, 148] on link "帳單列表" at bounding box center [58, 145] width 106 height 26
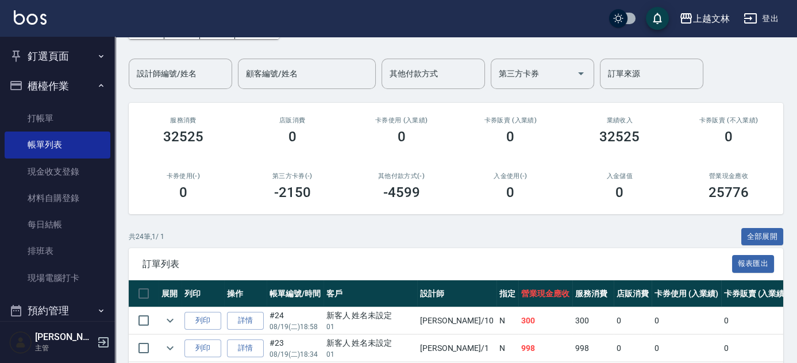
scroll to position [71, 0]
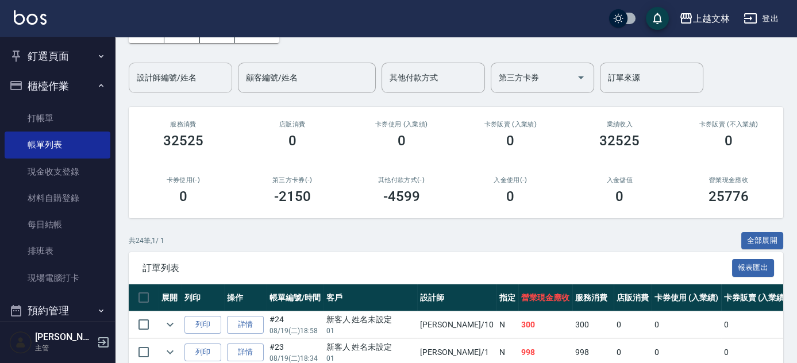
click at [173, 76] on div "設計師編號/姓名 設計師編號/姓名" at bounding box center [180, 78] width 103 height 30
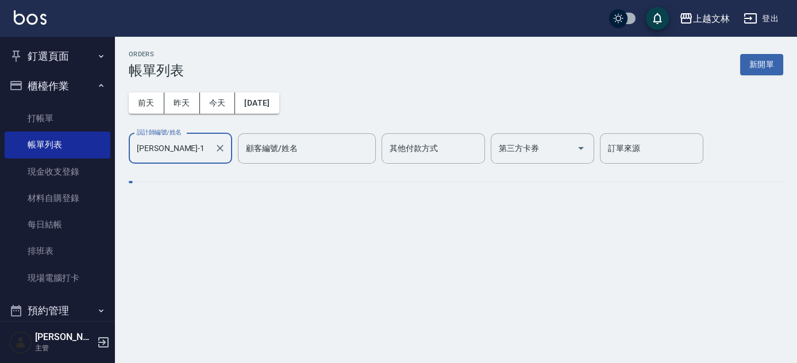
scroll to position [0, 0]
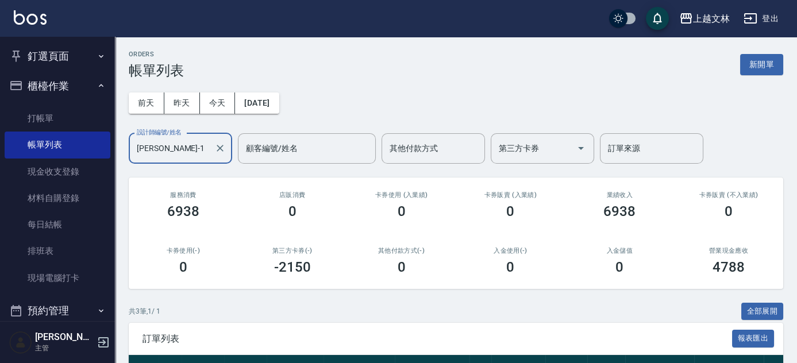
type input "[PERSON_NAME]-1"
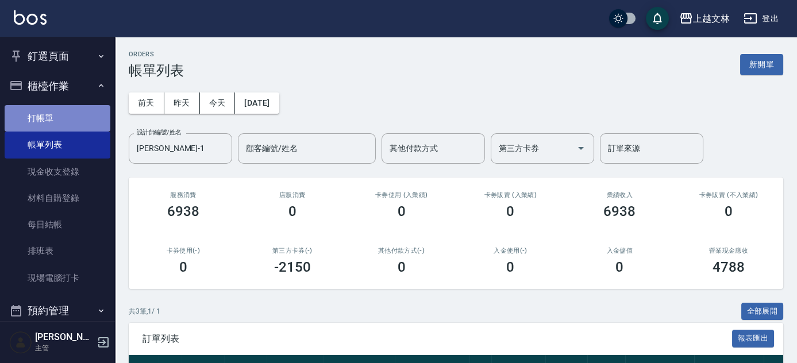
click at [63, 107] on link "打帳單" at bounding box center [58, 118] width 106 height 26
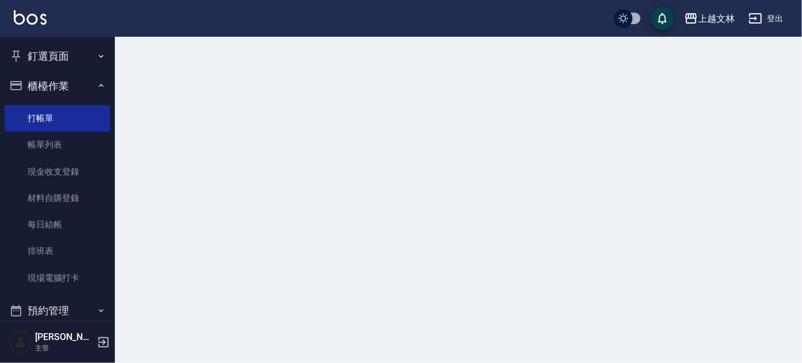
click at [68, 91] on button "櫃檯作業" at bounding box center [58, 86] width 106 height 30
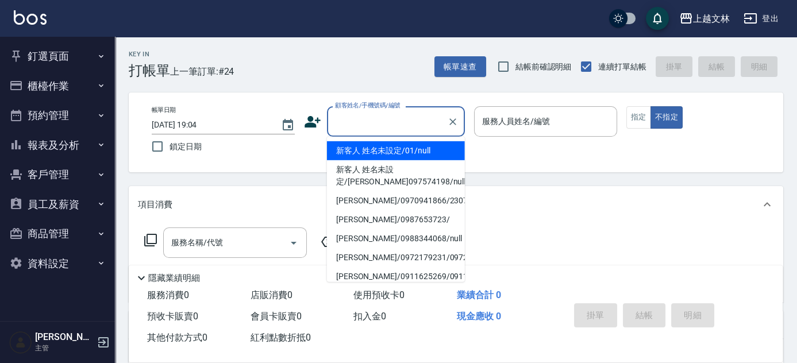
click at [404, 119] on input "顧客姓名/手機號碼/編號" at bounding box center [387, 121] width 110 height 20
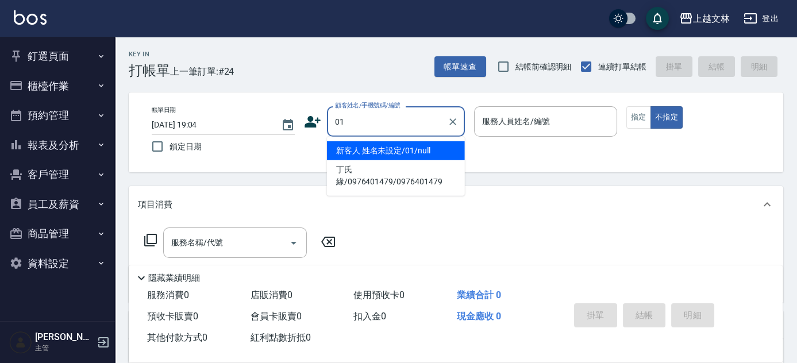
type input "新客人 姓名未設定/01/null"
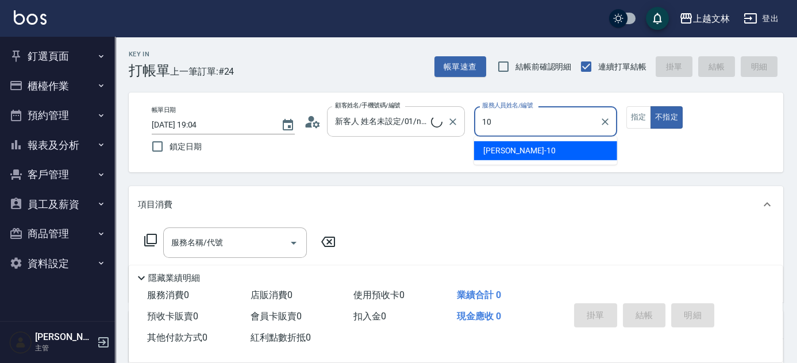
type input "[PERSON_NAME]-10"
type button "false"
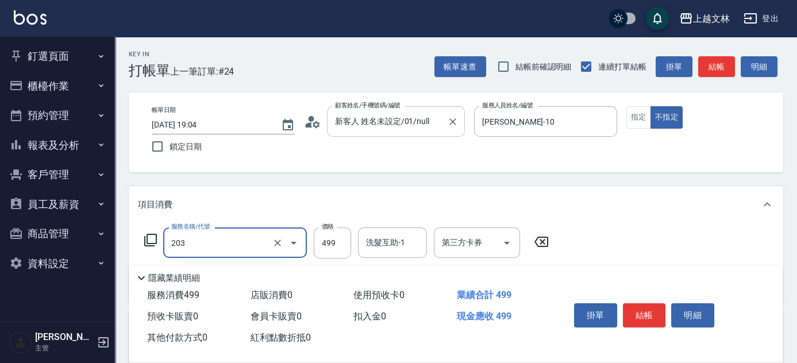
type input "B級洗+剪(203)"
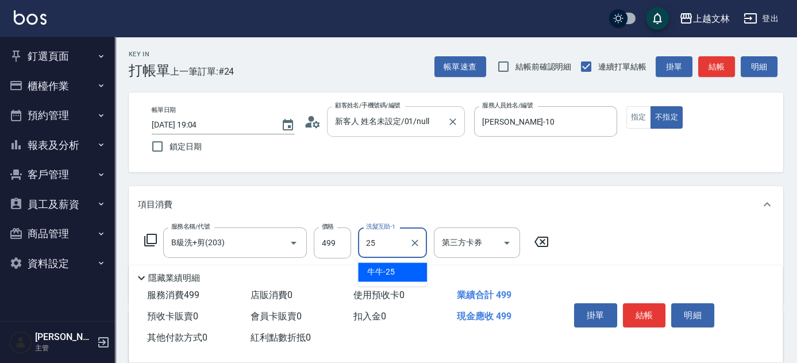
type input "牛牛-25"
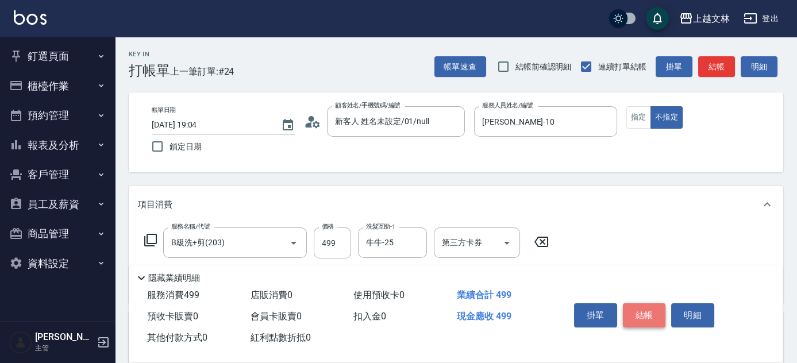
click at [654, 313] on button "結帳" at bounding box center [644, 315] width 43 height 24
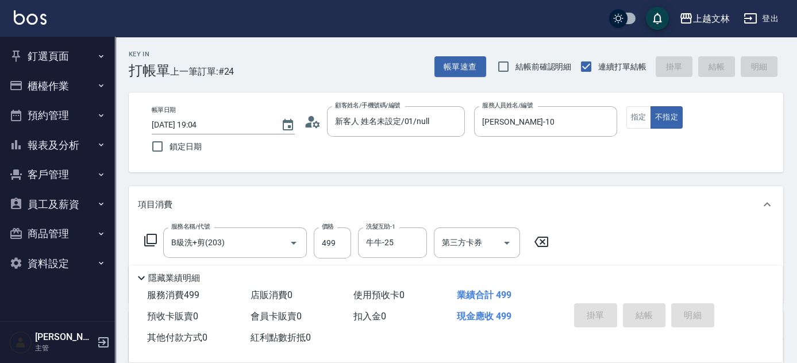
type input "[DATE] 19:11"
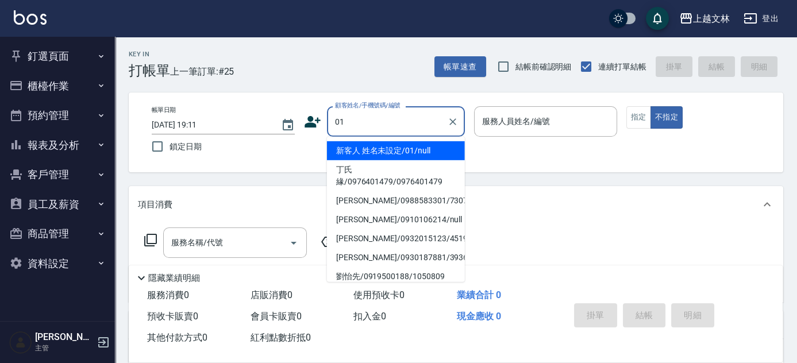
type input "新客人 姓名未設定/01/null"
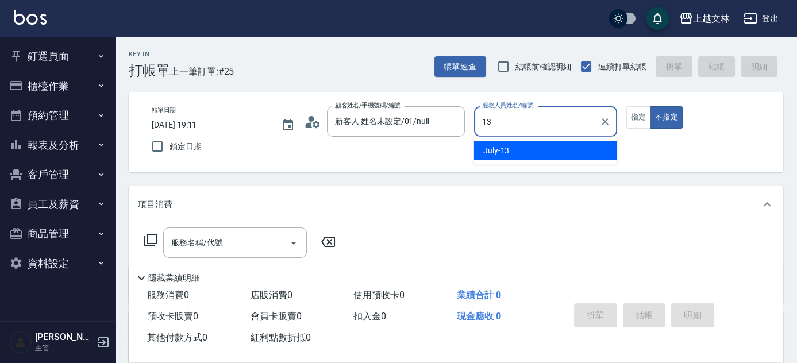
type input "July-13"
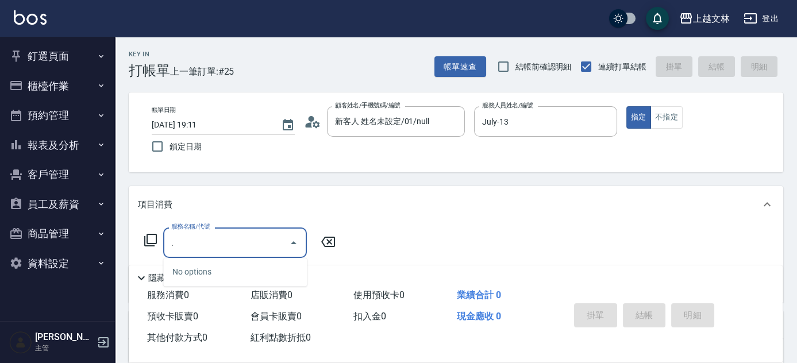
drag, startPoint x: 211, startPoint y: 249, endPoint x: 141, endPoint y: 243, distance: 69.8
click at [144, 246] on div "服務名稱/代號 . 服務名稱/代號" at bounding box center [240, 242] width 204 height 30
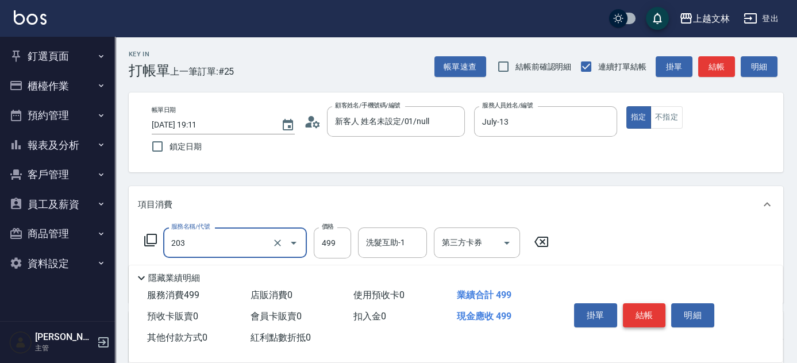
type input "B級洗+剪(203)"
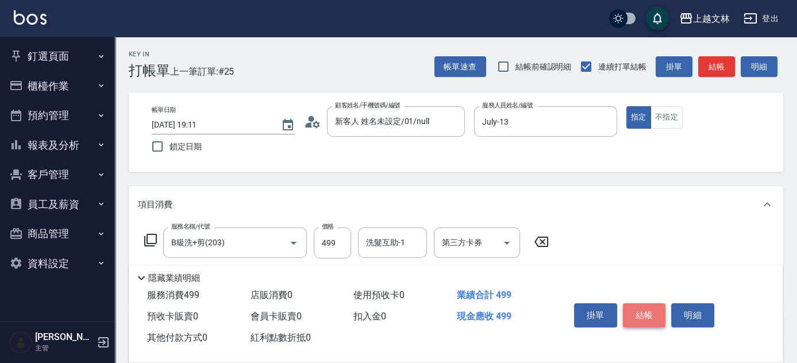
click at [639, 314] on button "結帳" at bounding box center [644, 315] width 43 height 24
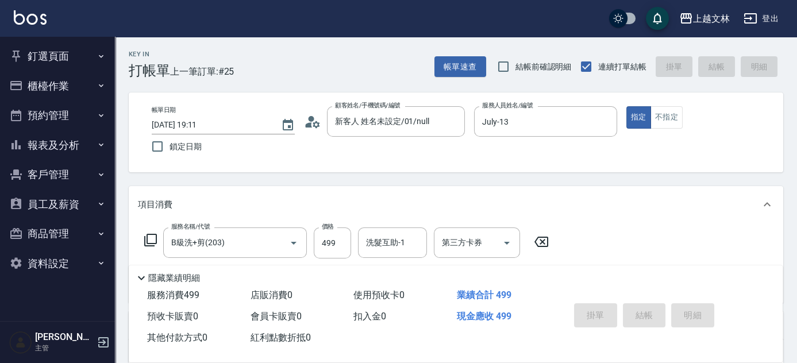
type input "[DATE] 19:33"
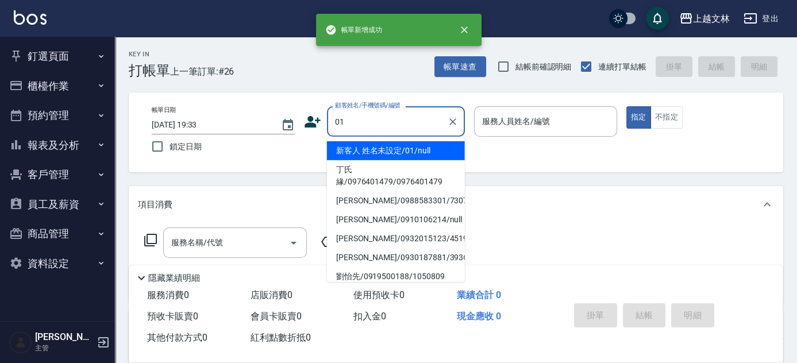
type input "新客人 姓名未設定/01/null"
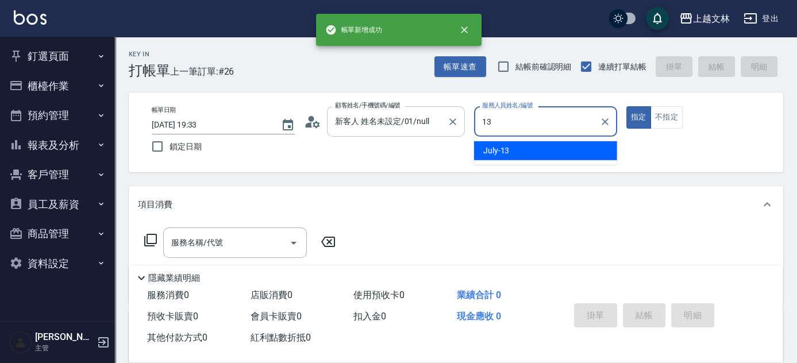
type input "July-13"
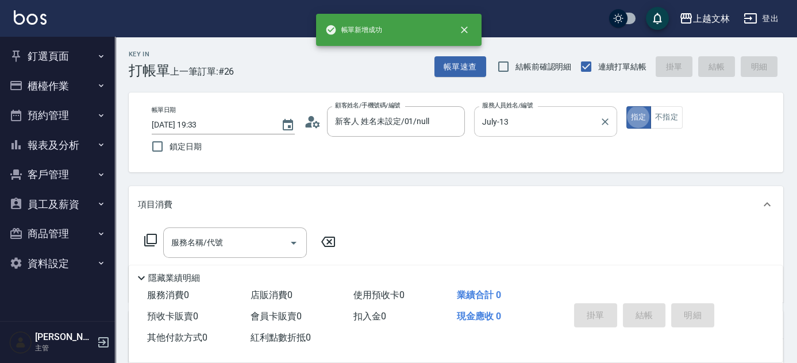
type button "true"
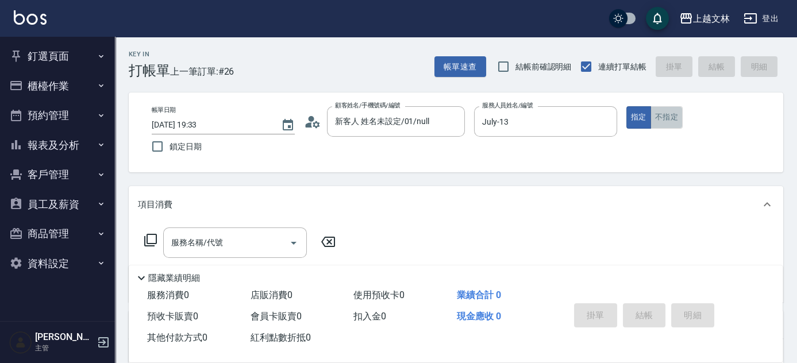
click at [664, 110] on button "不指定" at bounding box center [666, 117] width 32 height 22
drag, startPoint x: 249, startPoint y: 248, endPoint x: 236, endPoint y: 239, distance: 15.0
click at [249, 248] on input "服務名稱/代號" at bounding box center [226, 243] width 116 height 20
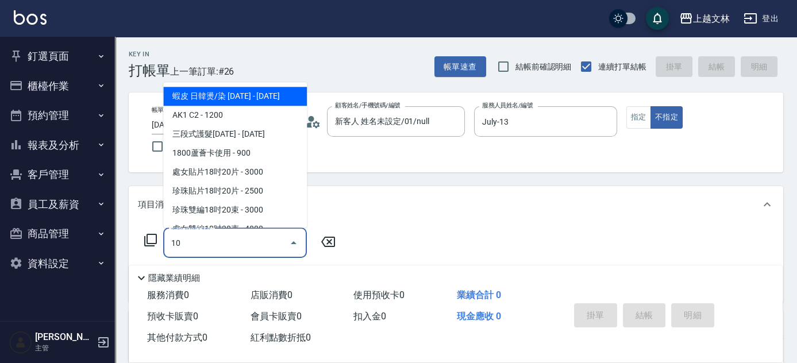
type input "102"
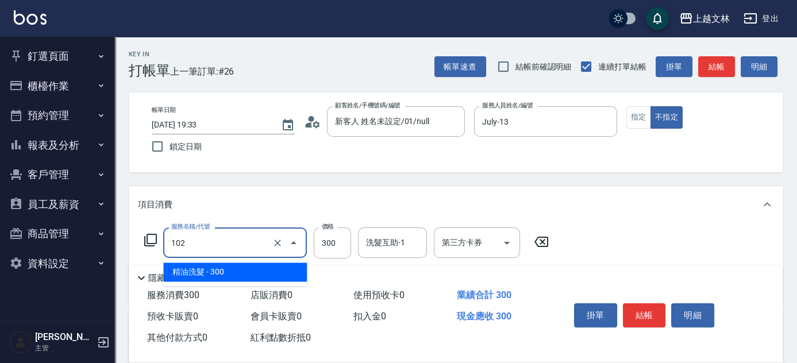
drag, startPoint x: 233, startPoint y: 248, endPoint x: 210, endPoint y: 242, distance: 24.2
click at [210, 242] on input "102" at bounding box center [218, 243] width 101 height 20
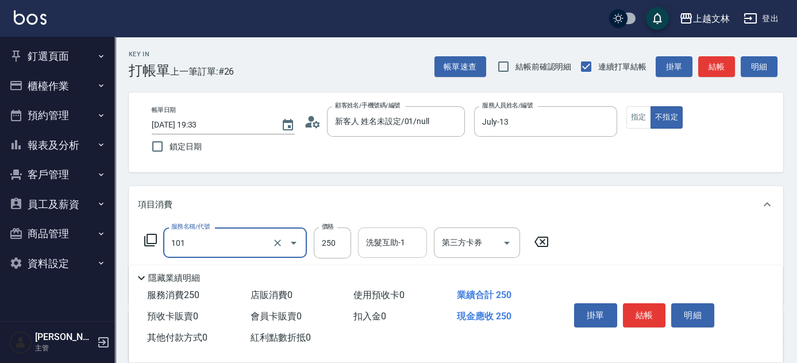
click at [389, 249] on input "洗髮互助-1" at bounding box center [392, 243] width 59 height 20
type input "洗髮(101)"
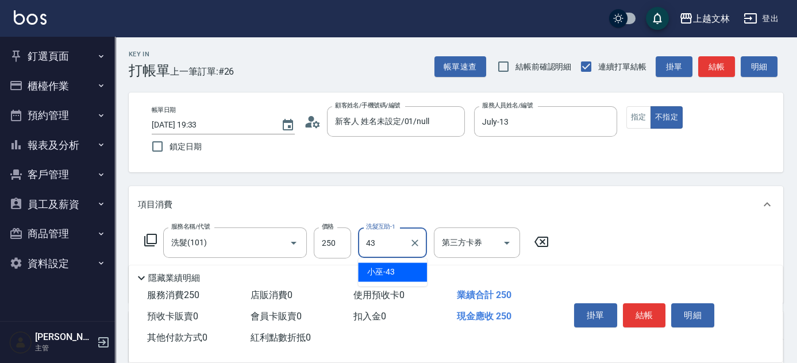
type input "小巫-43"
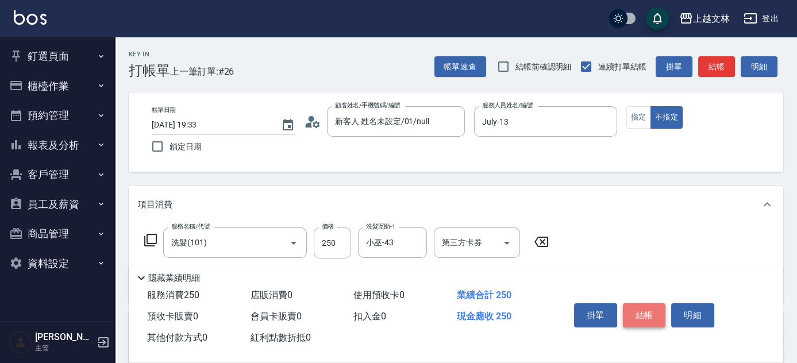
click at [657, 307] on button "結帳" at bounding box center [644, 315] width 43 height 24
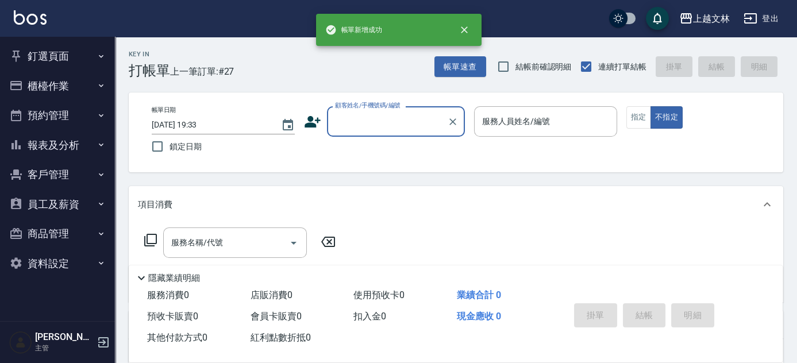
click at [68, 88] on button "櫃檯作業" at bounding box center [58, 86] width 106 height 30
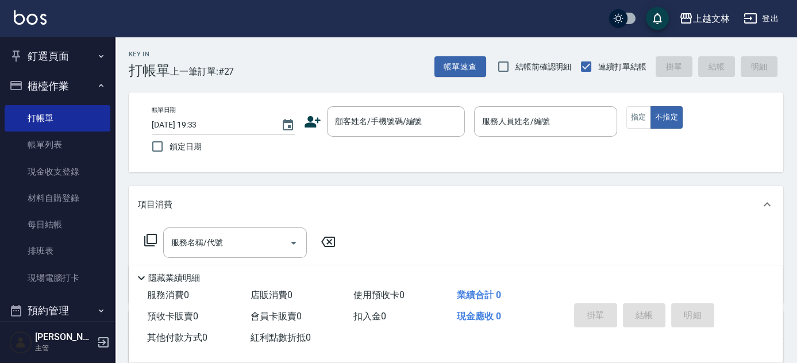
click at [87, 82] on button "櫃檯作業" at bounding box center [58, 86] width 106 height 30
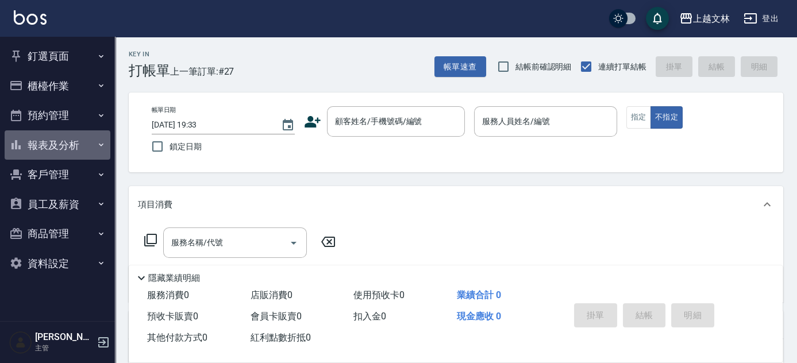
drag, startPoint x: 106, startPoint y: 143, endPoint x: 108, endPoint y: 157, distance: 14.5
click at [106, 144] on button "報表及分析" at bounding box center [58, 145] width 106 height 30
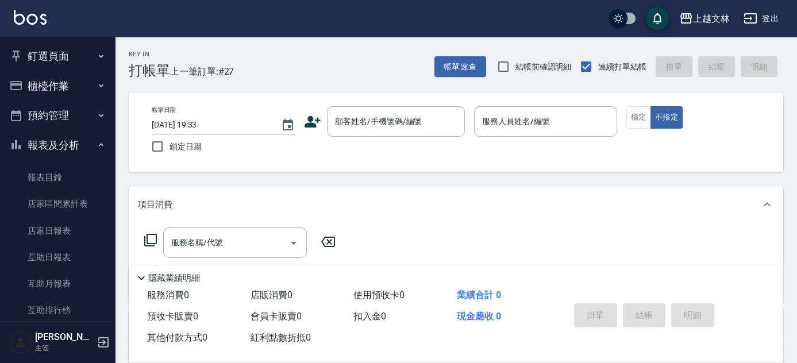
scroll to position [249, 0]
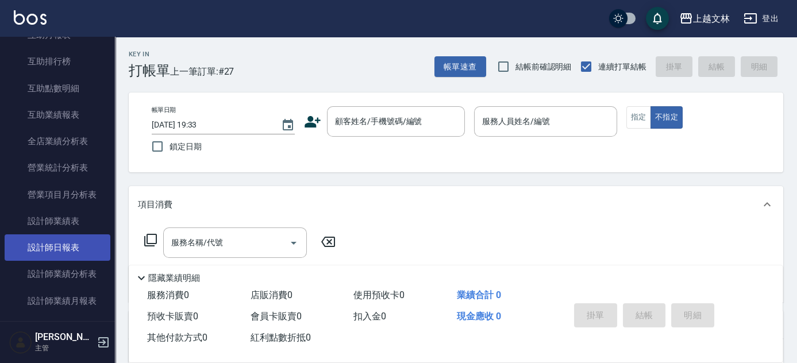
click at [91, 254] on link "設計師日報表" at bounding box center [58, 247] width 106 height 26
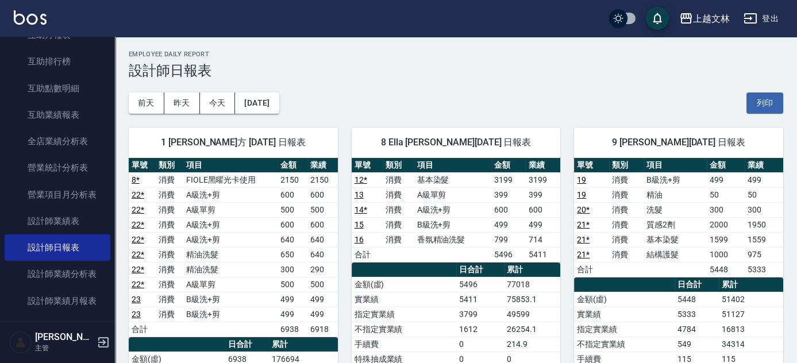
click at [109, 47] on nav "釘選頁面 店家日報表 設計師排行榜 每日結帳 櫃檯作業 打帳單 帳單列表 現金收支登錄 材料自購登錄 每日結帳 排班表 現場電腦打卡 預約管理 預約管理 單日…" at bounding box center [57, 179] width 115 height 284
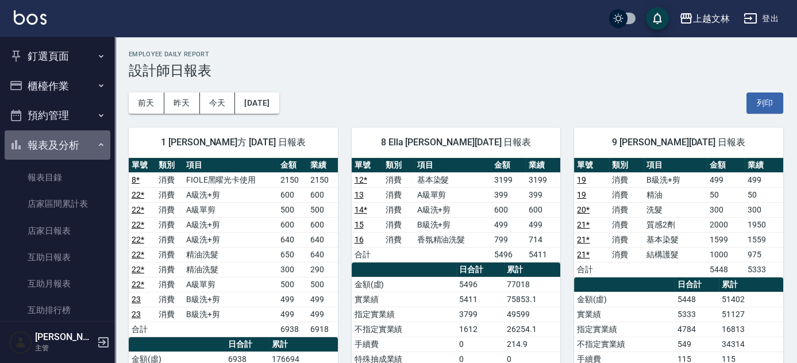
click at [65, 154] on button "報表及分析" at bounding box center [58, 145] width 106 height 30
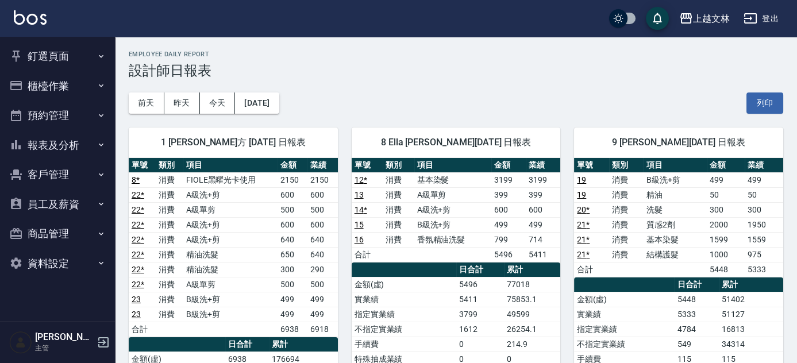
click at [65, 89] on button "櫃檯作業" at bounding box center [58, 86] width 106 height 30
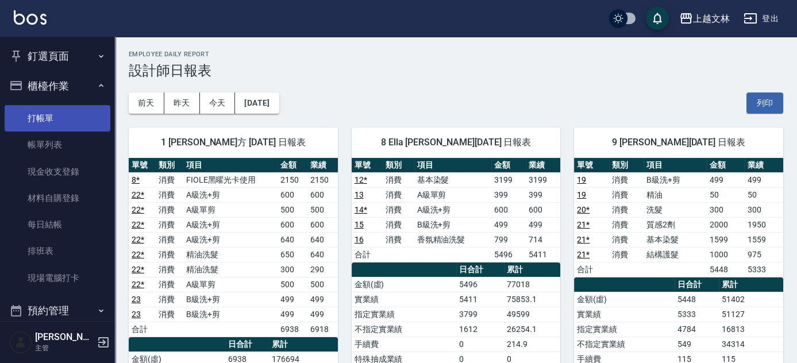
click at [62, 122] on link "打帳單" at bounding box center [58, 118] width 106 height 26
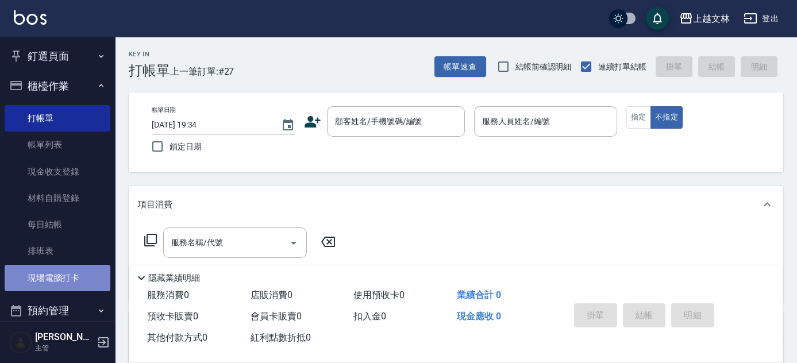
click at [83, 285] on link "現場電腦打卡" at bounding box center [58, 278] width 106 height 26
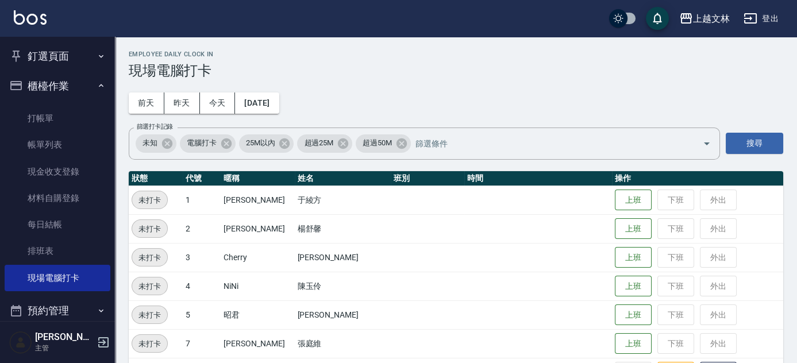
scroll to position [317, 0]
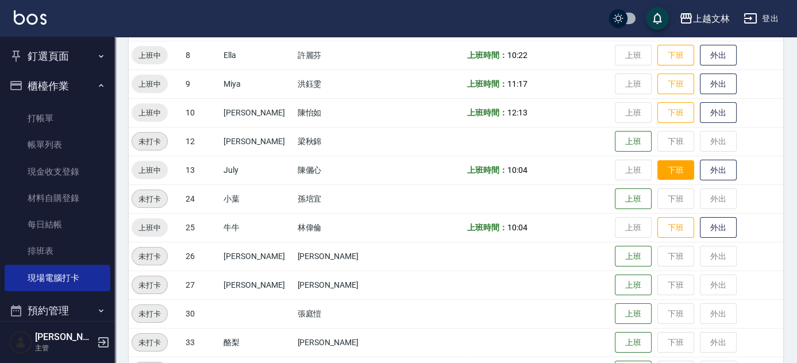
click at [658, 172] on button "下班" at bounding box center [675, 170] width 37 height 20
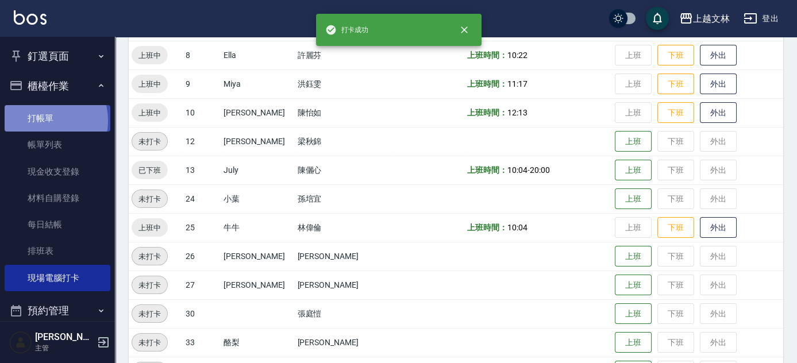
click at [43, 121] on link "打帳單" at bounding box center [58, 118] width 106 height 26
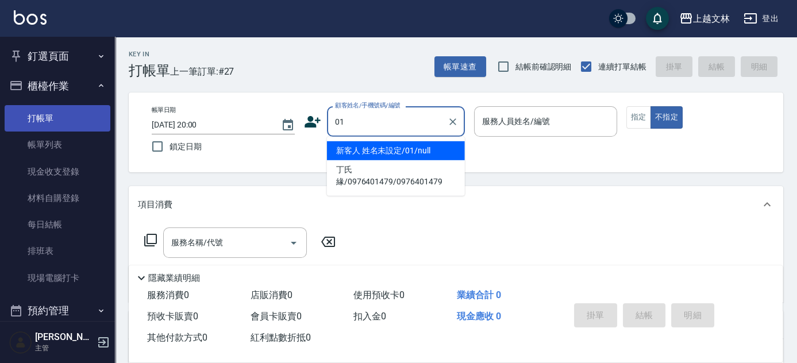
type input "新客人 姓名未設定/01/null"
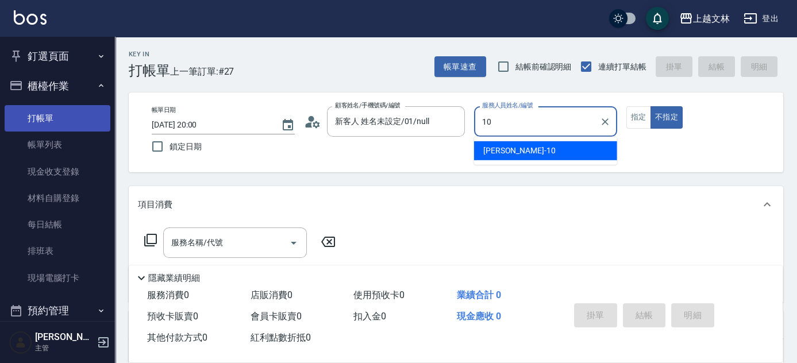
type input "[PERSON_NAME]-10"
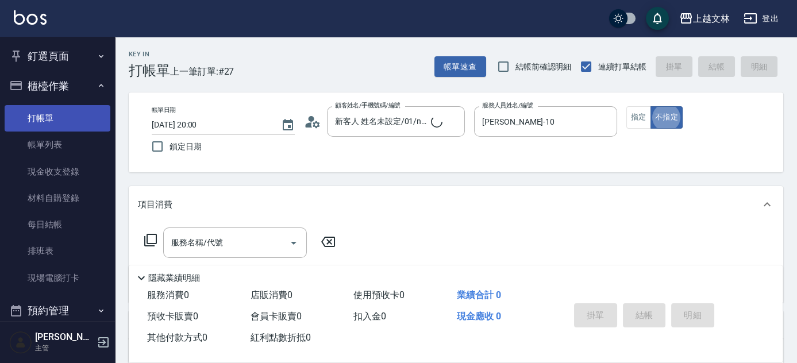
type button "false"
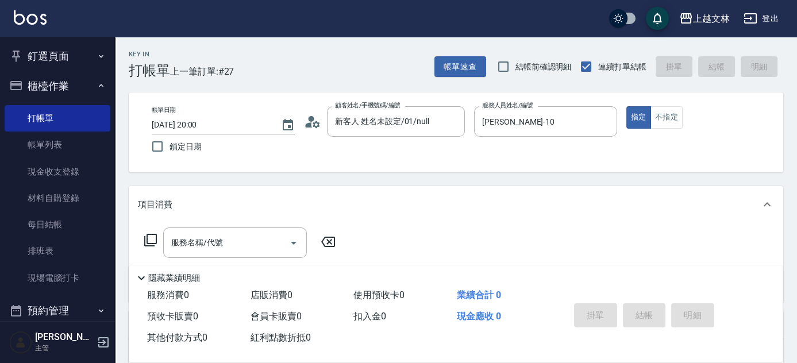
click at [148, 238] on icon at bounding box center [151, 240] width 14 height 14
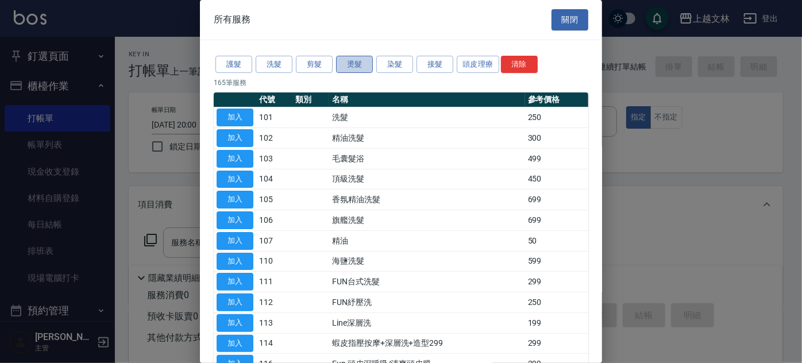
click at [352, 63] on button "燙髮" at bounding box center [354, 65] width 37 height 18
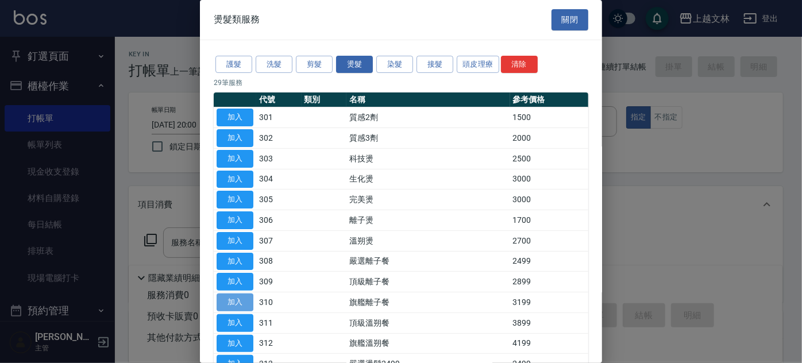
click at [242, 304] on button "加入" at bounding box center [235, 302] width 37 height 18
type input "旗艦離子餐(310)"
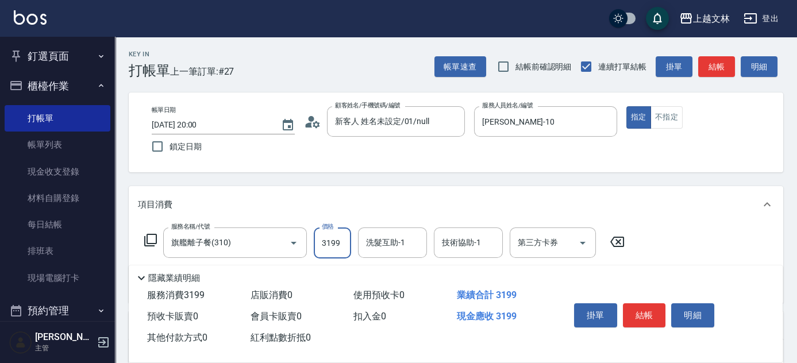
click at [339, 242] on input "3199" at bounding box center [332, 242] width 37 height 31
type input "4799"
click at [376, 240] on div "洗髮互助-1 洗髮互助-1" at bounding box center [392, 242] width 69 height 30
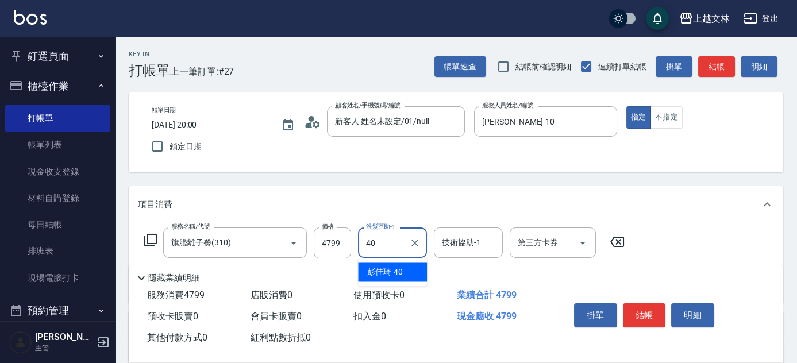
type input "彭佳琦-40"
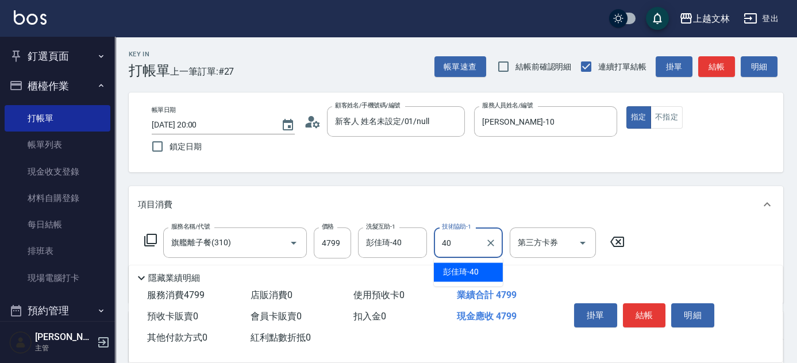
type input "彭佳琦-40"
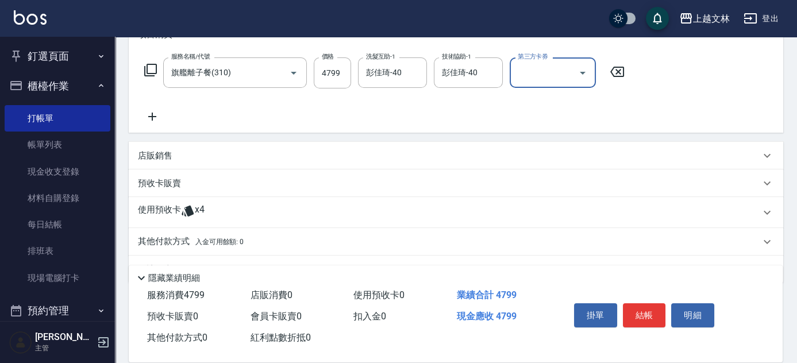
scroll to position [199, 0]
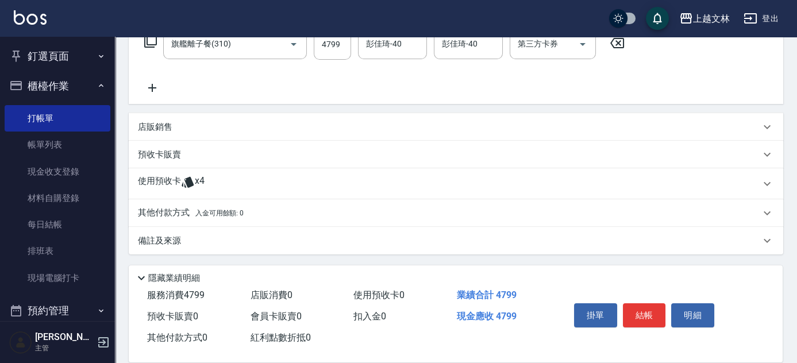
click at [154, 213] on p "其他付款方式 入金可用餘額: 0" at bounding box center [191, 213] width 106 height 13
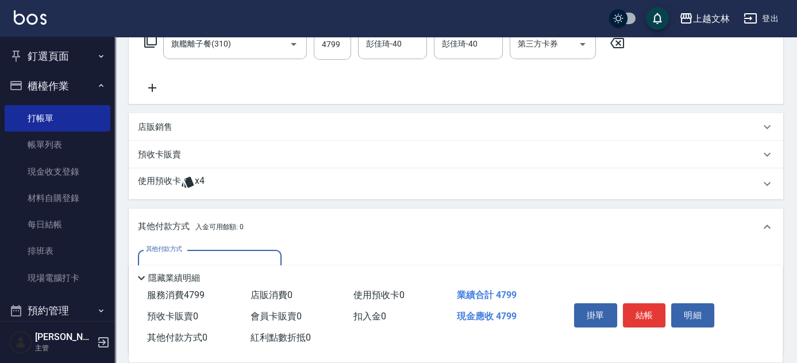
scroll to position [0, 0]
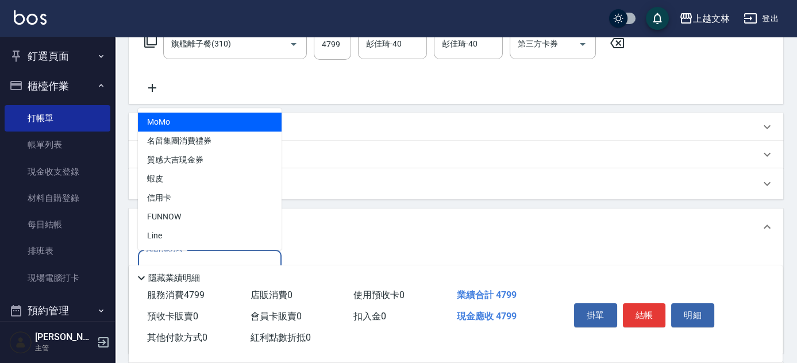
click at [171, 258] on input "其他付款方式" at bounding box center [209, 265] width 133 height 20
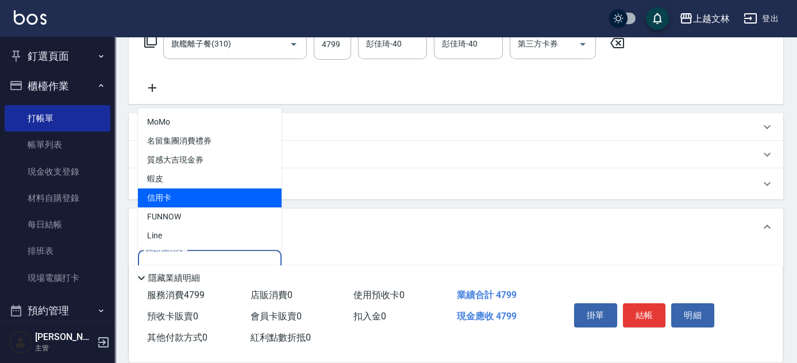
click at [172, 198] on span "信用卡" at bounding box center [210, 197] width 144 height 19
type input "信用卡"
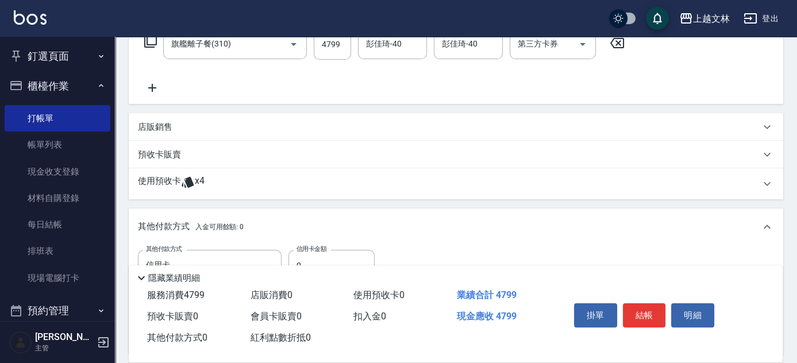
click at [334, 265] on div "隱藏業績明細" at bounding box center [456, 275] width 654 height 20
click at [334, 257] on input "0" at bounding box center [331, 265] width 86 height 31
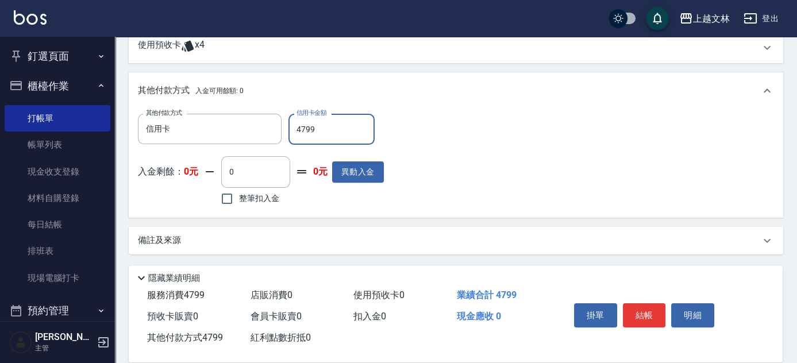
type input "4799"
click at [645, 311] on button "結帳" at bounding box center [644, 315] width 43 height 24
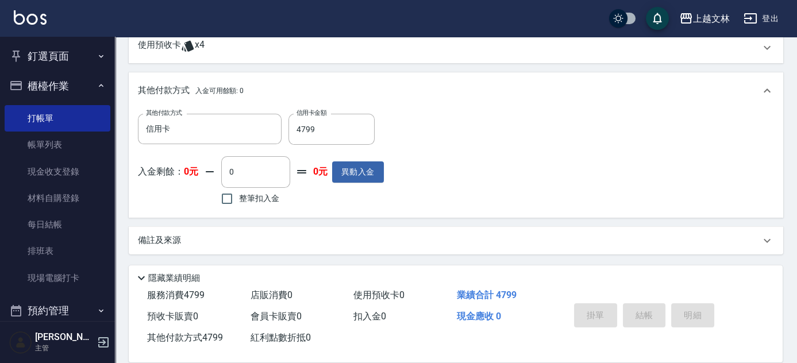
drag, startPoint x: 48, startPoint y: 146, endPoint x: 423, endPoint y: 222, distance: 381.9
click at [48, 146] on link "帳單列表" at bounding box center [58, 145] width 106 height 26
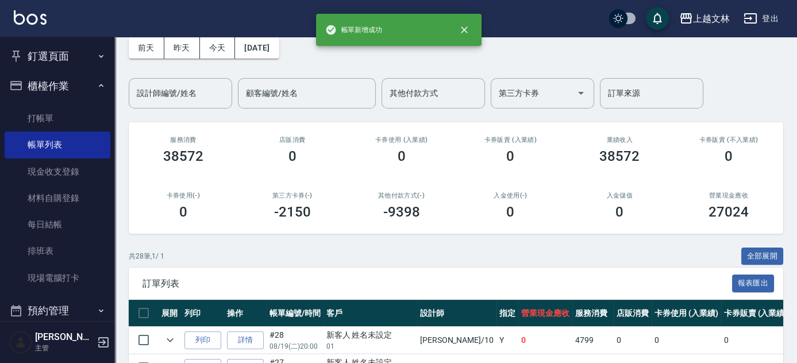
scroll to position [109, 0]
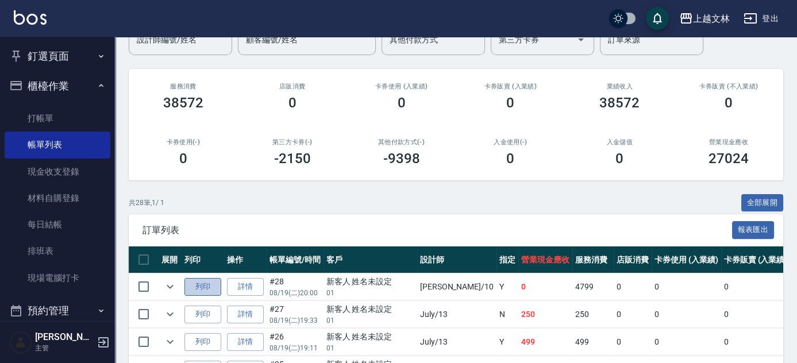
click at [207, 282] on button "列印" at bounding box center [202, 287] width 37 height 18
